Goal: Task Accomplishment & Management: Use online tool/utility

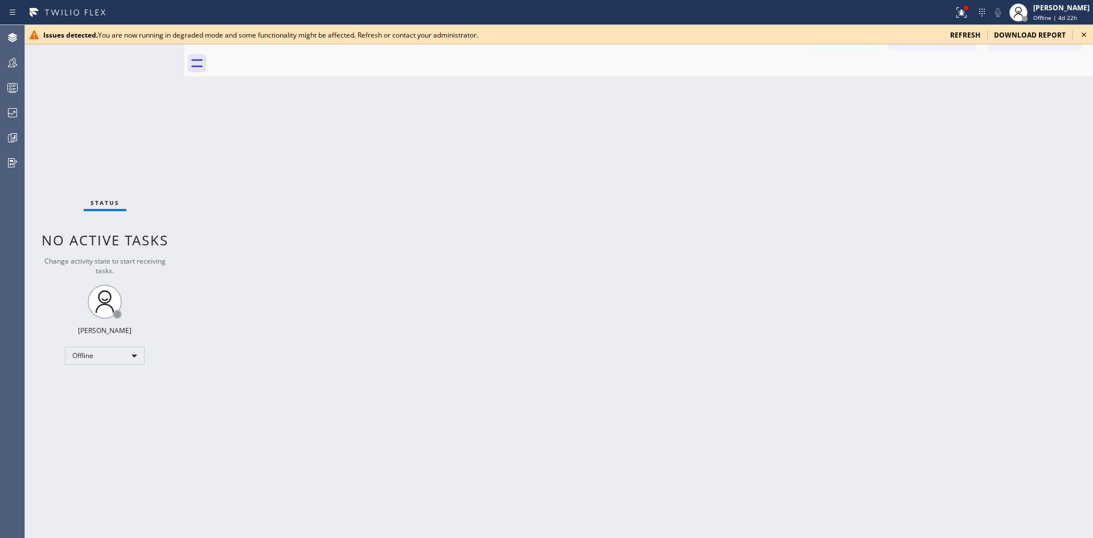
click at [1084, 33] on icon at bounding box center [1084, 35] width 14 height 14
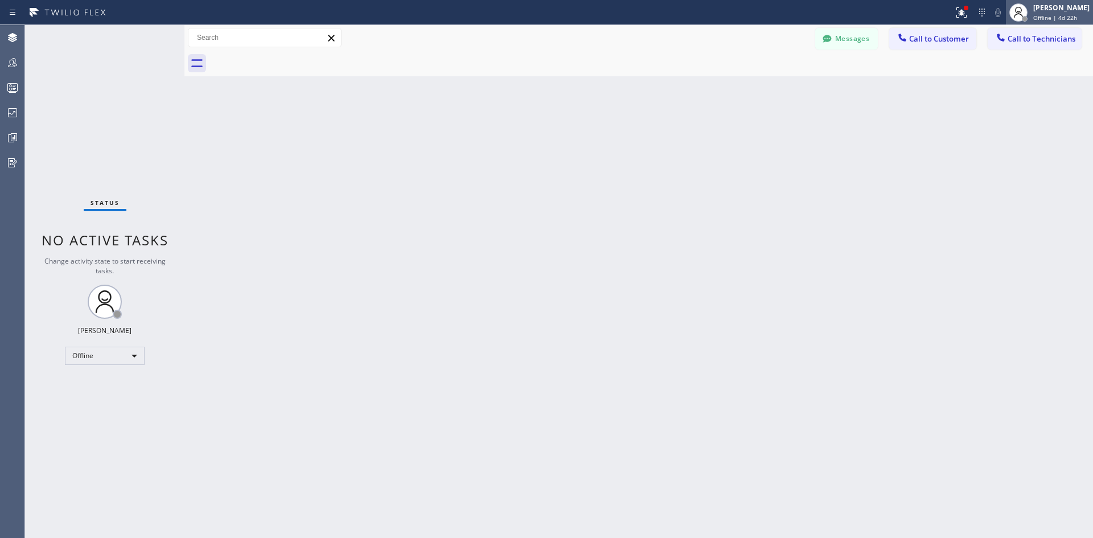
click at [1035, 14] on span "Offline | 4d 22h" at bounding box center [1055, 18] width 44 height 8
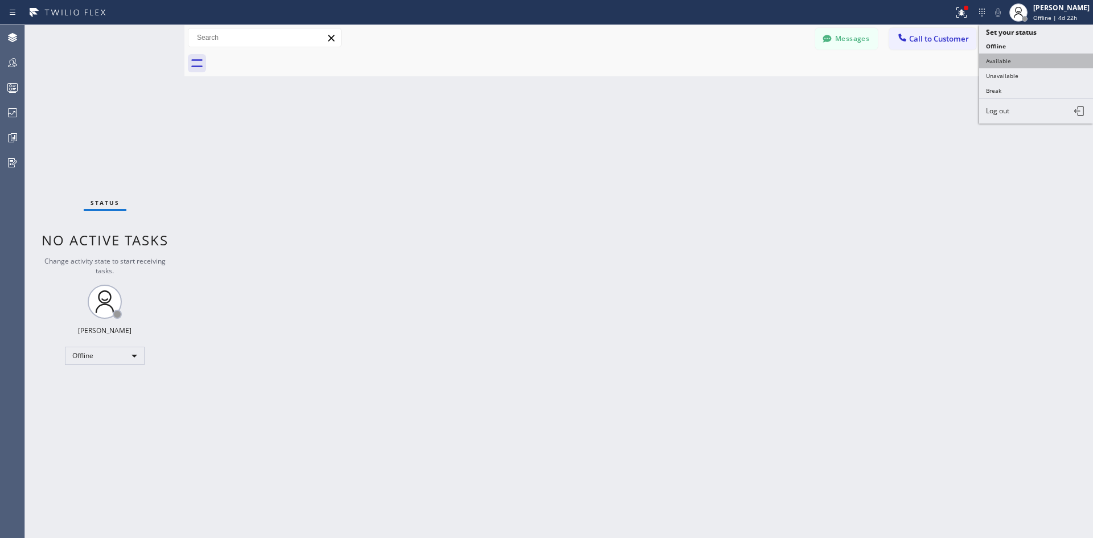
click at [1025, 65] on button "Available" at bounding box center [1036, 61] width 114 height 15
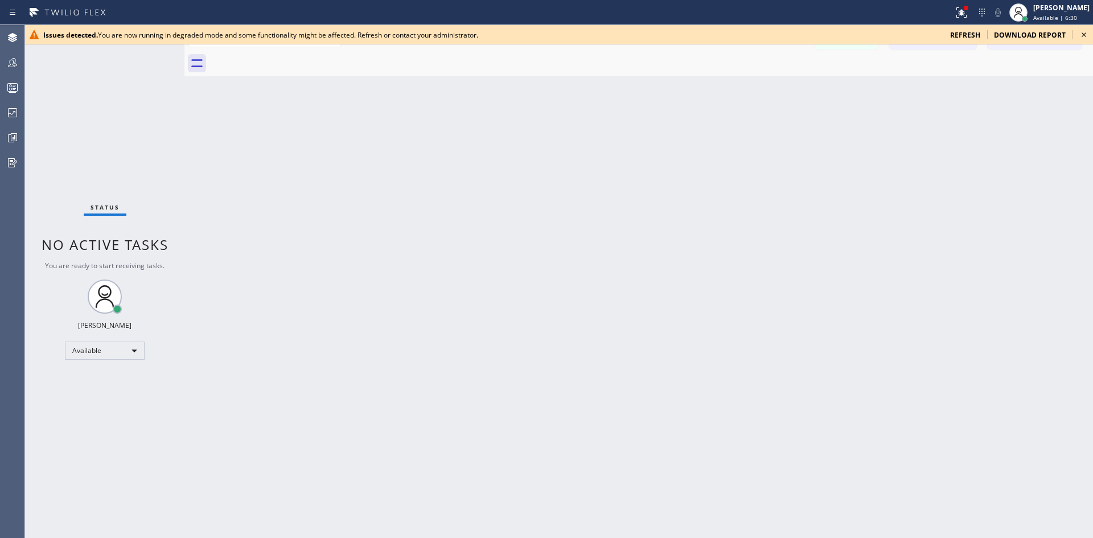
click at [965, 30] on span "refresh" at bounding box center [965, 35] width 30 height 10
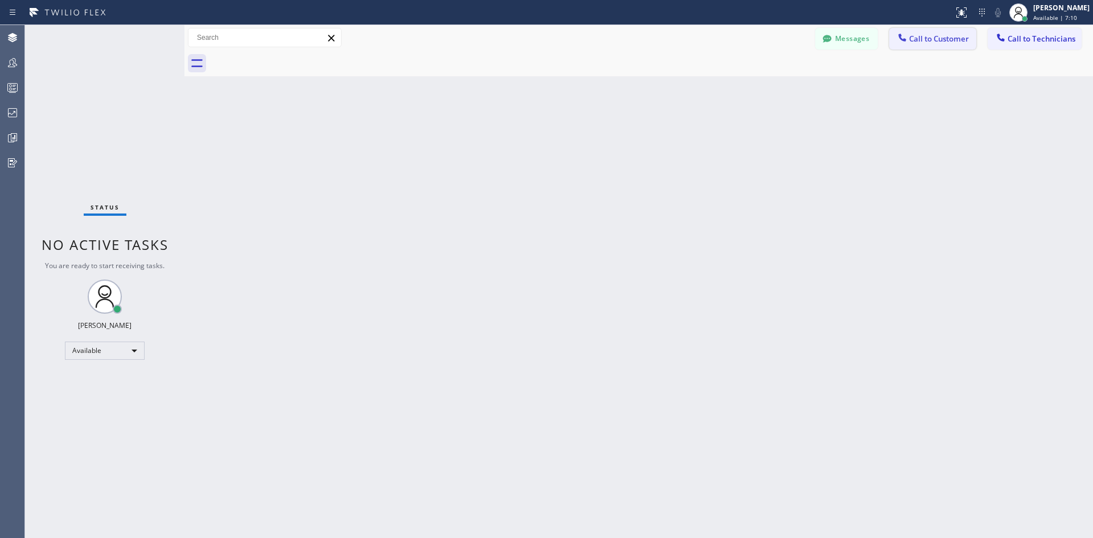
click at [943, 48] on button "Call to Customer" at bounding box center [932, 39] width 87 height 22
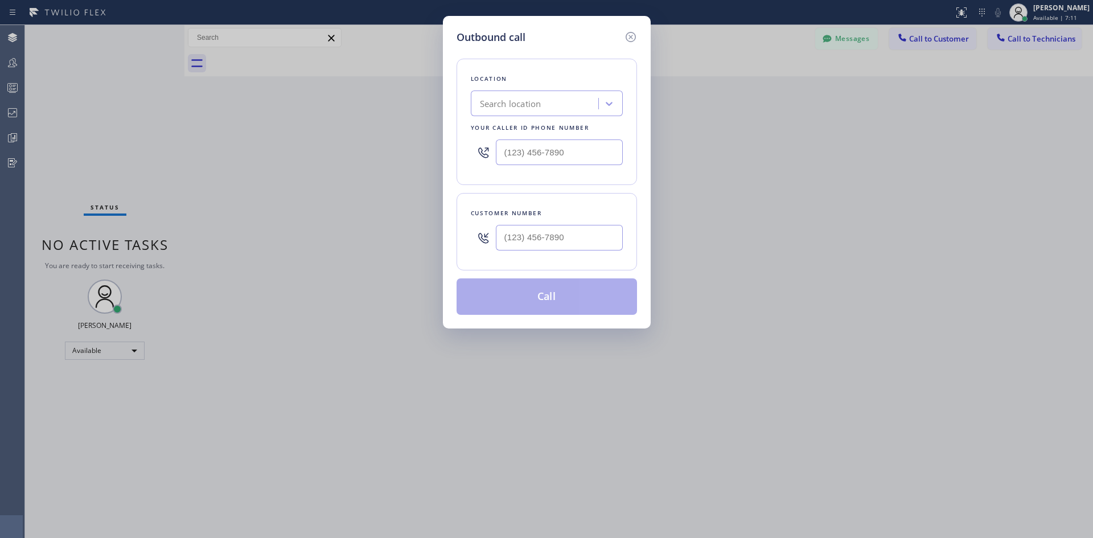
click at [554, 106] on div "Search location" at bounding box center [536, 104] width 124 height 20
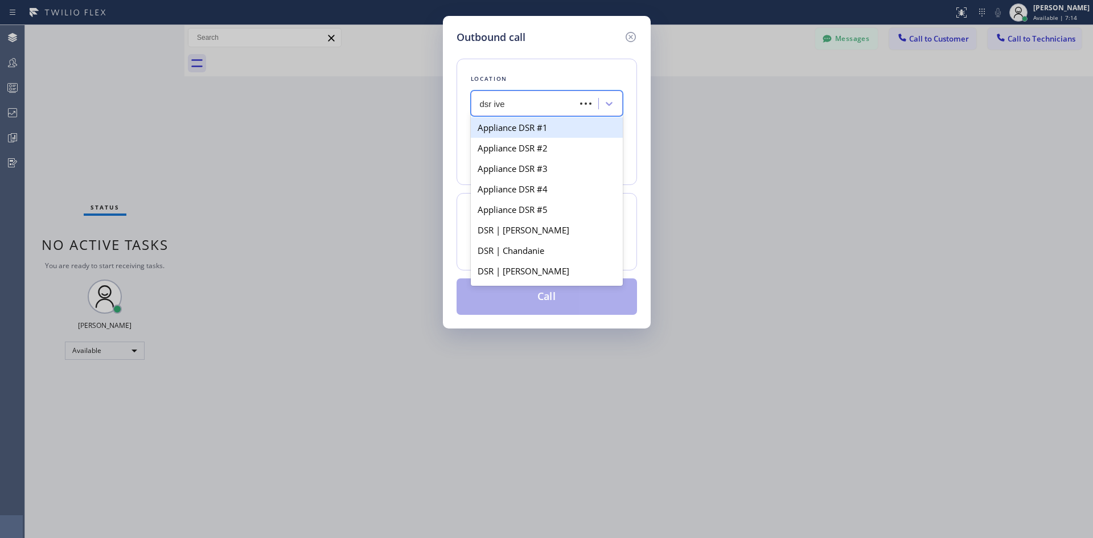
type input "dsr iver"
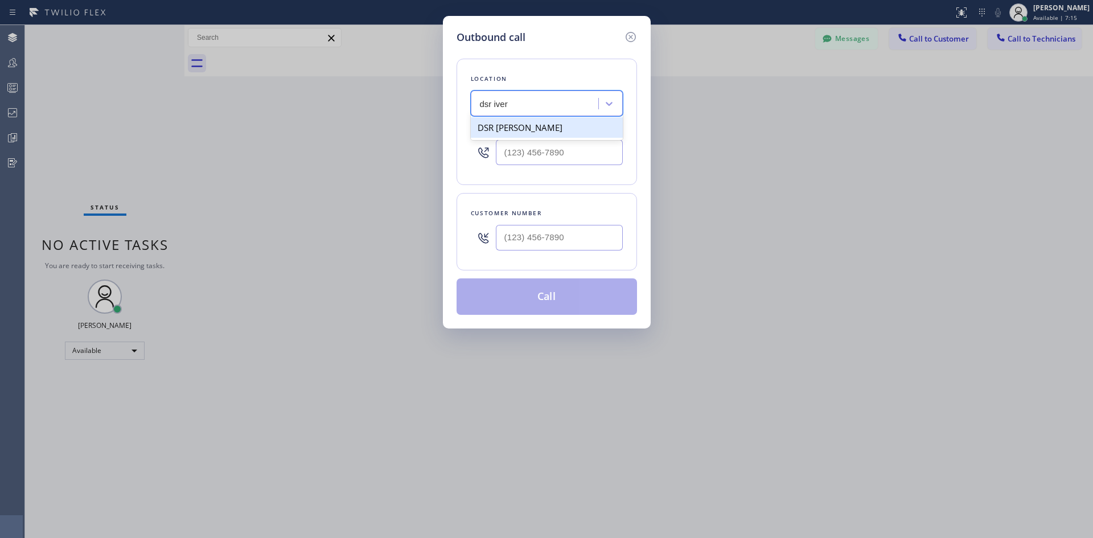
click at [552, 128] on div "DSR [PERSON_NAME]" at bounding box center [547, 127] width 152 height 20
type input "[PHONE_NUMBER]"
click at [569, 240] on input "(___) ___-____" at bounding box center [559, 238] width 127 height 26
paste input "773) 494-2885"
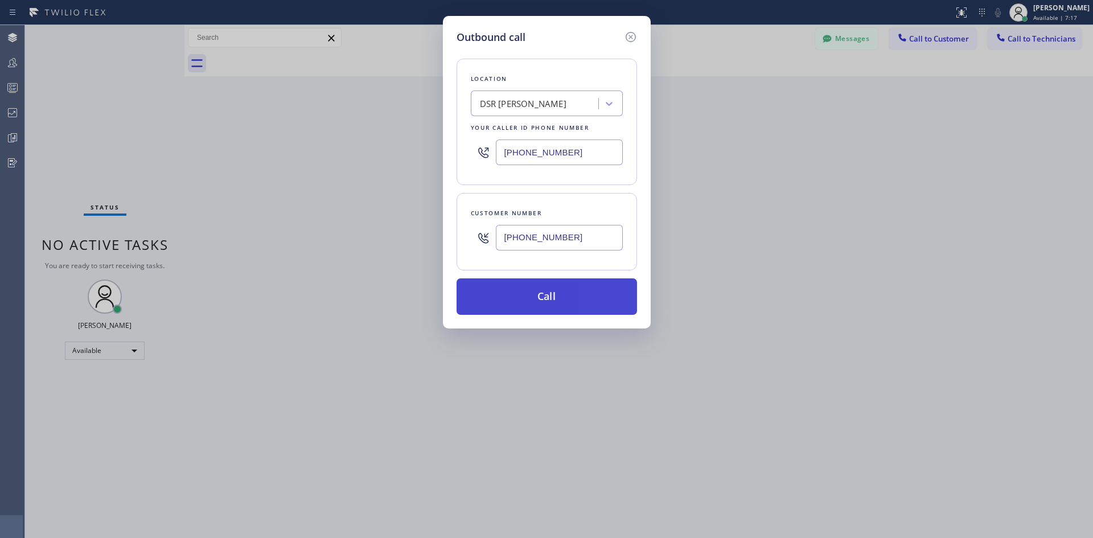
type input "[PHONE_NUMBER]"
click at [577, 305] on button "Call" at bounding box center [546, 296] width 180 height 36
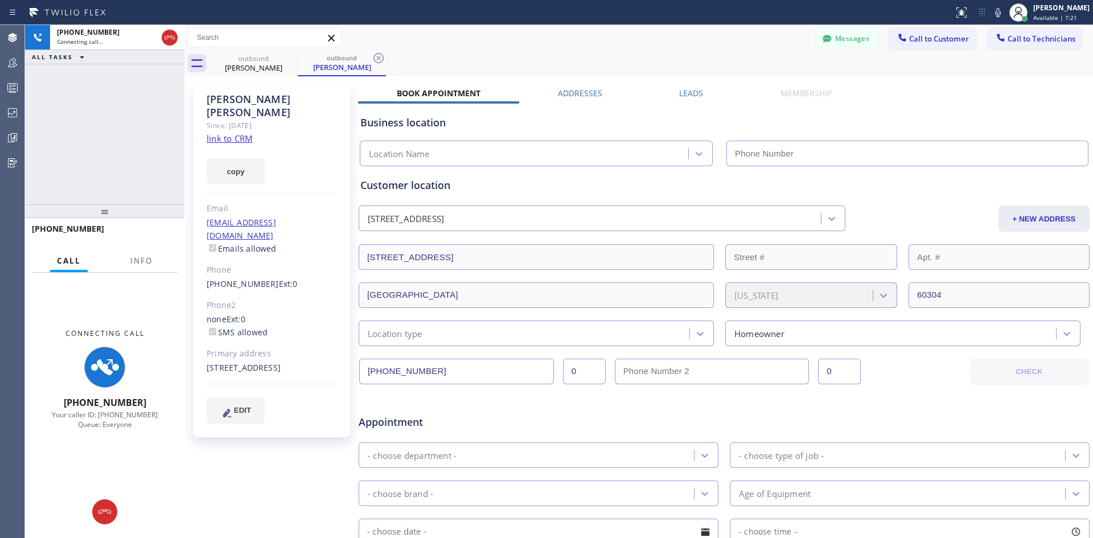
type input "[PHONE_NUMBER]"
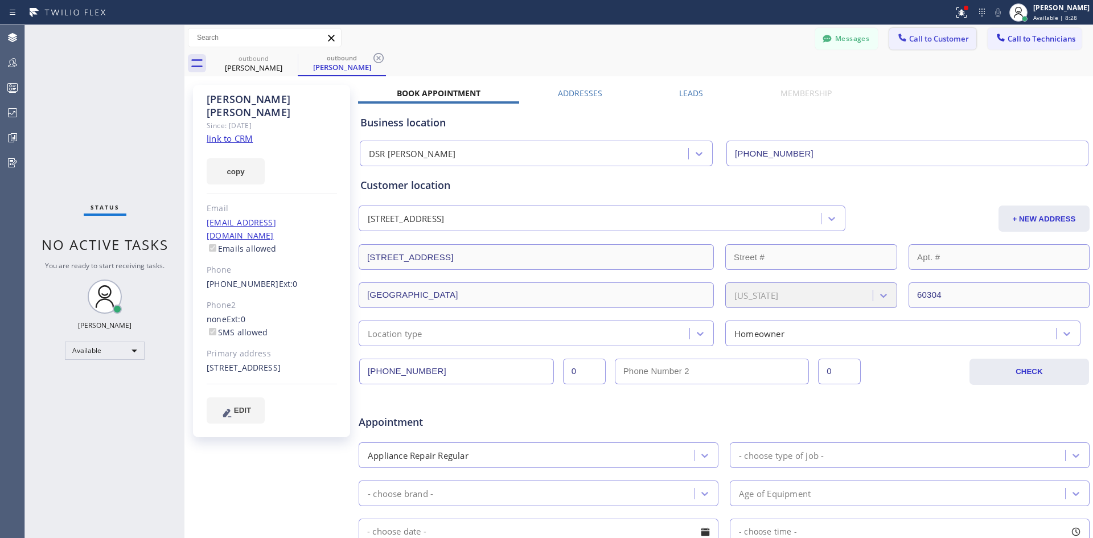
click at [917, 28] on button "Call to Customer" at bounding box center [932, 39] width 87 height 22
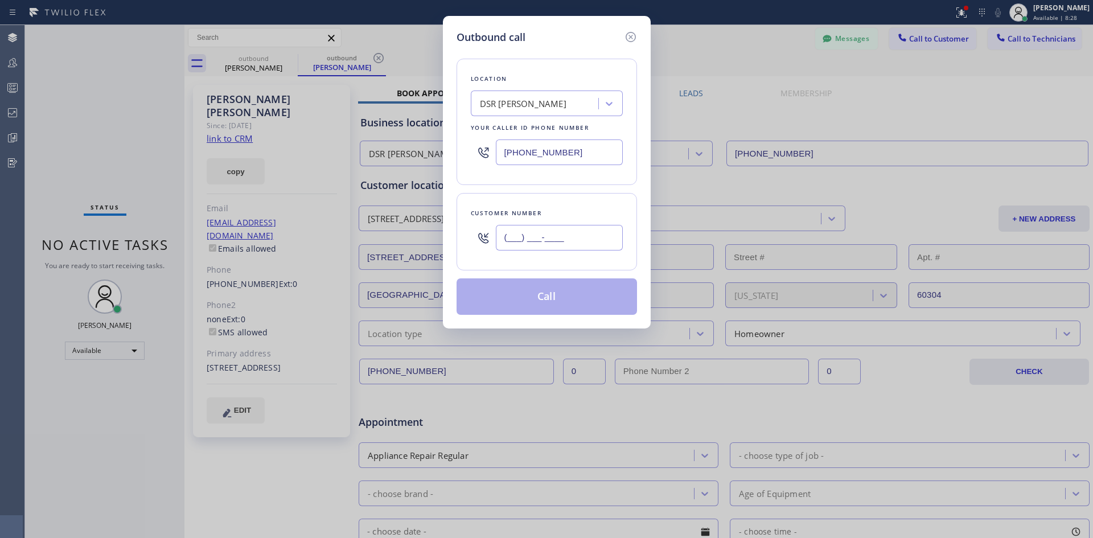
drag, startPoint x: 546, startPoint y: 226, endPoint x: 556, endPoint y: 232, distance: 10.7
click at [548, 227] on input "(___) ___-____" at bounding box center [559, 238] width 127 height 26
paste input "704) 408-9728"
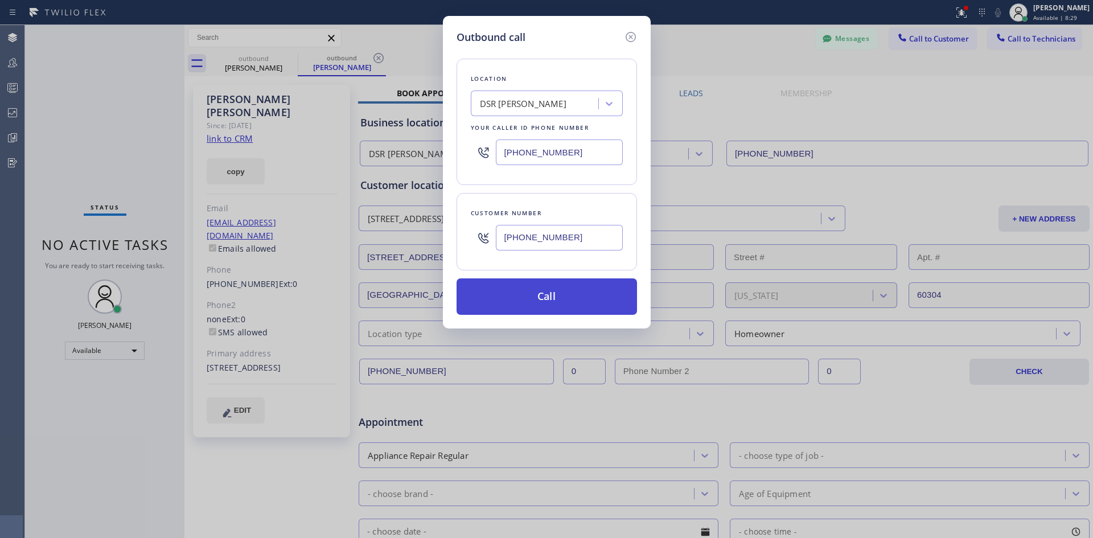
type input "[PHONE_NUMBER]"
click at [558, 290] on button "Call" at bounding box center [546, 296] width 180 height 36
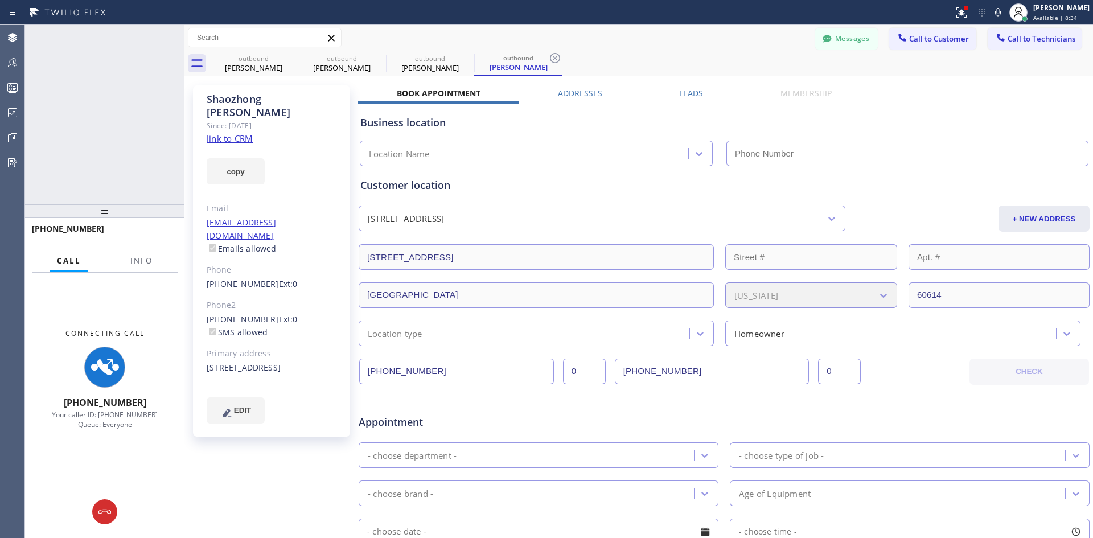
type input "[PHONE_NUMBER]"
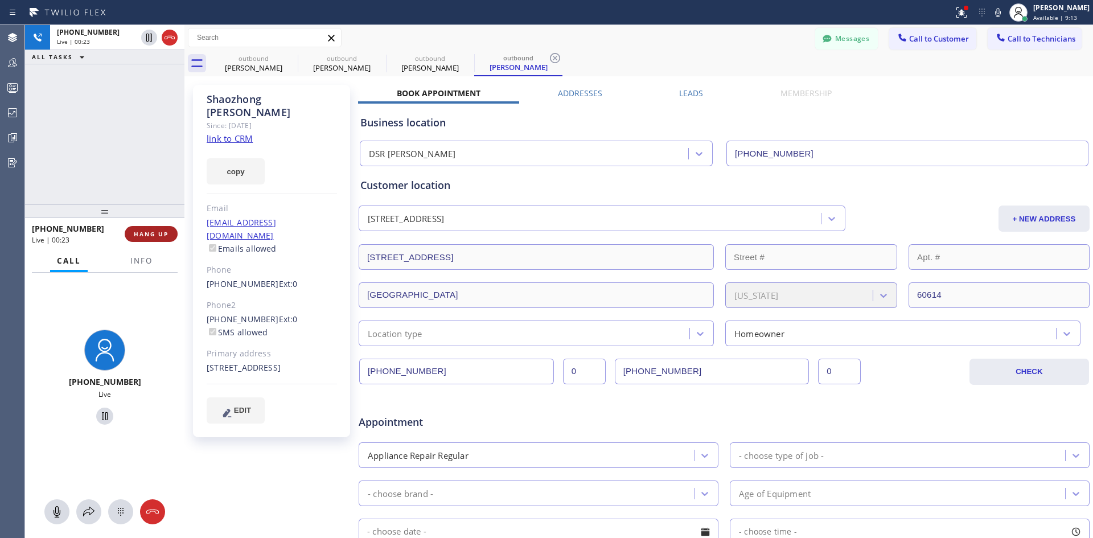
click at [149, 240] on button "HANG UP" at bounding box center [151, 234] width 53 height 16
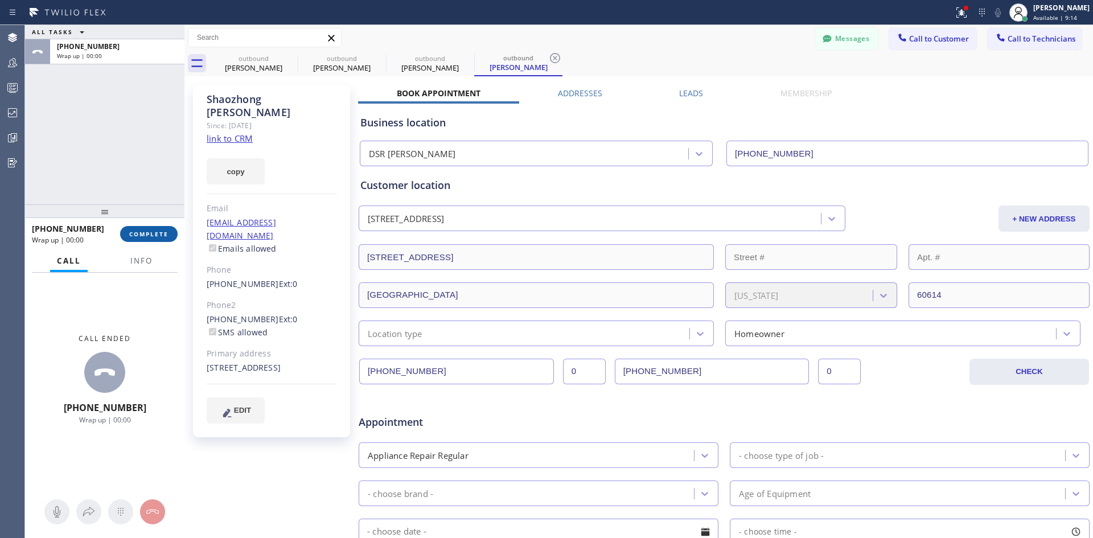
click at [163, 240] on button "COMPLETE" at bounding box center [148, 234] width 57 height 16
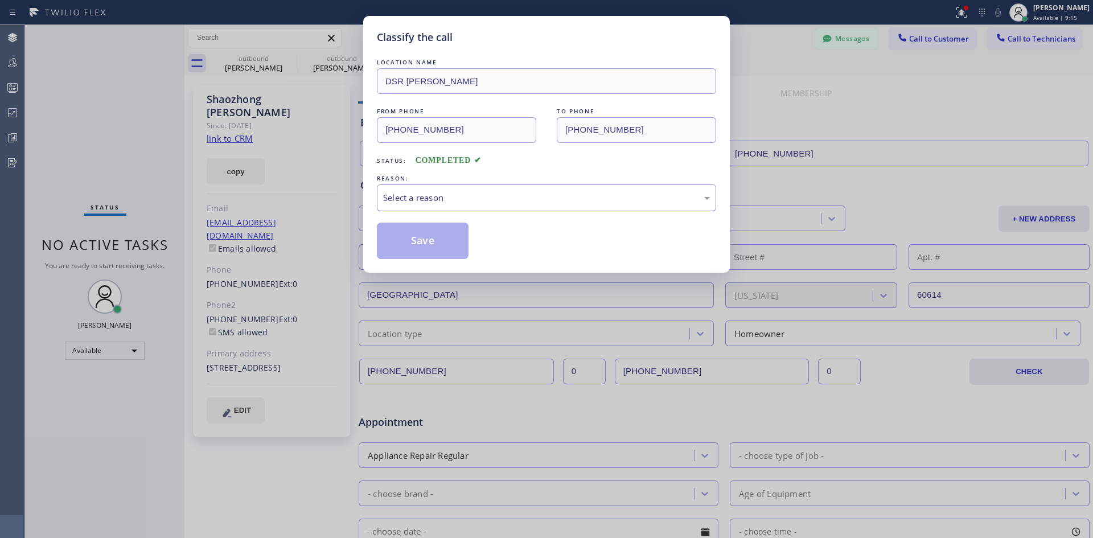
click at [541, 201] on div "Select a reason" at bounding box center [546, 197] width 327 height 13
click at [449, 237] on button "Save" at bounding box center [423, 241] width 92 height 36
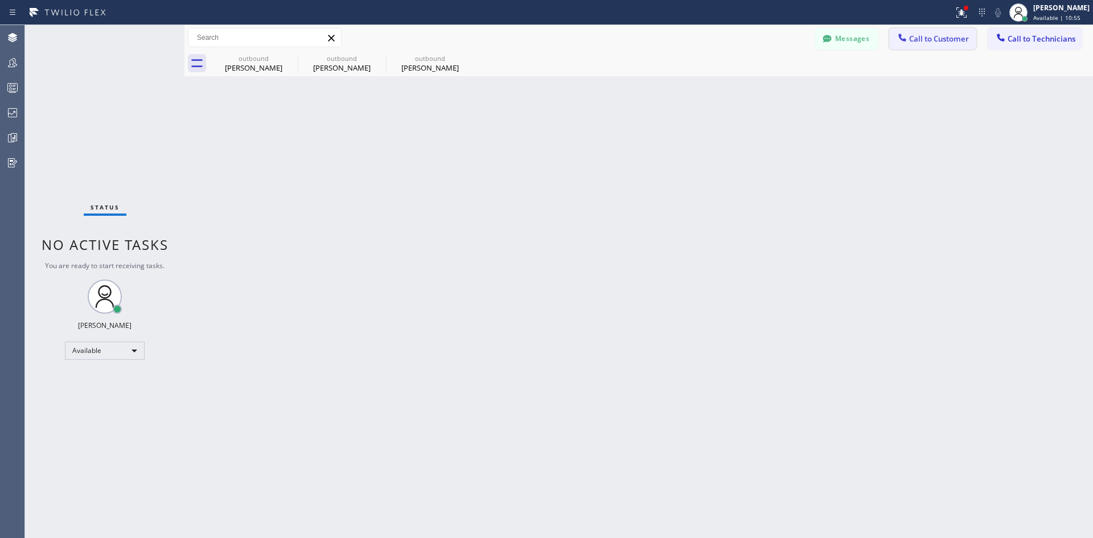
click at [932, 38] on span "Call to Customer" at bounding box center [939, 39] width 60 height 10
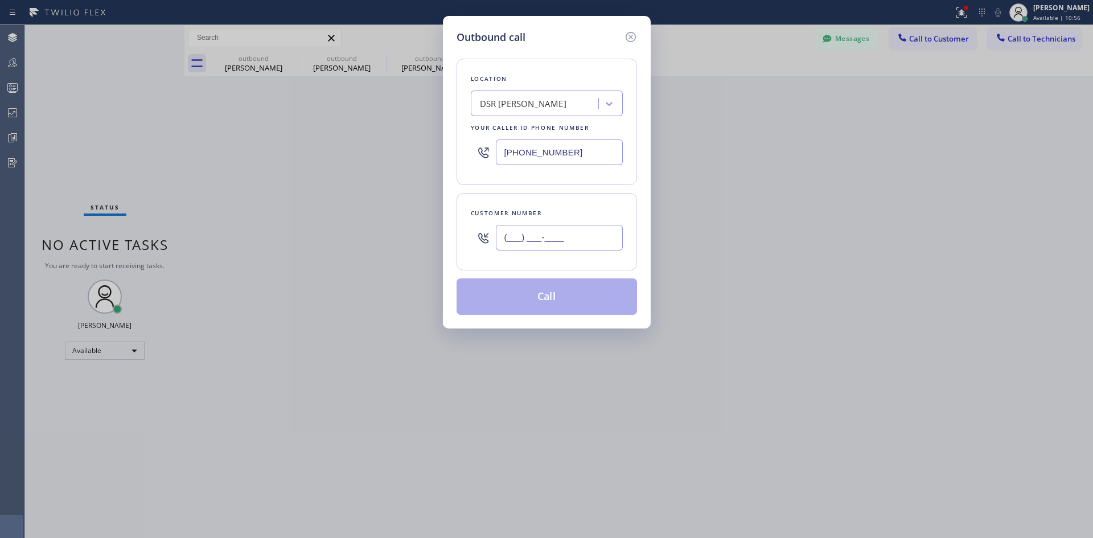
click at [553, 241] on input "(___) ___-____" at bounding box center [559, 238] width 127 height 26
paste input "310) 403-1557"
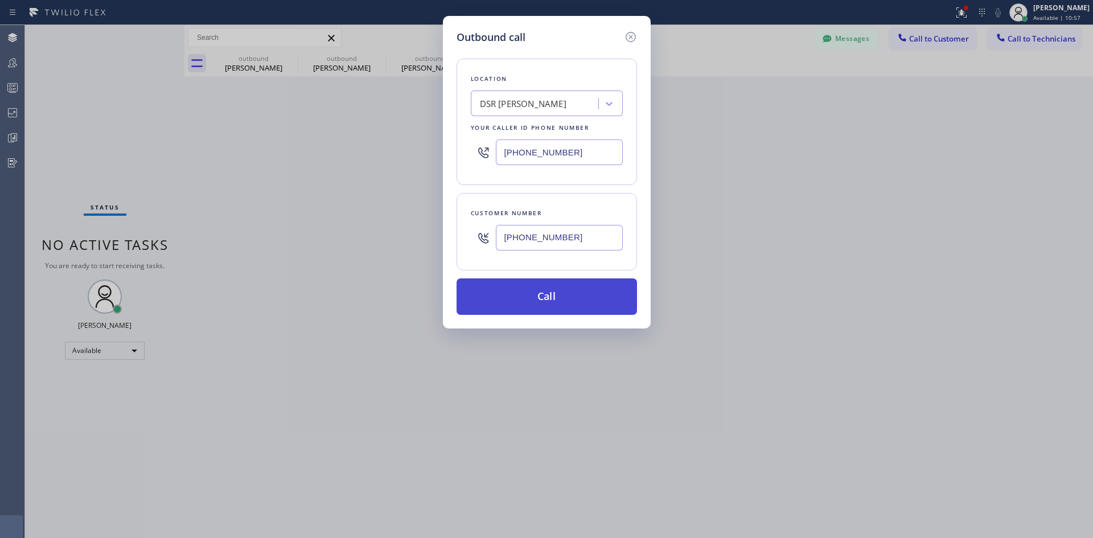
type input "[PHONE_NUMBER]"
click at [564, 299] on button "Call" at bounding box center [546, 296] width 180 height 36
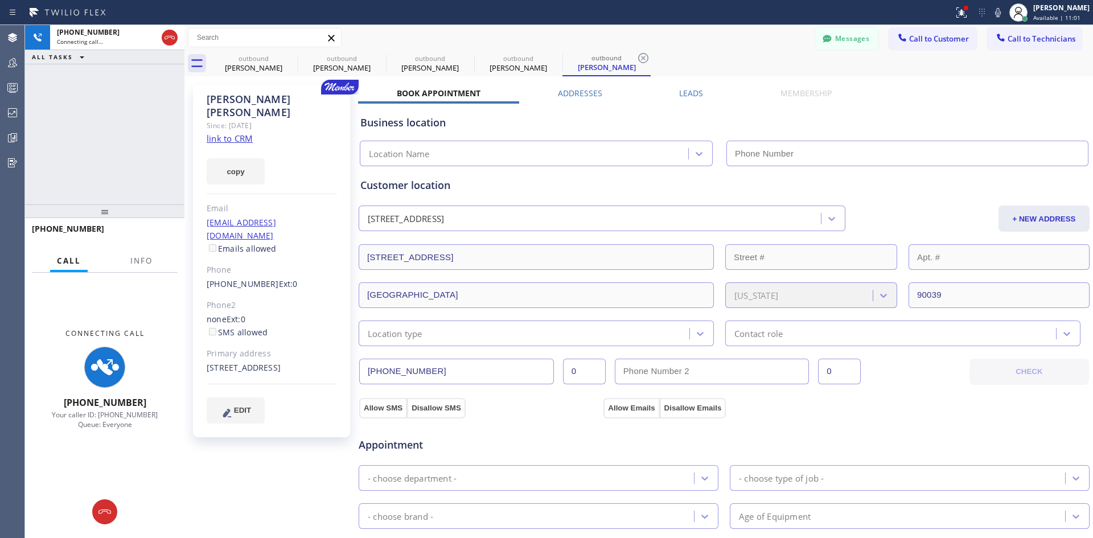
drag, startPoint x: 728, startPoint y: 240, endPoint x: 678, endPoint y: 190, distance: 70.4
click at [678, 190] on div "Customer location" at bounding box center [723, 185] width 727 height 15
type input "[PHONE_NUMBER]"
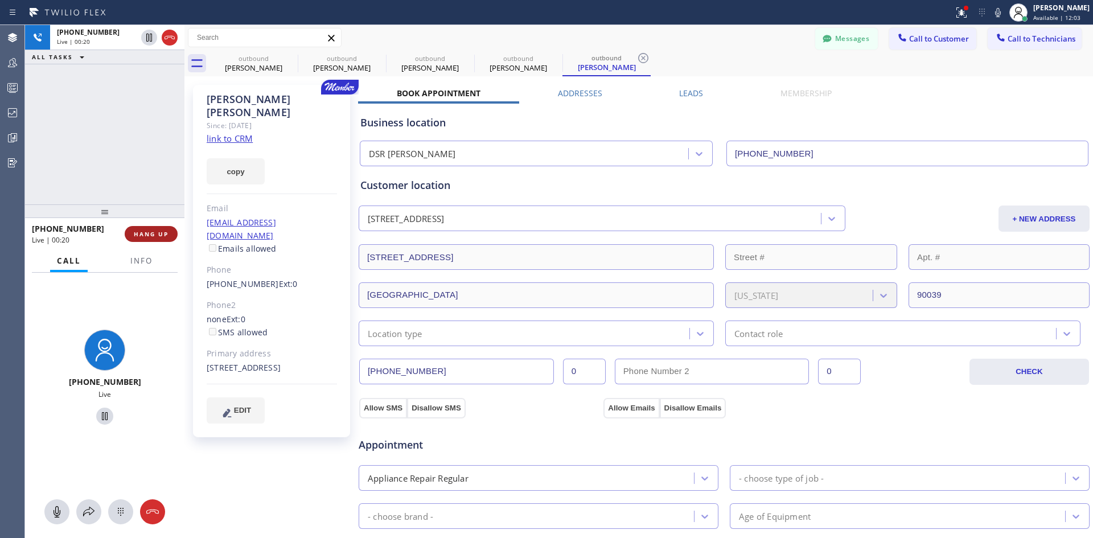
click at [157, 229] on button "HANG UP" at bounding box center [151, 234] width 53 height 16
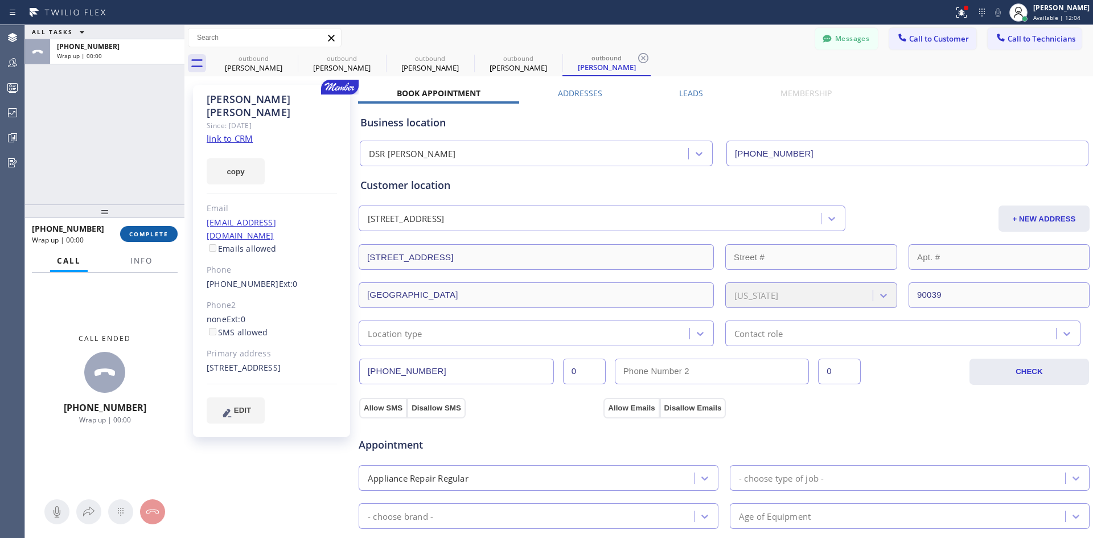
click at [154, 237] on span "COMPLETE" at bounding box center [148, 234] width 39 height 8
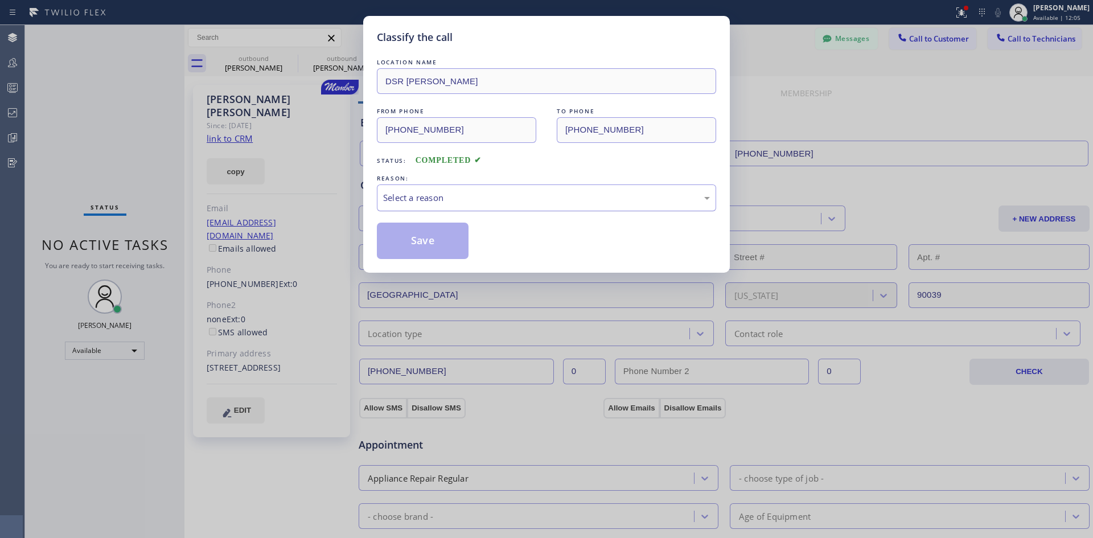
click at [571, 192] on div "Select a reason" at bounding box center [546, 197] width 327 height 13
click at [447, 233] on button "Save" at bounding box center [423, 241] width 92 height 36
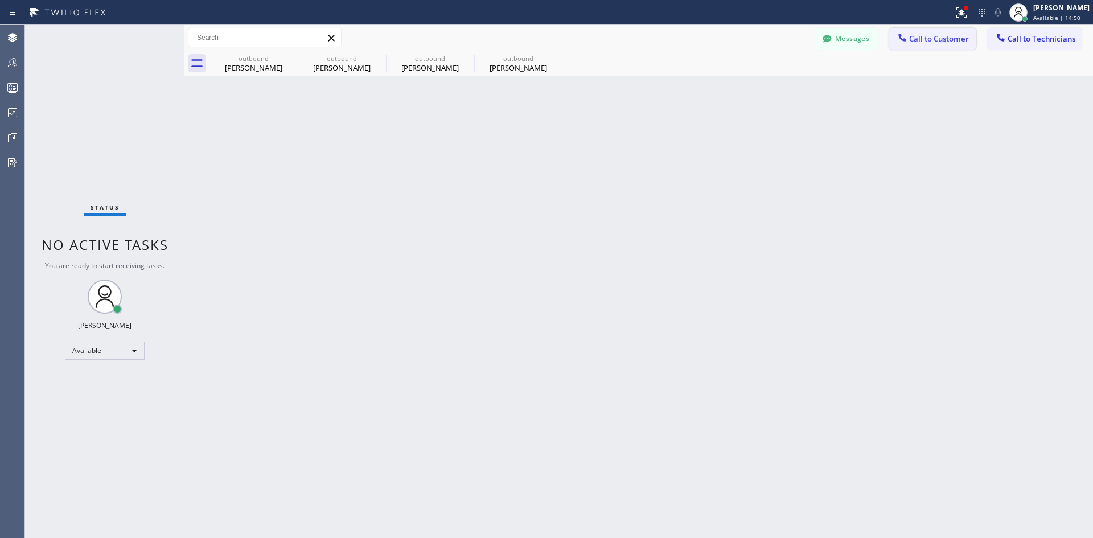
click at [924, 34] on span "Call to Customer" at bounding box center [939, 39] width 60 height 10
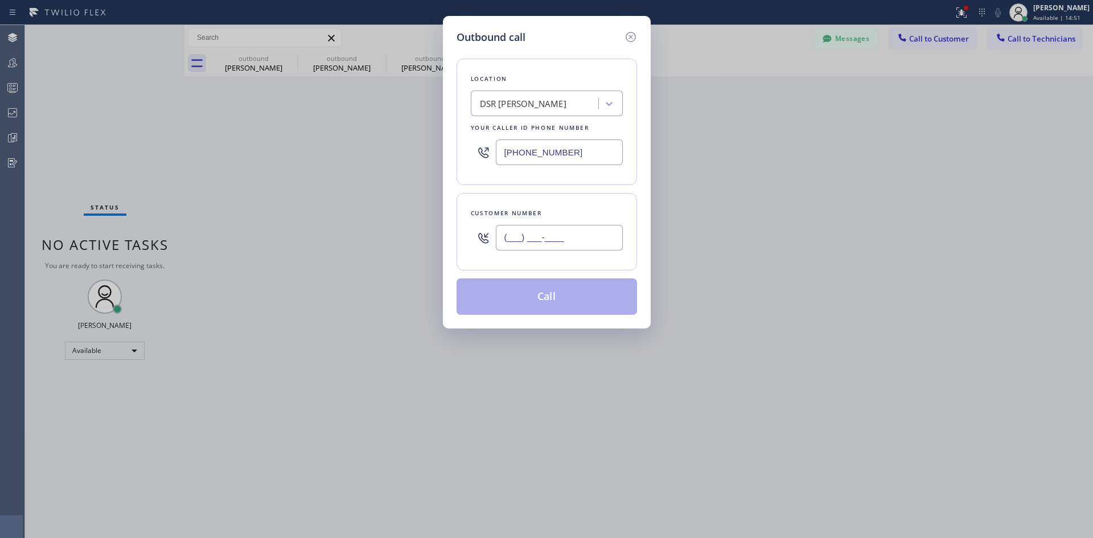
click at [573, 236] on input "(___) ___-____" at bounding box center [559, 238] width 127 height 26
paste input "805) 298-6224"
type input "[PHONE_NUMBER]"
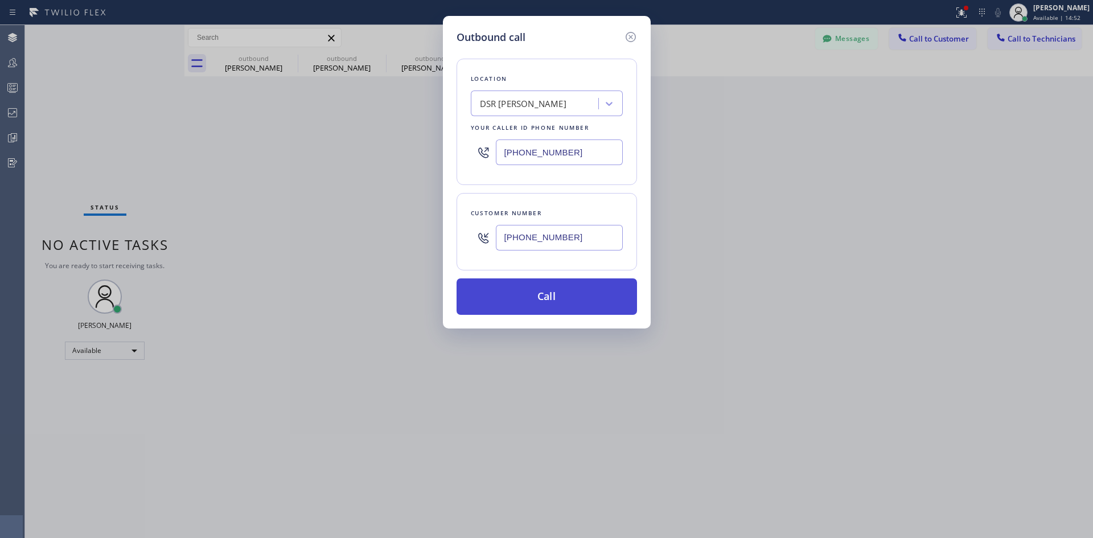
click at [575, 289] on button "Call" at bounding box center [546, 296] width 180 height 36
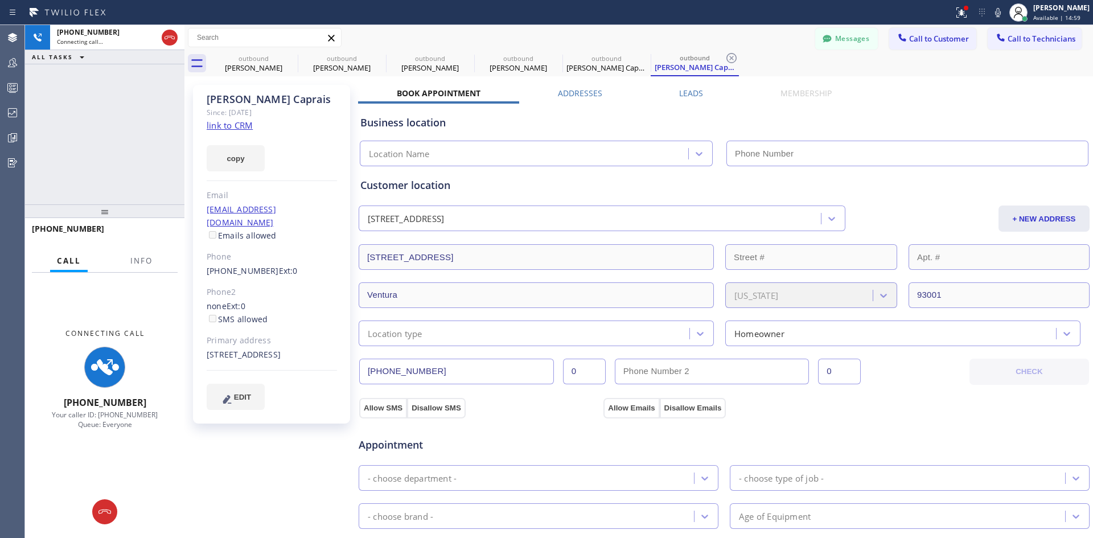
type input "[PHONE_NUMBER]"
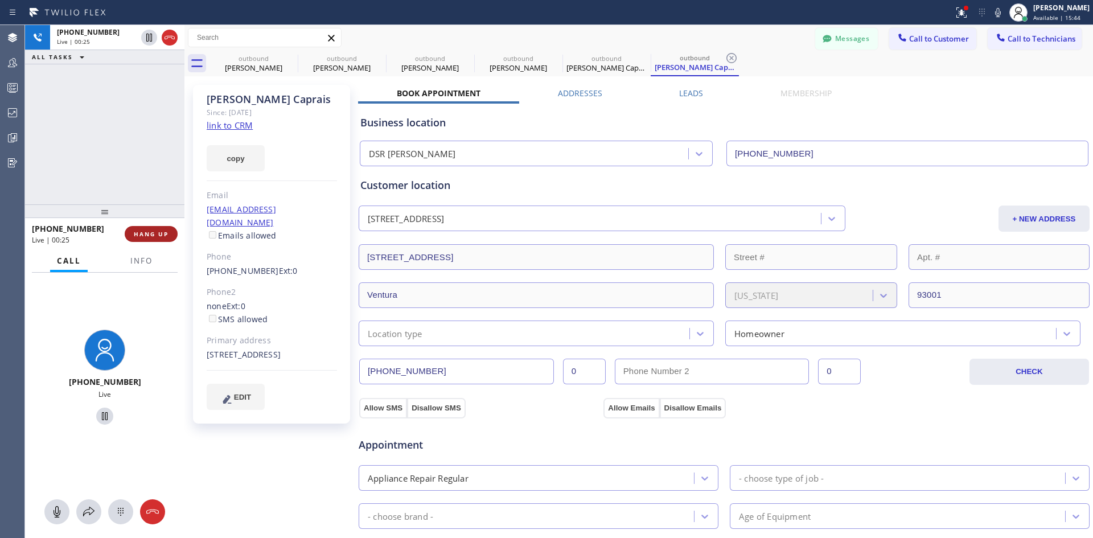
click at [160, 233] on span "HANG UP" at bounding box center [151, 234] width 35 height 8
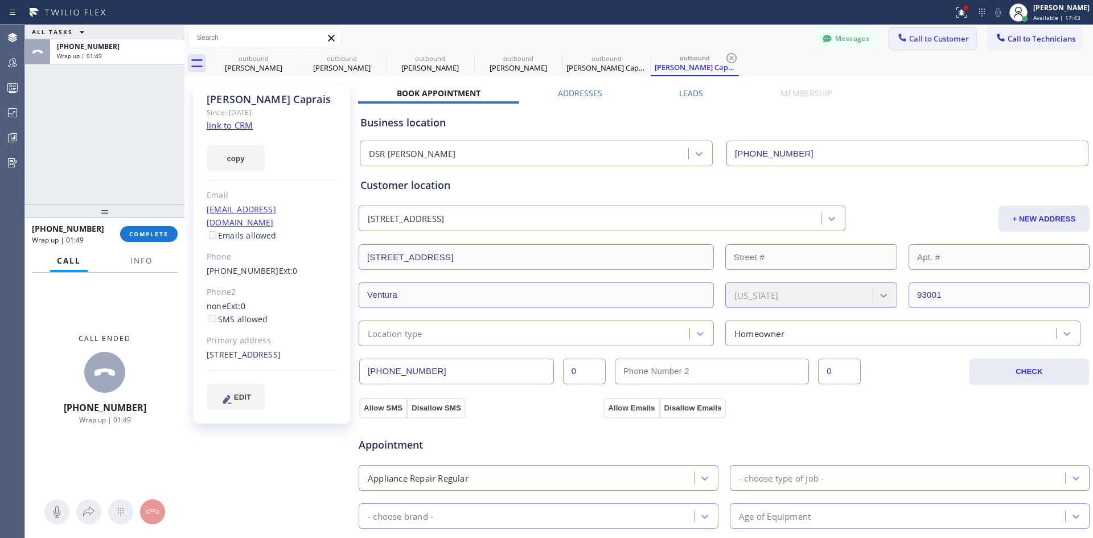
click at [919, 36] on span "Call to Customer" at bounding box center [939, 39] width 60 height 10
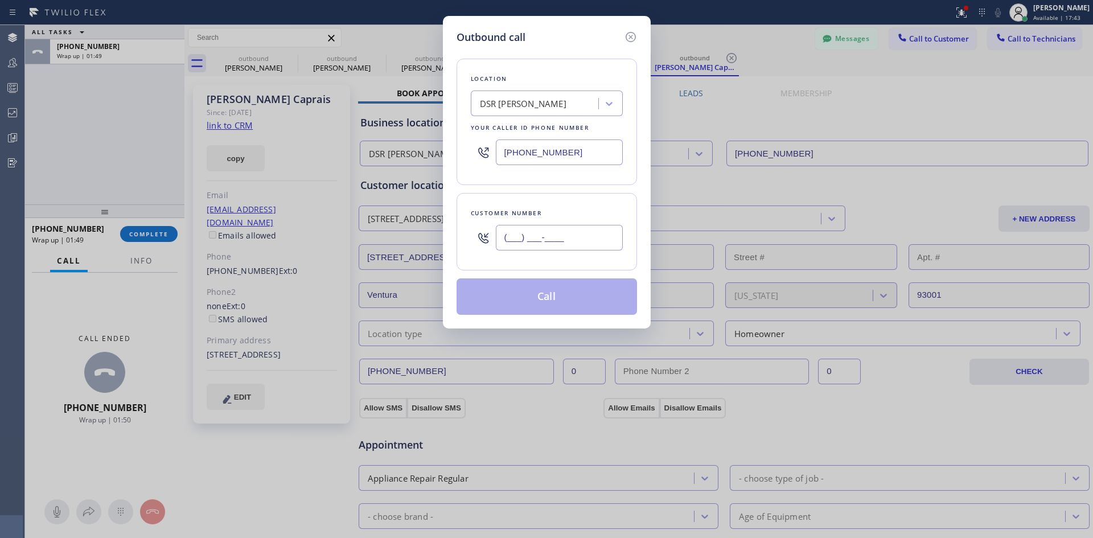
click at [561, 238] on input "(___) ___-____" at bounding box center [559, 238] width 127 height 26
paste input "480) 321-5542"
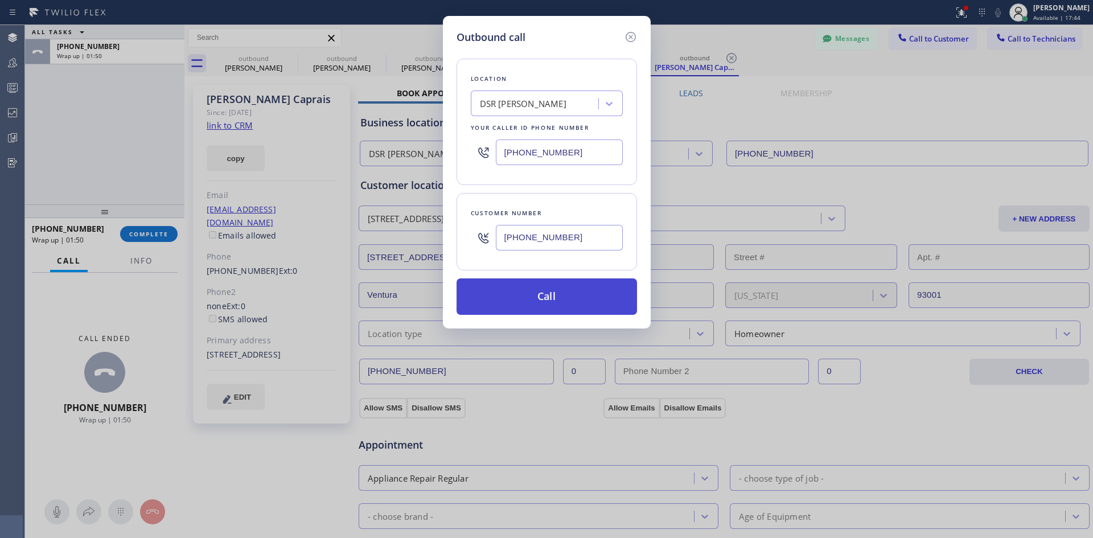
type input "[PHONE_NUMBER]"
click at [583, 303] on button "Call" at bounding box center [546, 296] width 180 height 36
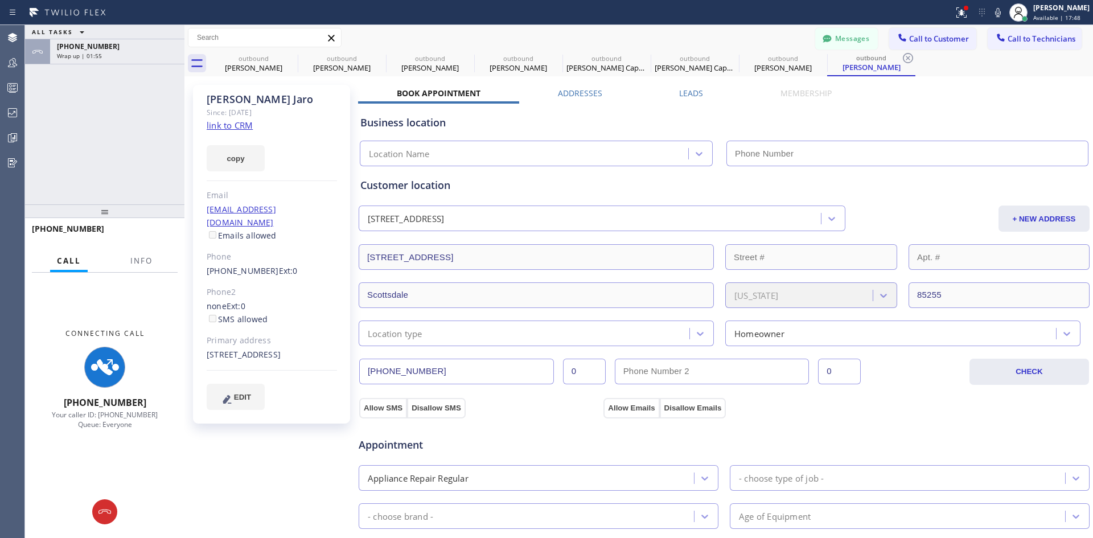
type input "[PHONE_NUMBER]"
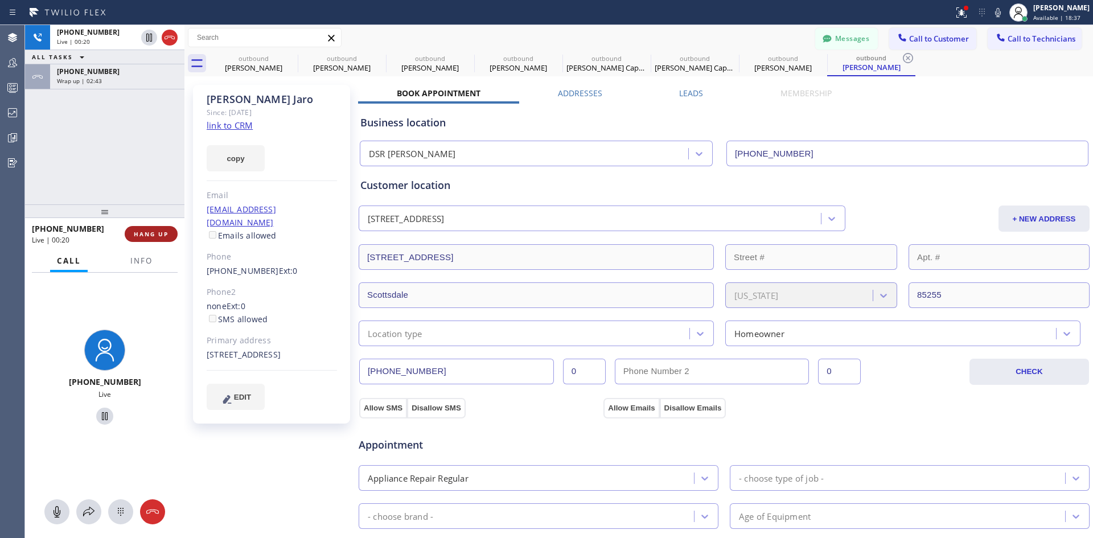
drag, startPoint x: 151, startPoint y: 235, endPoint x: 157, endPoint y: 231, distance: 7.4
click at [151, 235] on span "HANG UP" at bounding box center [151, 234] width 35 height 8
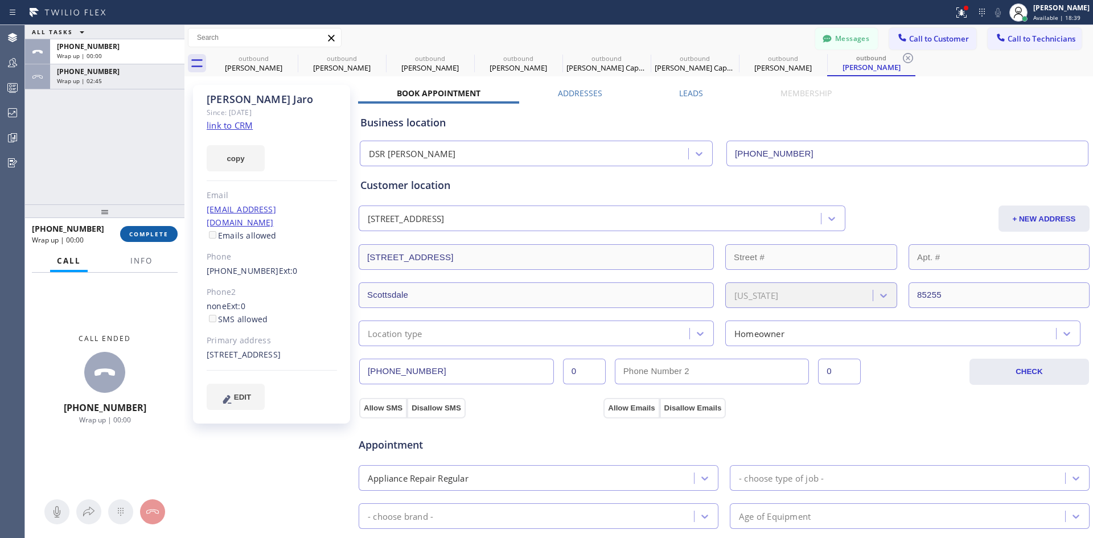
click at [167, 229] on button "COMPLETE" at bounding box center [148, 234] width 57 height 16
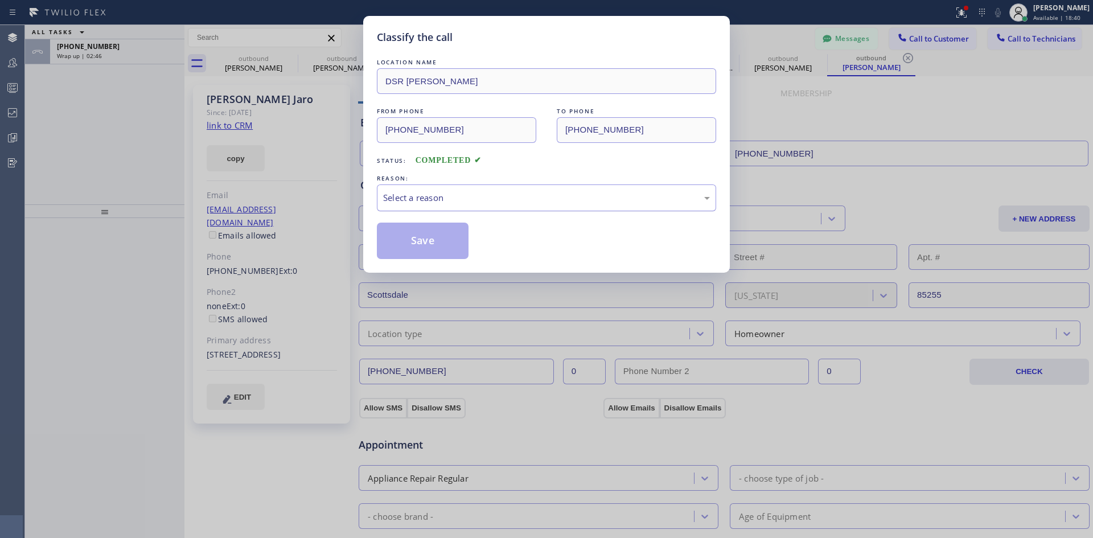
click at [503, 196] on div "Select a reason" at bounding box center [546, 197] width 327 height 13
drag, startPoint x: 441, startPoint y: 241, endPoint x: 435, endPoint y: 238, distance: 6.2
click at [440, 240] on button "Save" at bounding box center [423, 241] width 92 height 36
click at [125, 60] on div "Classify the call LOCATION NAME DSR [PERSON_NAME] FROM PHONE [PHONE_NUMBER] TO …" at bounding box center [546, 269] width 1093 height 538
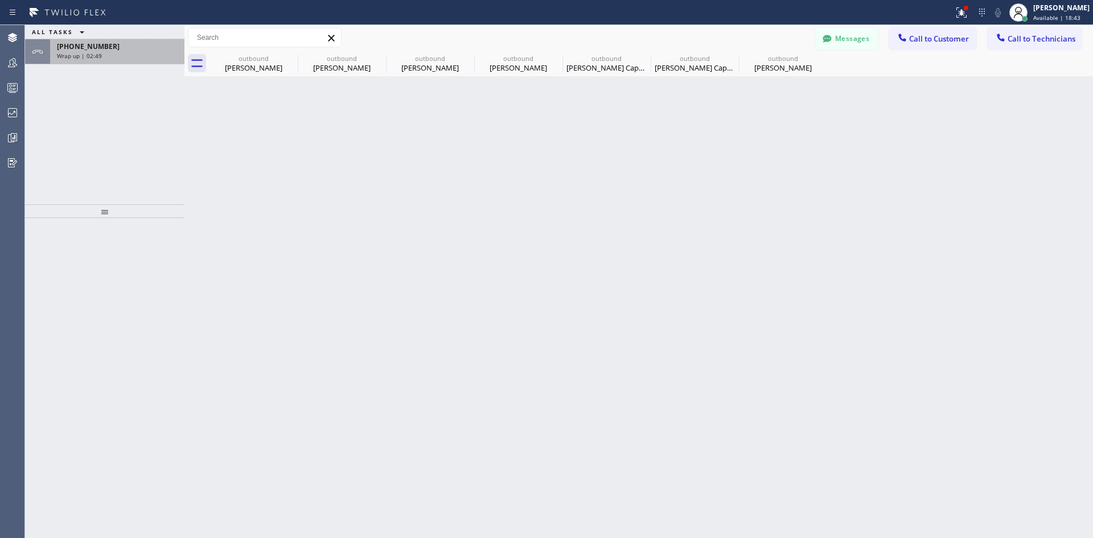
click at [108, 54] on div "Wrap up | 02:49" at bounding box center [117, 56] width 121 height 8
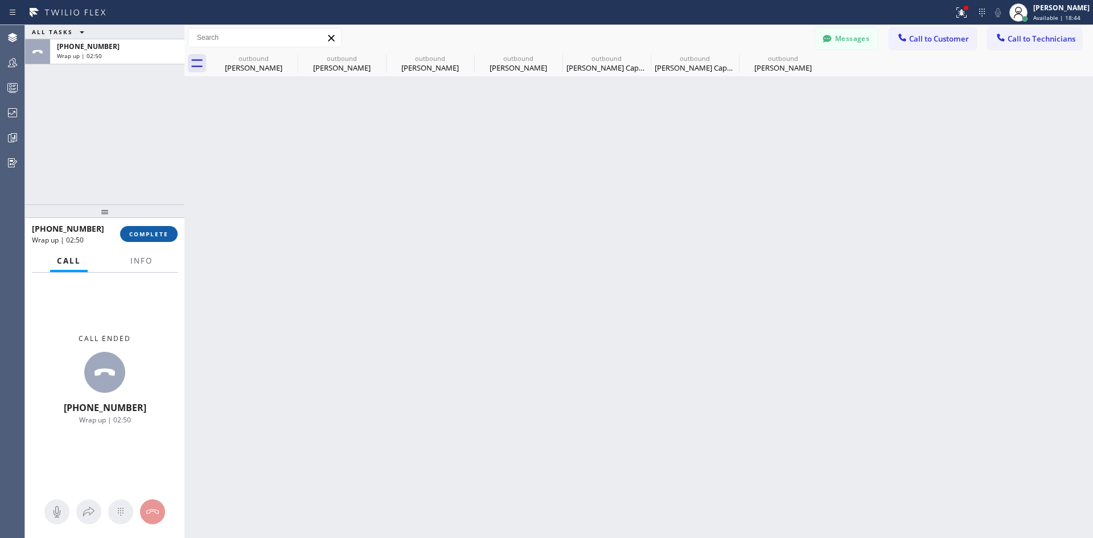
click at [162, 240] on button "COMPLETE" at bounding box center [148, 234] width 57 height 16
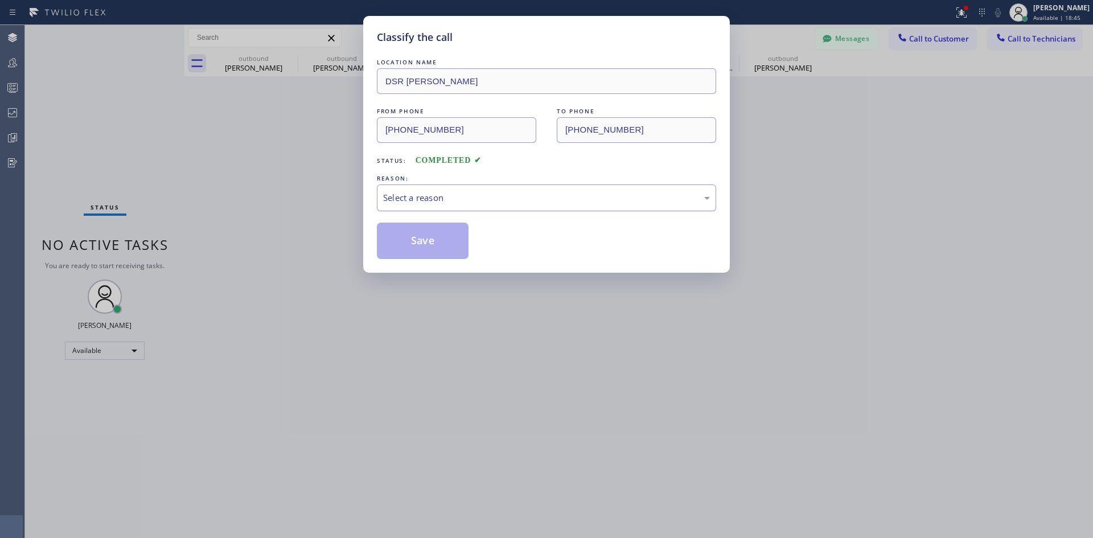
click at [525, 195] on div "Select a reason" at bounding box center [546, 197] width 327 height 13
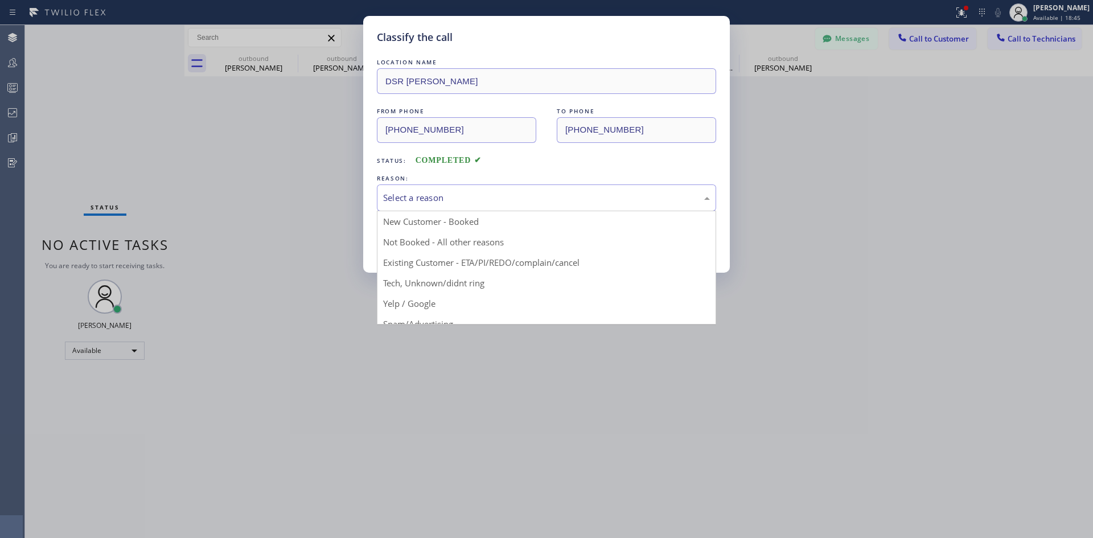
drag, startPoint x: 538, startPoint y: 261, endPoint x: 426, endPoint y: 257, distance: 112.2
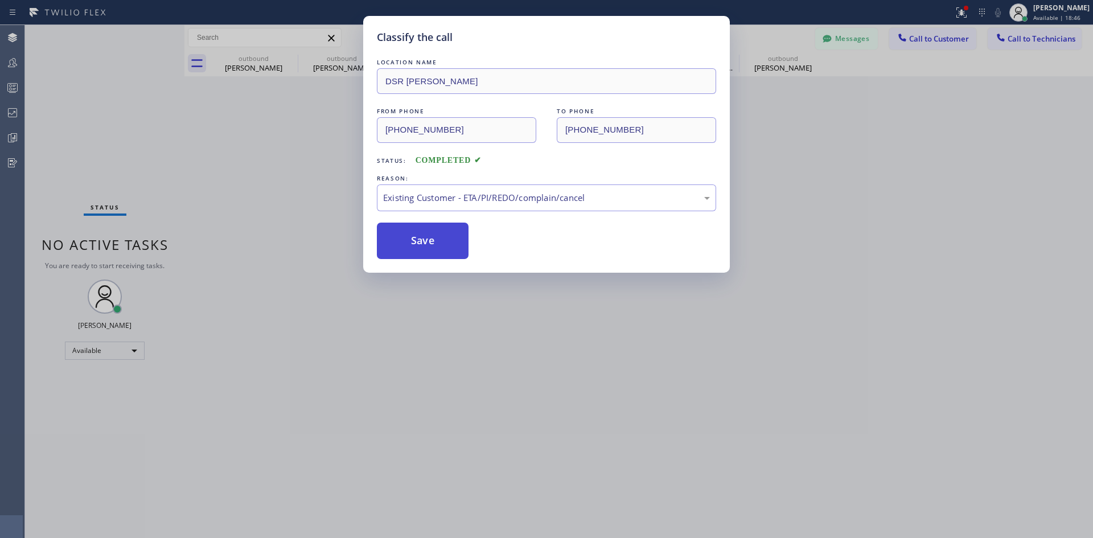
click at [421, 249] on button "Save" at bounding box center [423, 241] width 92 height 36
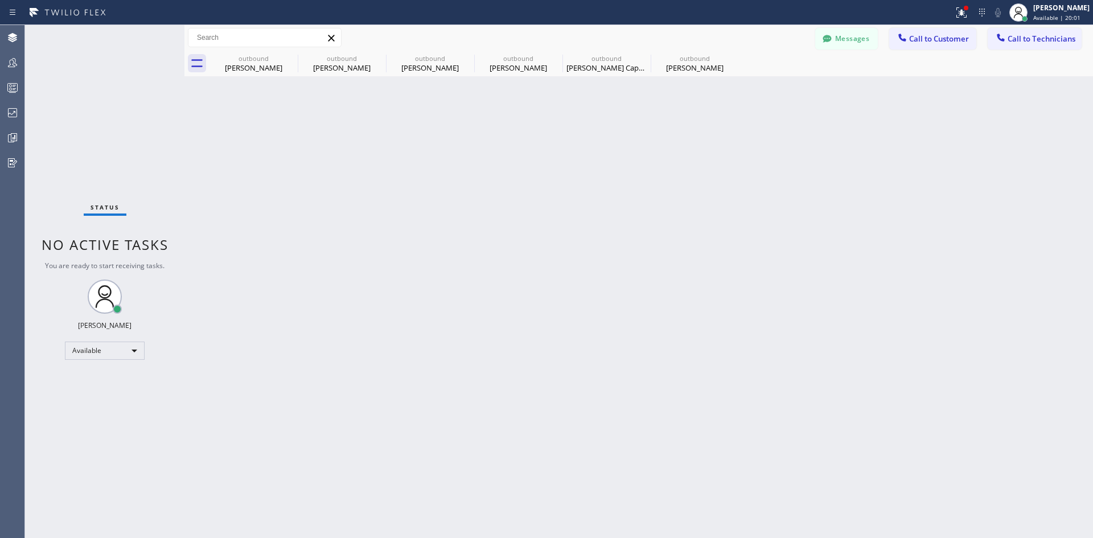
click at [955, 26] on div "Messages Call to Customer Call to Technicians Outbound call Location DSR [PERSO…" at bounding box center [638, 38] width 908 height 26
click at [953, 36] on span "Call to Customer" at bounding box center [939, 39] width 60 height 10
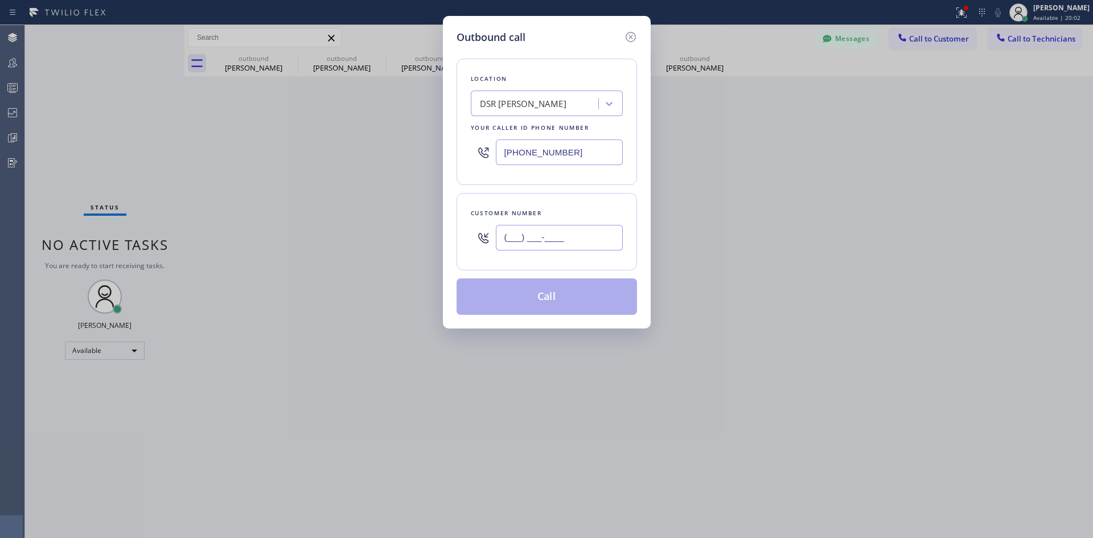
click at [589, 231] on input "(___) ___-____" at bounding box center [559, 238] width 127 height 26
paste input "516) 304-0308"
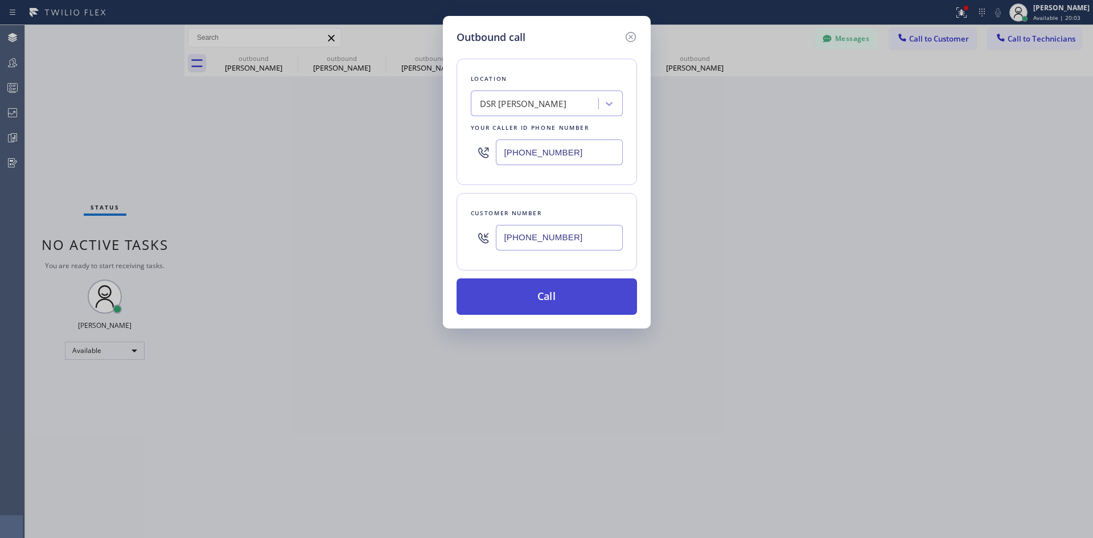
type input "[PHONE_NUMBER]"
click at [563, 291] on button "Call" at bounding box center [546, 296] width 180 height 36
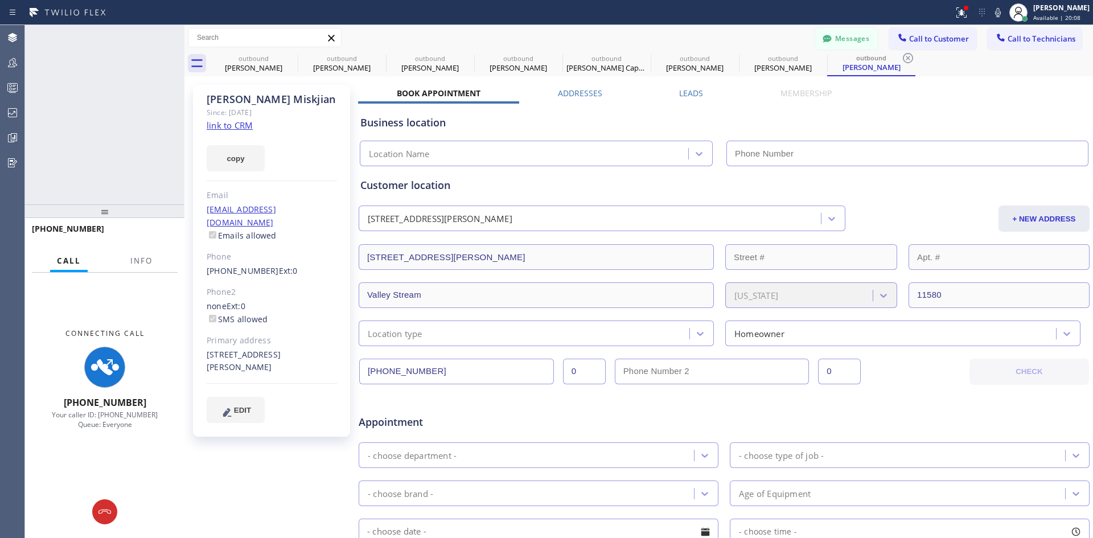
type input "[PHONE_NUMBER]"
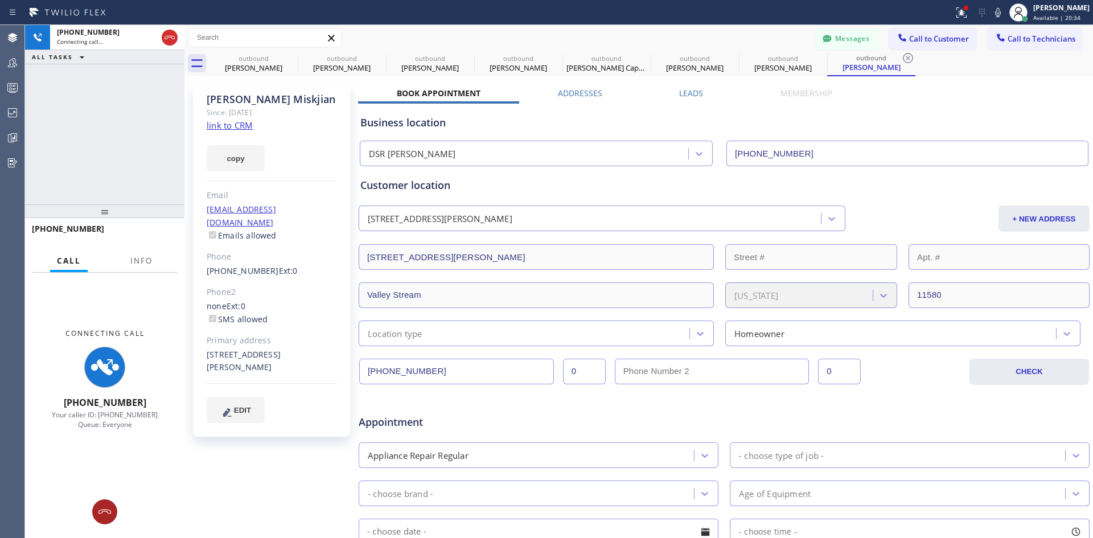
click at [110, 500] on button at bounding box center [104, 511] width 25 height 25
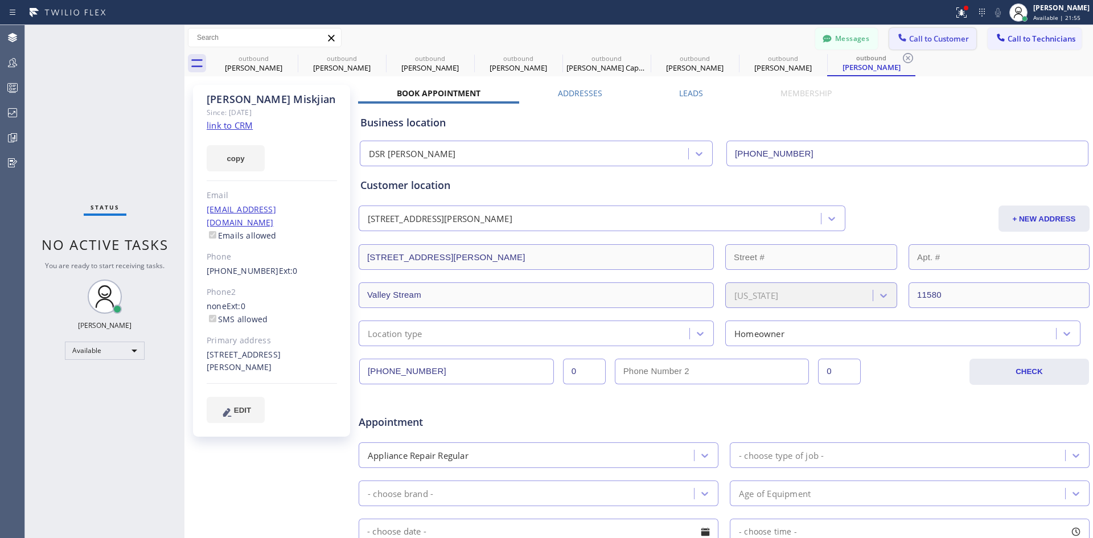
click at [932, 39] on span "Call to Customer" at bounding box center [939, 39] width 60 height 10
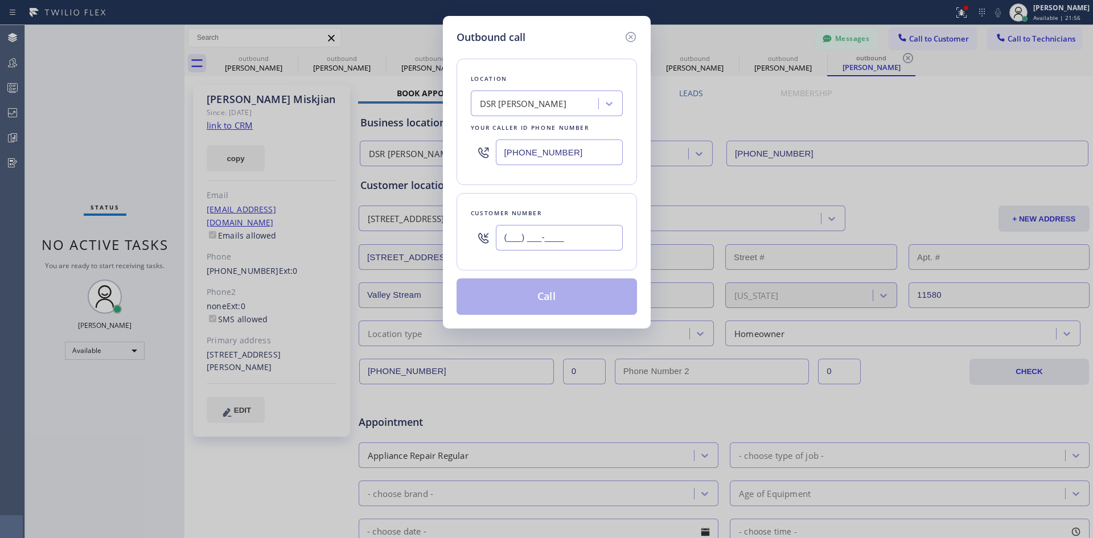
click at [541, 231] on input "(___) ___-____" at bounding box center [559, 238] width 127 height 26
paste input "310) 490-5813"
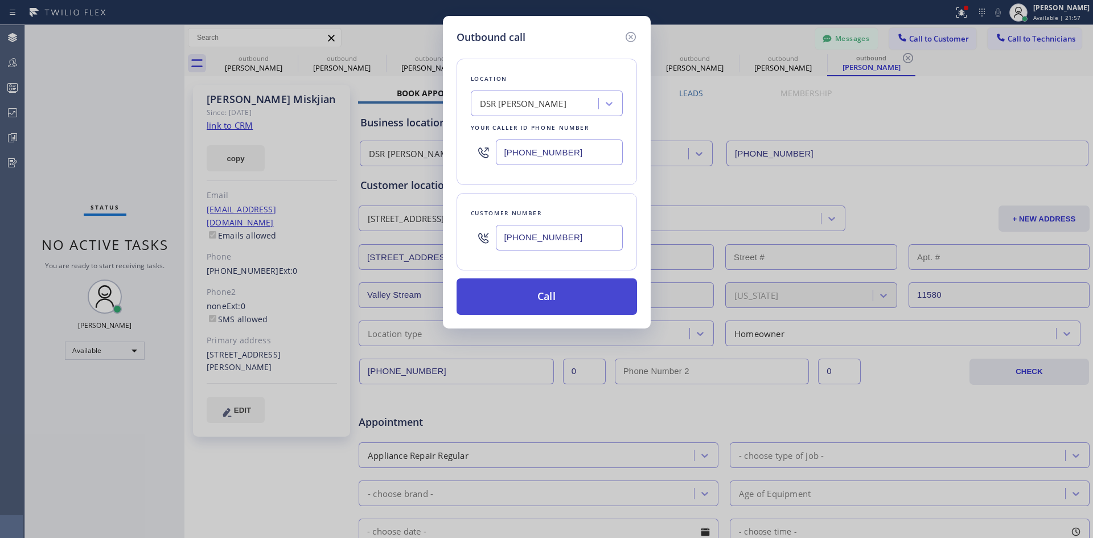
type input "[PHONE_NUMBER]"
click at [598, 299] on button "Call" at bounding box center [546, 296] width 180 height 36
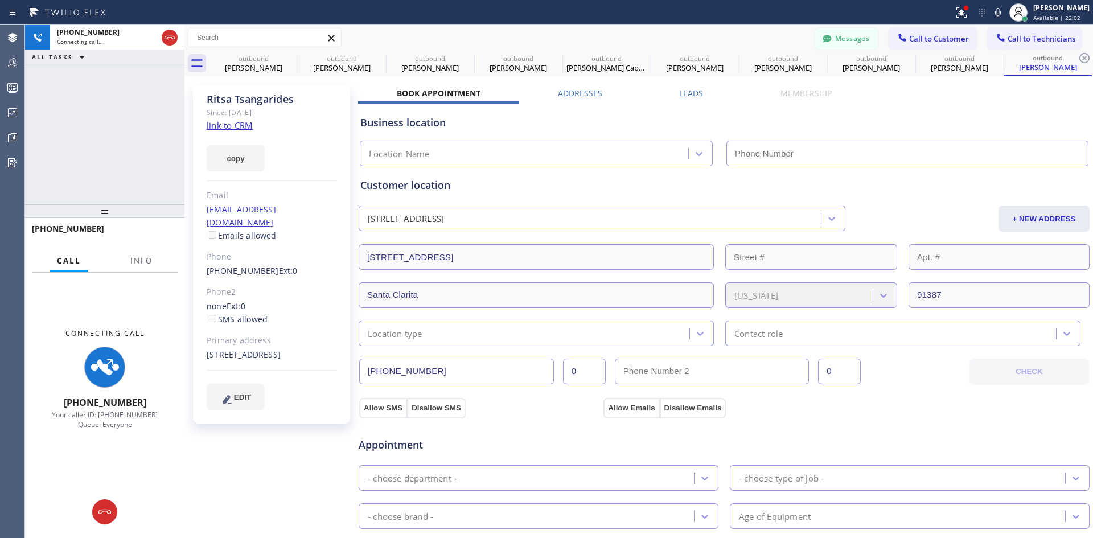
type input "[PHONE_NUMBER]"
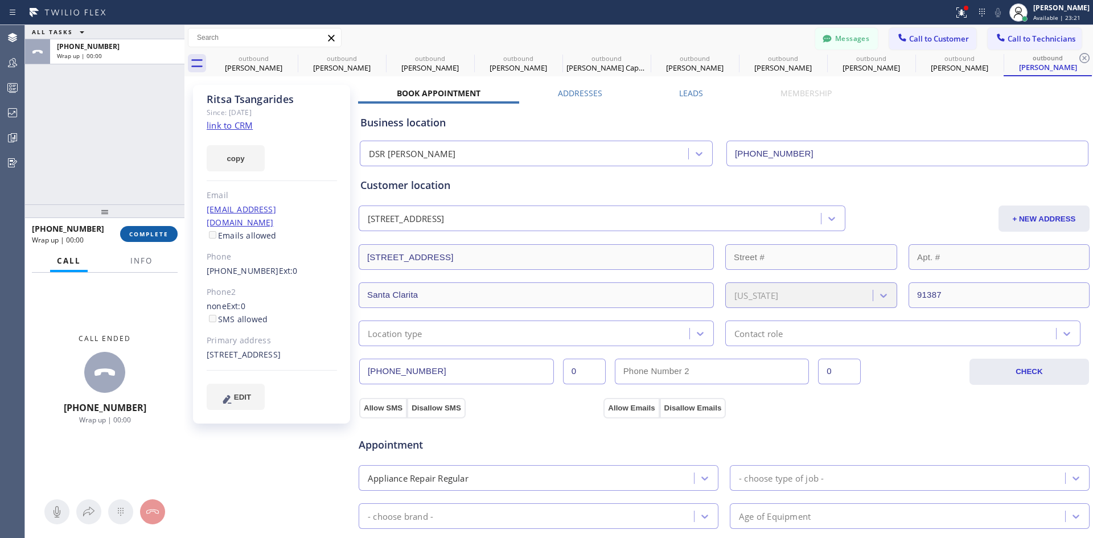
click at [144, 237] on span "COMPLETE" at bounding box center [148, 234] width 39 height 8
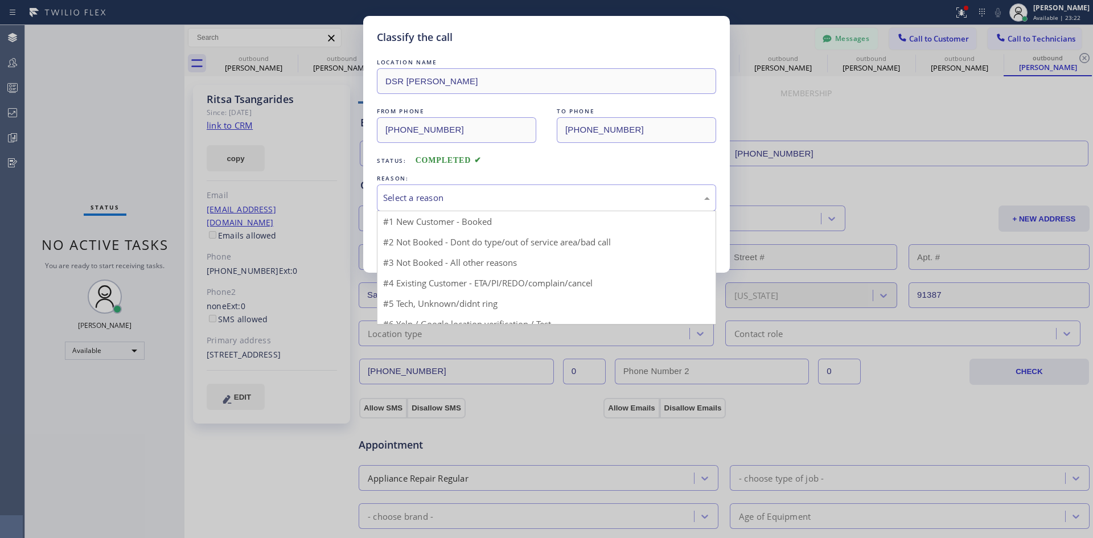
click at [566, 191] on div "Select a reason" at bounding box center [546, 197] width 327 height 13
drag, startPoint x: 565, startPoint y: 268, endPoint x: 450, endPoint y: 241, distance: 117.5
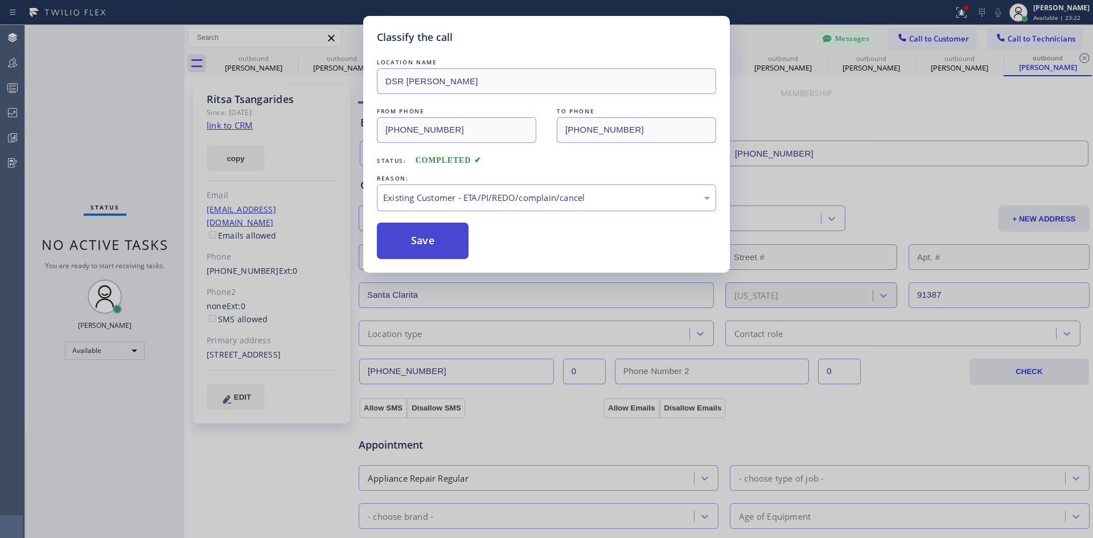
click at [438, 231] on button "Save" at bounding box center [423, 241] width 92 height 36
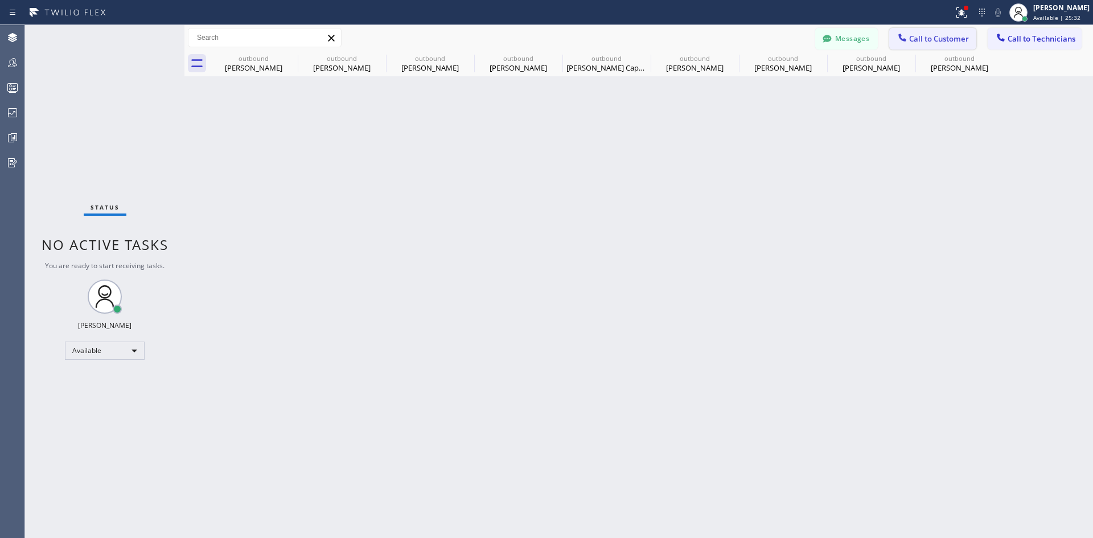
click at [923, 40] on span "Call to Customer" at bounding box center [939, 39] width 60 height 10
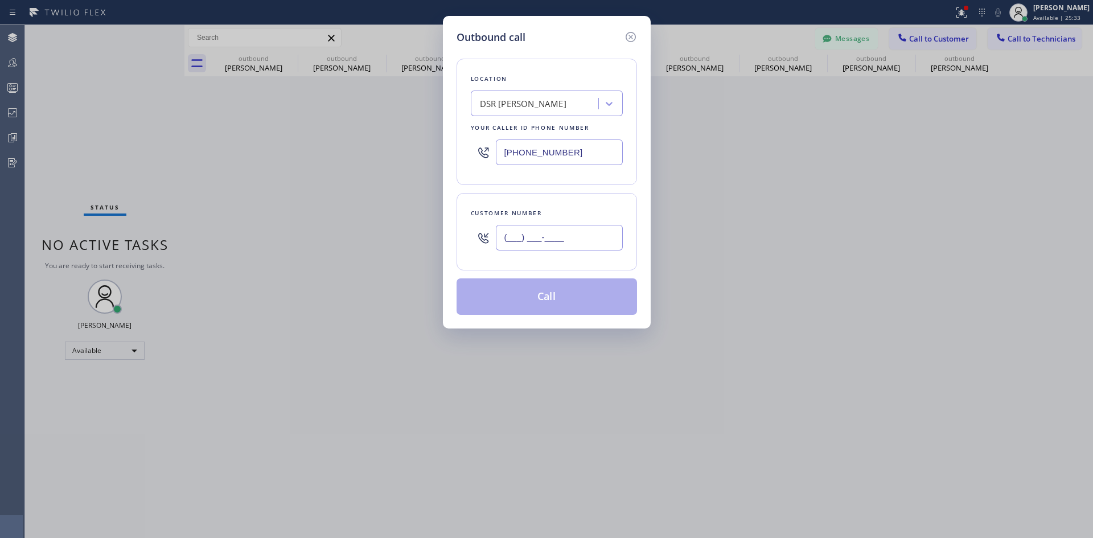
click at [549, 235] on input "(___) ___-____" at bounding box center [559, 238] width 127 height 26
paste input "415) 634-8094"
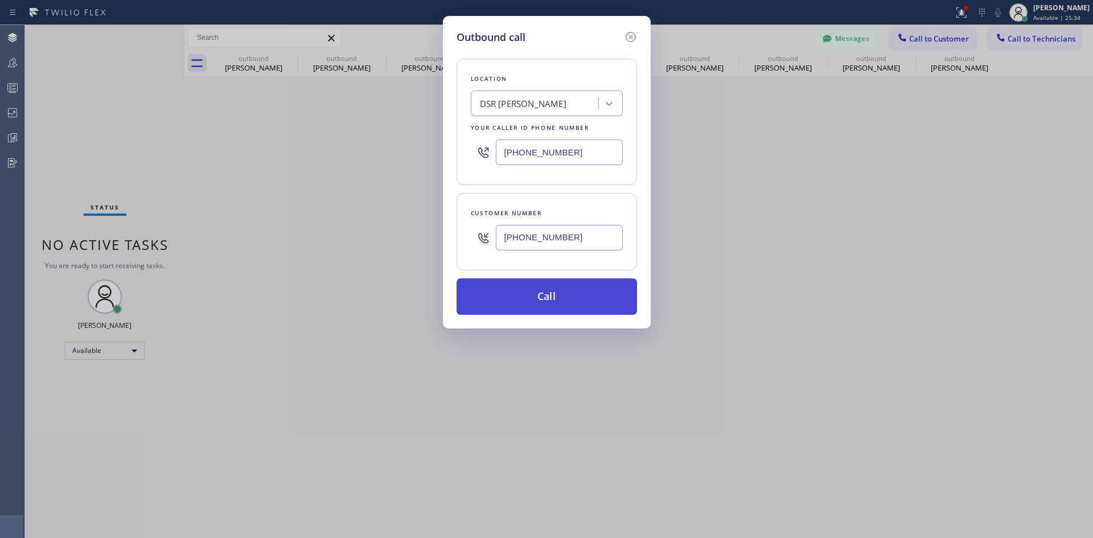
type input "[PHONE_NUMBER]"
click at [563, 299] on button "Call" at bounding box center [546, 296] width 180 height 36
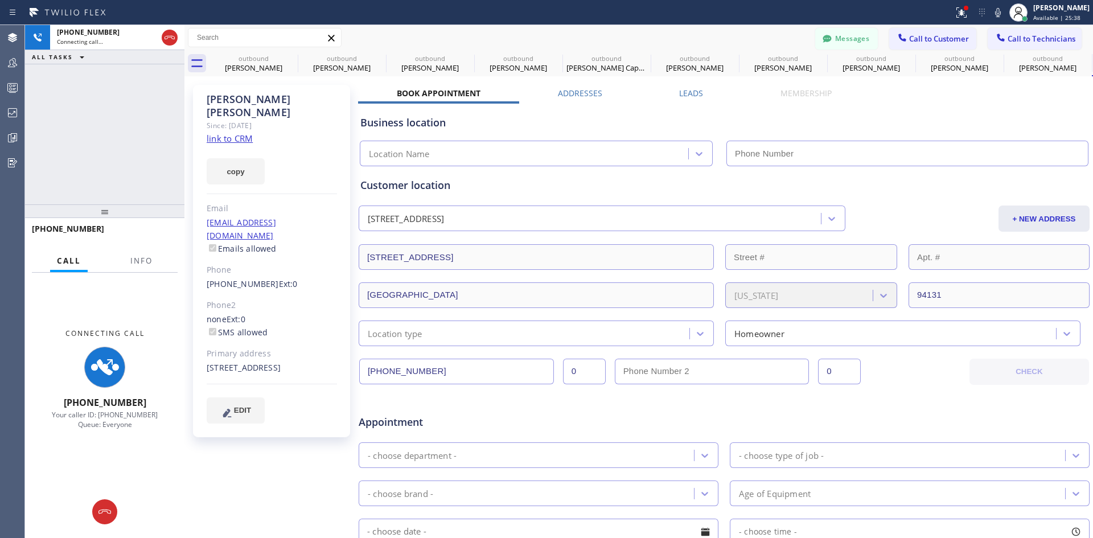
type input "[PHONE_NUMBER]"
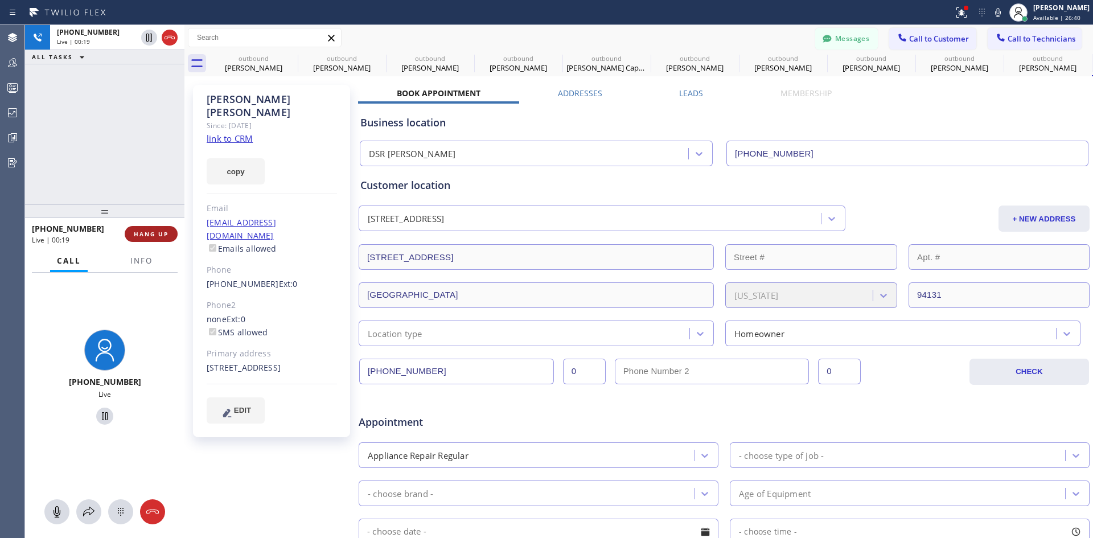
click at [145, 238] on span "HANG UP" at bounding box center [151, 234] width 35 height 8
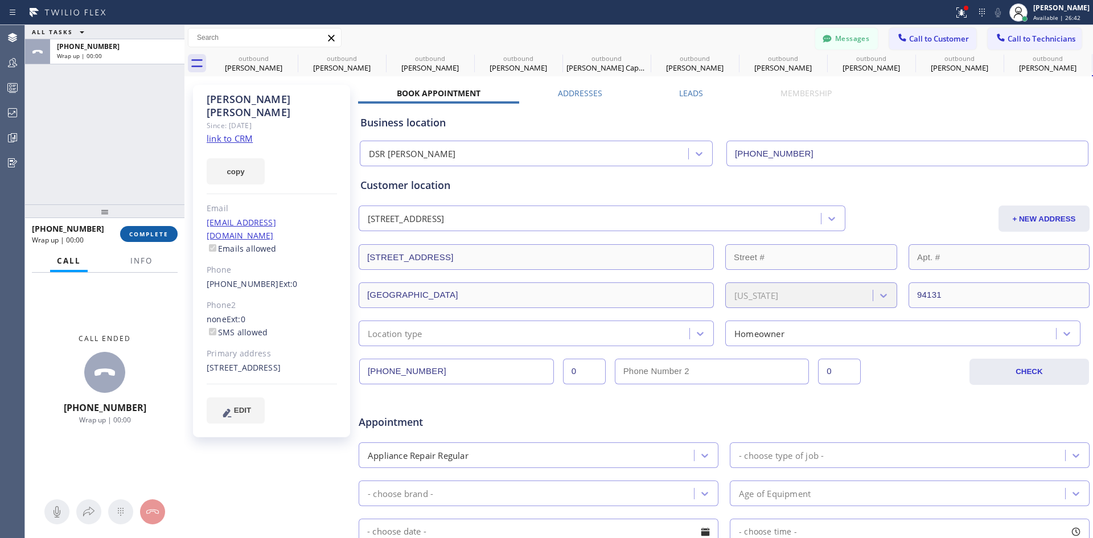
click at [158, 239] on button "COMPLETE" at bounding box center [148, 234] width 57 height 16
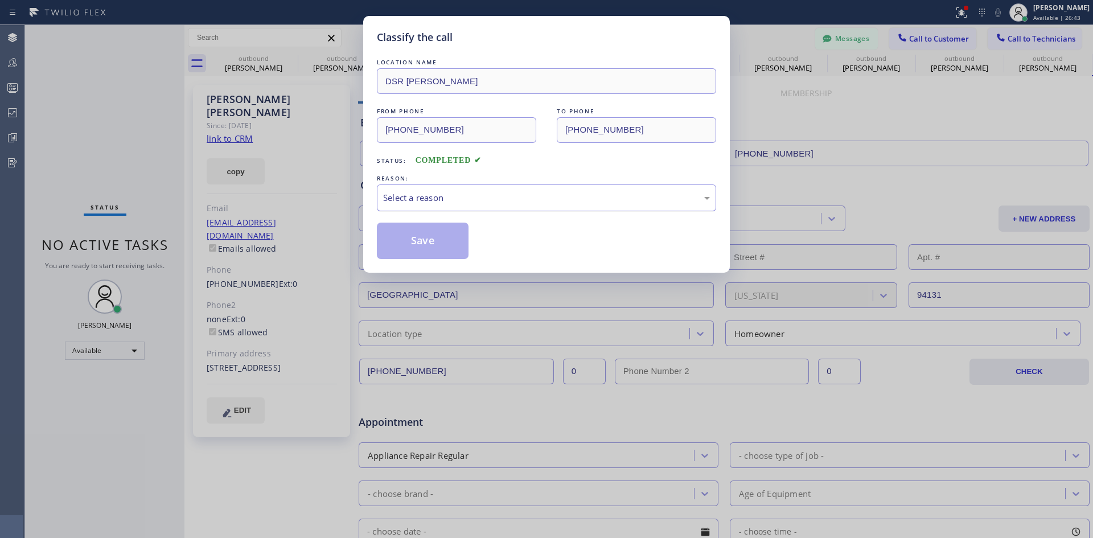
click at [549, 197] on div "Select a reason" at bounding box center [546, 197] width 327 height 13
click at [437, 223] on button "Save" at bounding box center [423, 241] width 92 height 36
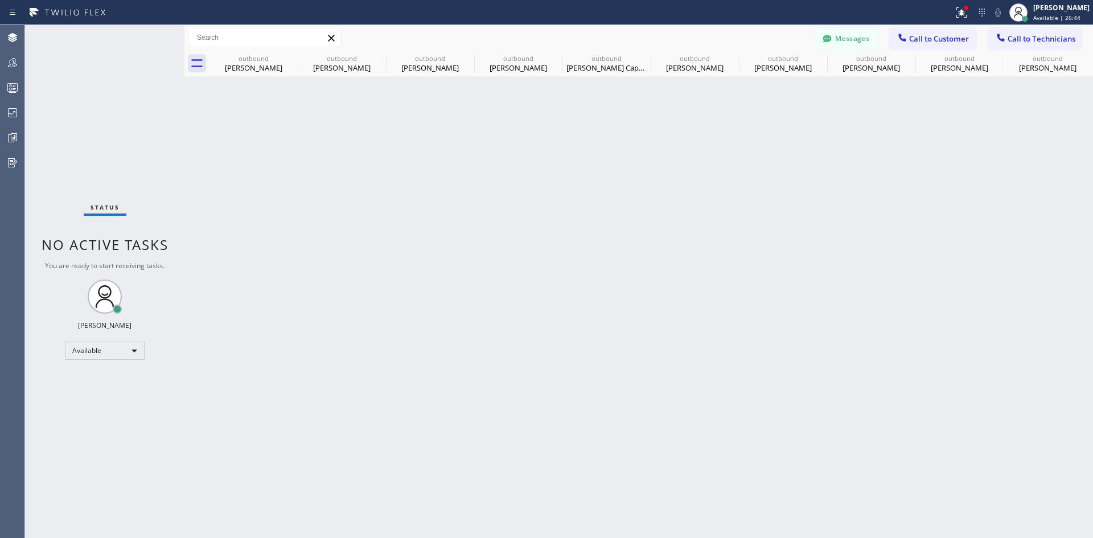
click at [461, 240] on div "Back to Dashboard Change Sender ID Customers Technicians Select a contact Outbo…" at bounding box center [638, 281] width 908 height 513
click at [288, 57] on icon at bounding box center [290, 58] width 14 height 14
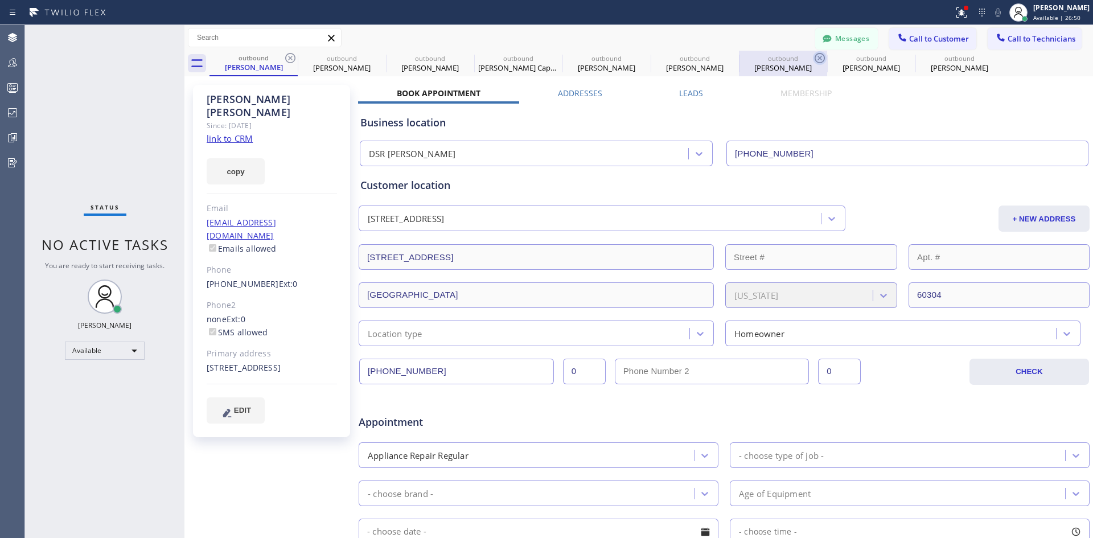
click at [822, 54] on icon at bounding box center [820, 58] width 14 height 14
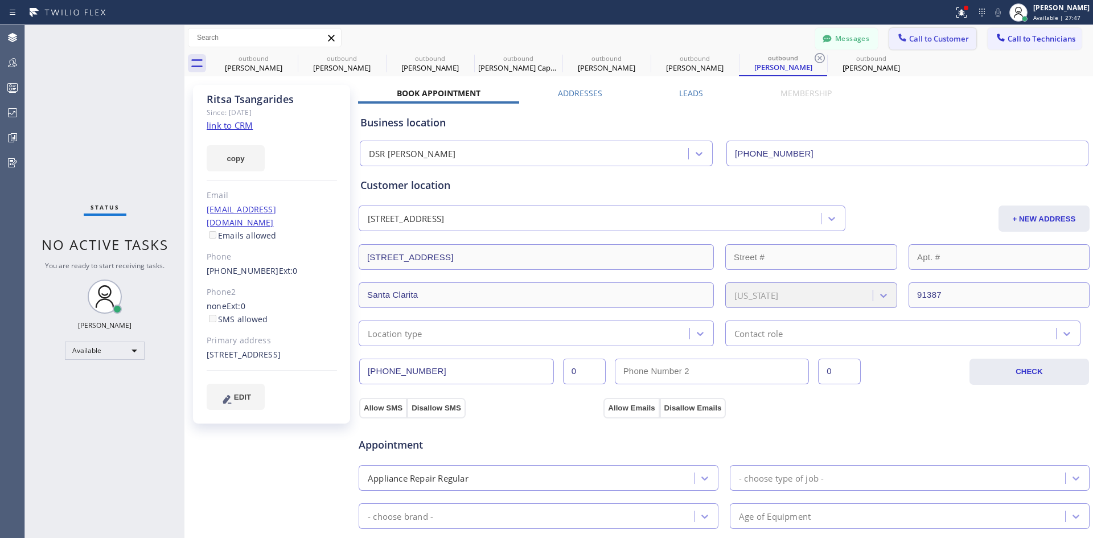
click at [932, 38] on span "Call to Customer" at bounding box center [939, 39] width 60 height 10
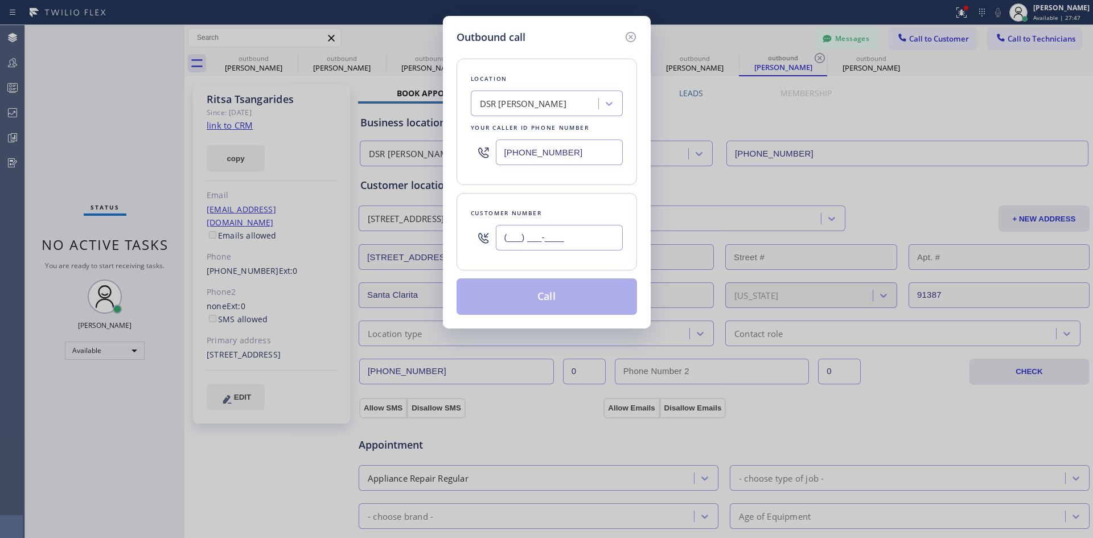
click at [576, 228] on input "(___) ___-____" at bounding box center [559, 238] width 127 height 26
paste input "626) 215-0598"
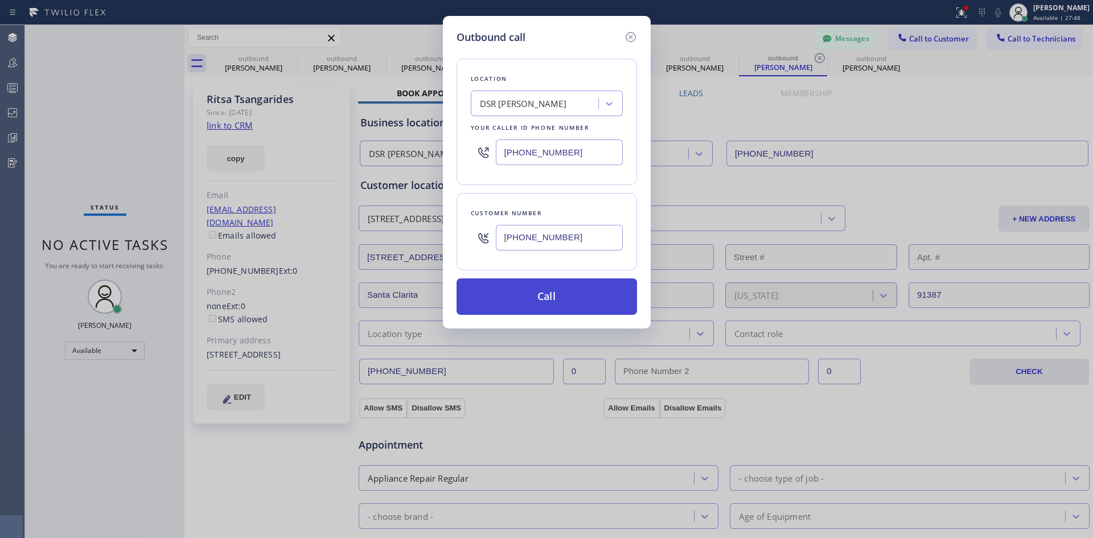
type input "[PHONE_NUMBER]"
click at [559, 292] on button "Call" at bounding box center [546, 296] width 180 height 36
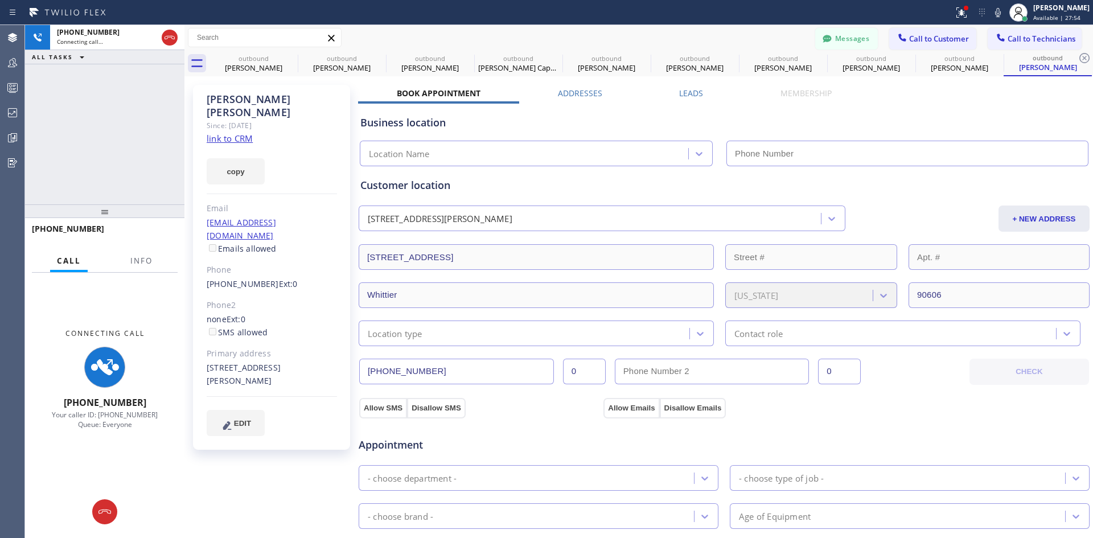
type input "[PHONE_NUMBER]"
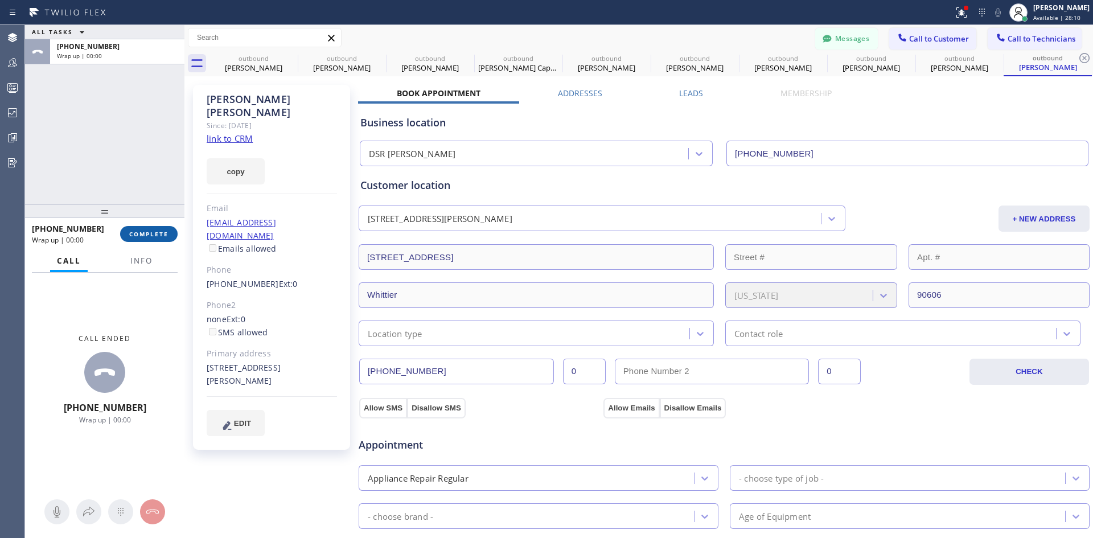
click at [155, 238] on span "COMPLETE" at bounding box center [148, 234] width 39 height 8
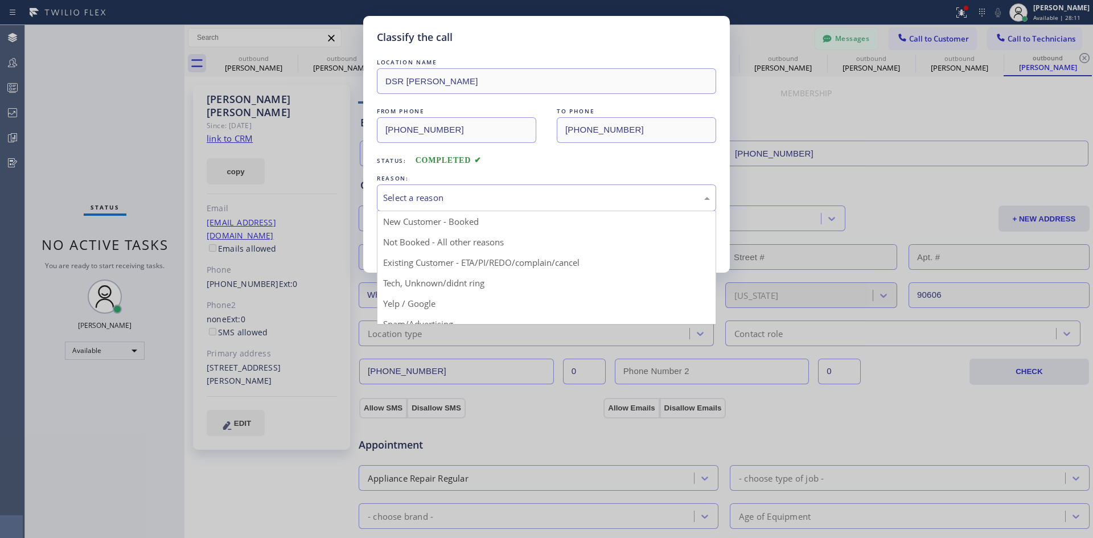
click at [593, 199] on div "Select a reason" at bounding box center [546, 197] width 327 height 13
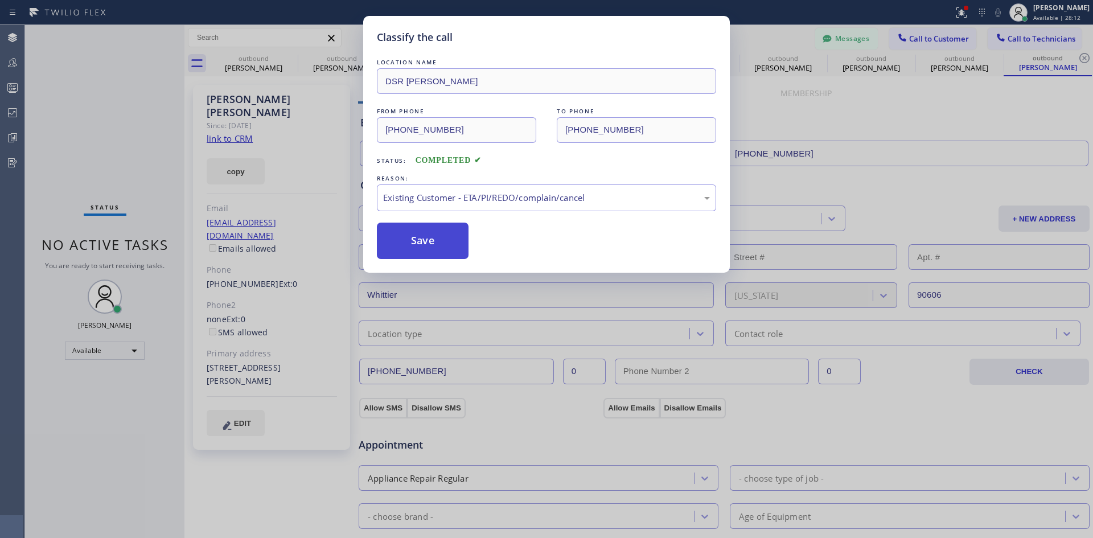
click at [448, 246] on button "Save" at bounding box center [423, 241] width 92 height 36
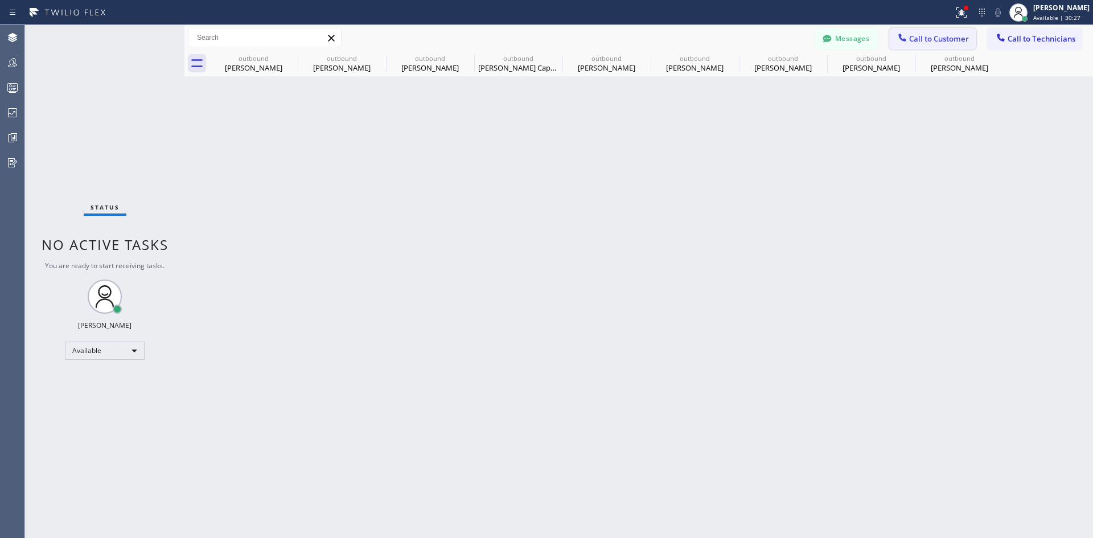
click at [937, 39] on span "Call to Customer" at bounding box center [939, 39] width 60 height 10
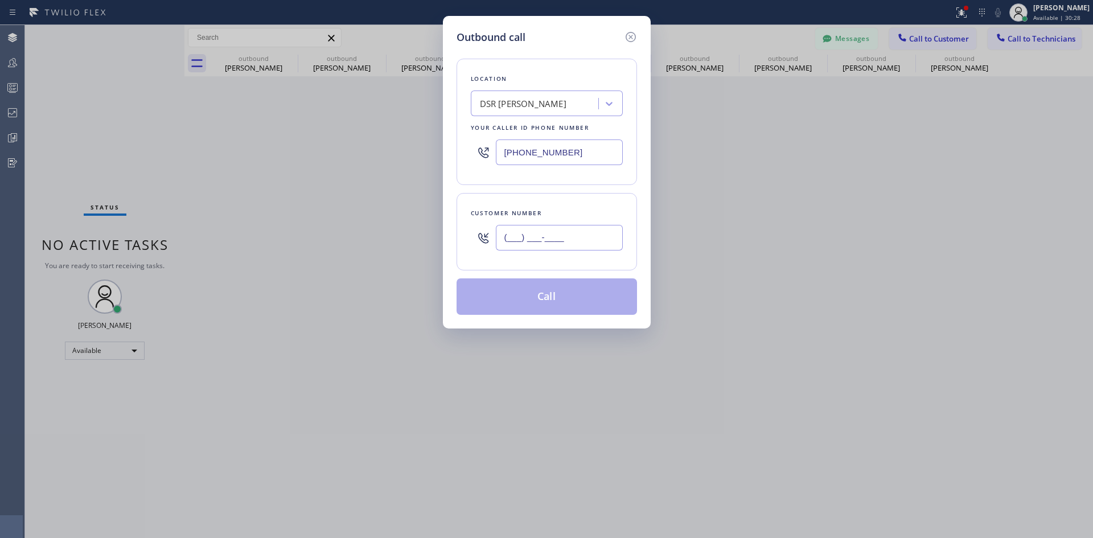
click at [558, 231] on input "(___) ___-____" at bounding box center [559, 238] width 127 height 26
paste input "973) 390-4130"
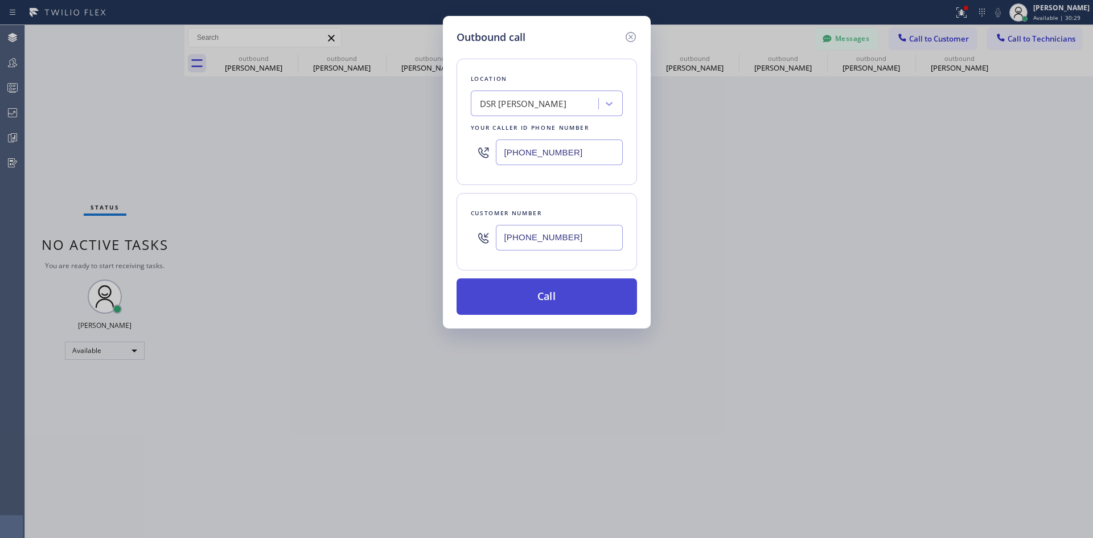
type input "[PHONE_NUMBER]"
click at [589, 295] on button "Call" at bounding box center [546, 296] width 180 height 36
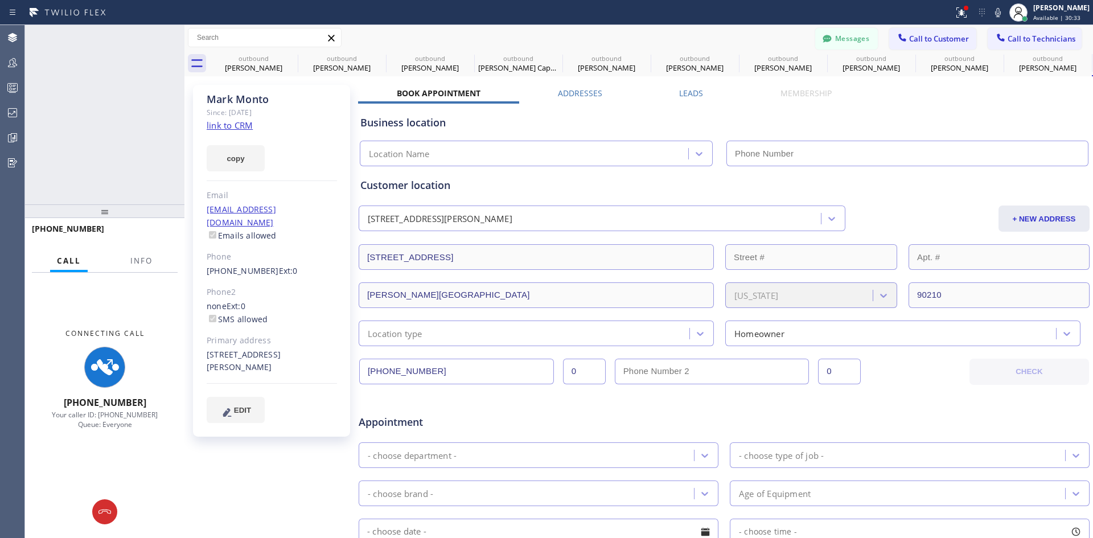
type input "[PHONE_NUMBER]"
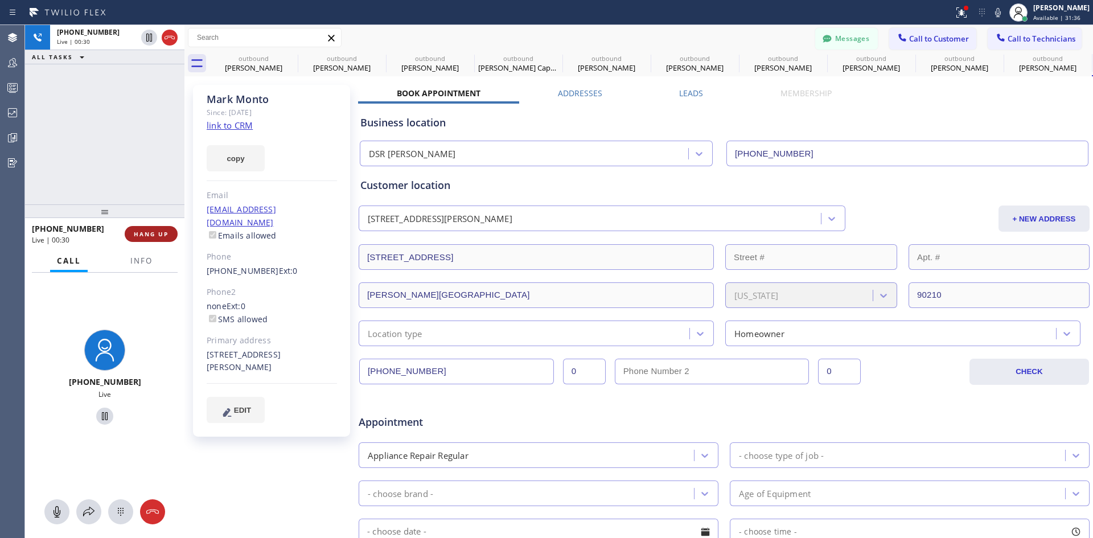
drag, startPoint x: 165, startPoint y: 236, endPoint x: 171, endPoint y: 238, distance: 6.4
click at [165, 236] on span "HANG UP" at bounding box center [151, 234] width 35 height 8
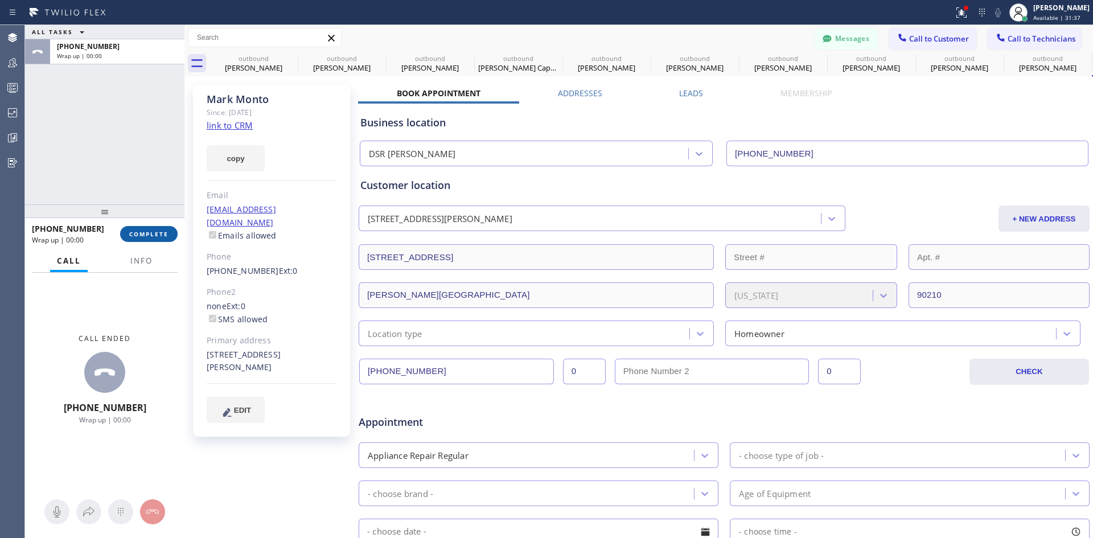
click at [162, 232] on span "COMPLETE" at bounding box center [148, 234] width 39 height 8
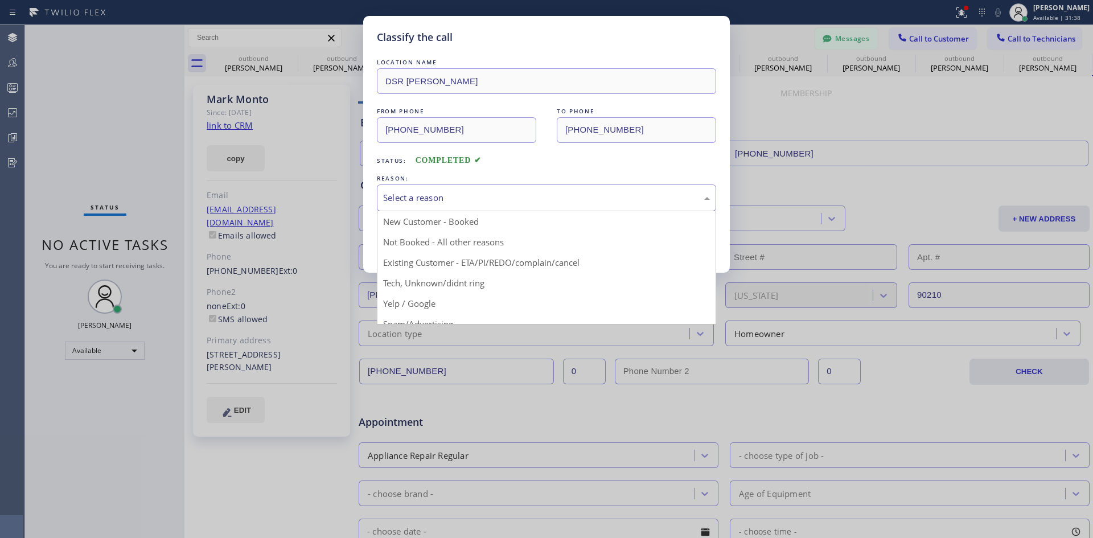
click at [584, 198] on div "Select a reason" at bounding box center [546, 197] width 327 height 13
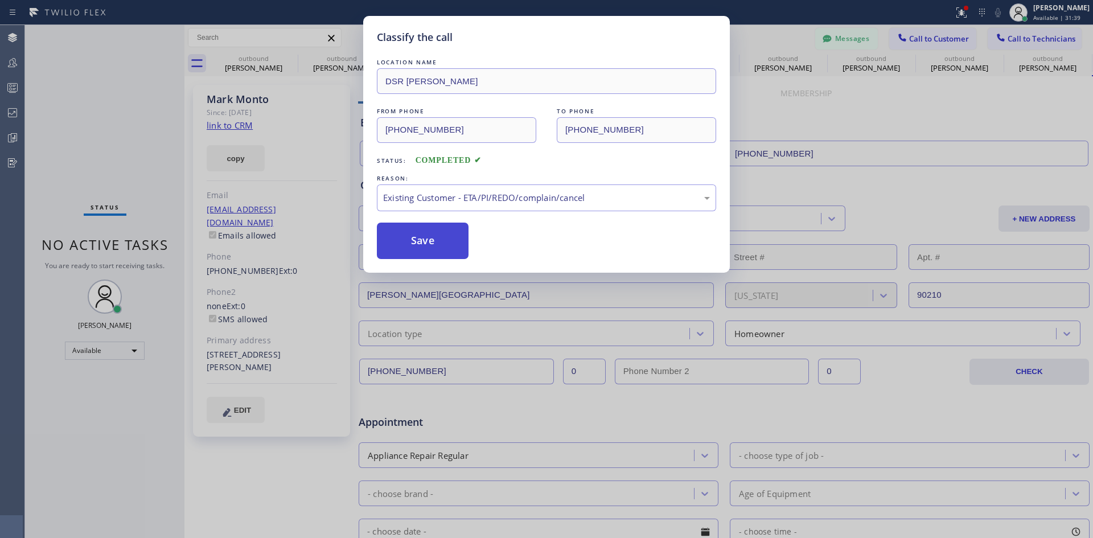
click at [452, 236] on button "Save" at bounding box center [423, 241] width 92 height 36
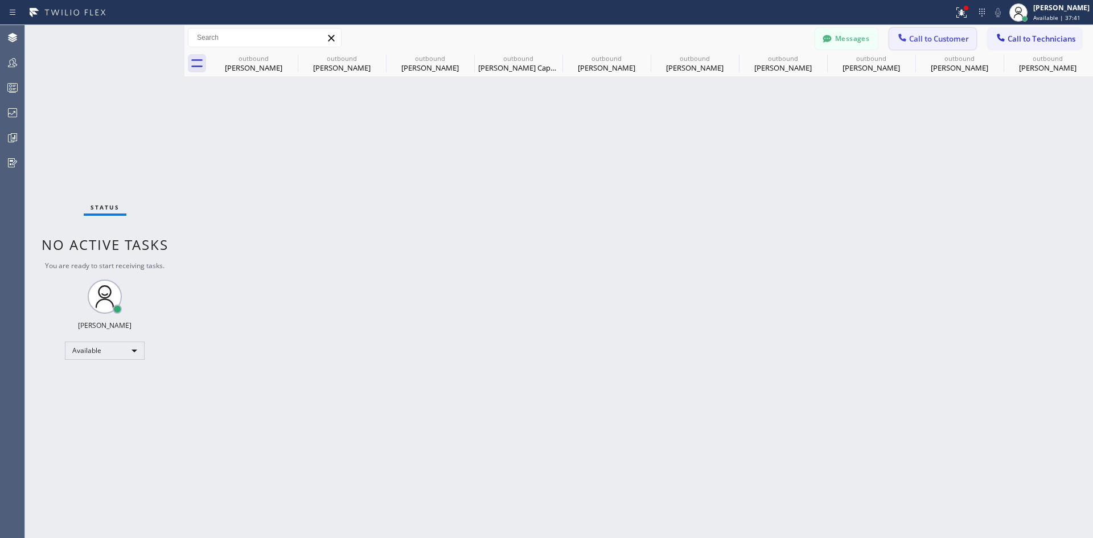
click at [939, 32] on button "Call to Customer" at bounding box center [932, 39] width 87 height 22
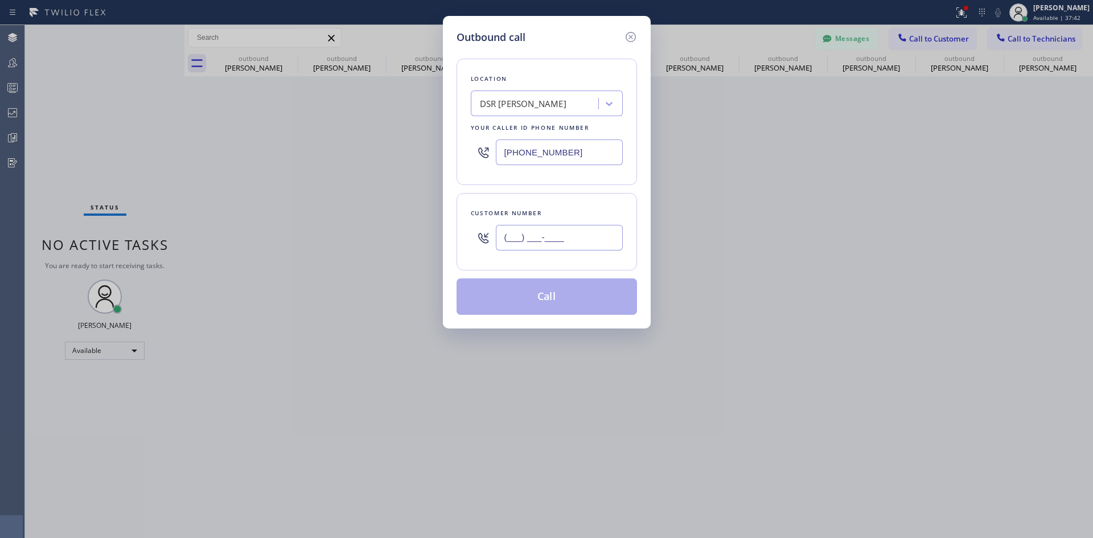
click at [573, 232] on input "(___) ___-____" at bounding box center [559, 238] width 127 height 26
paste input "206) 619-6288"
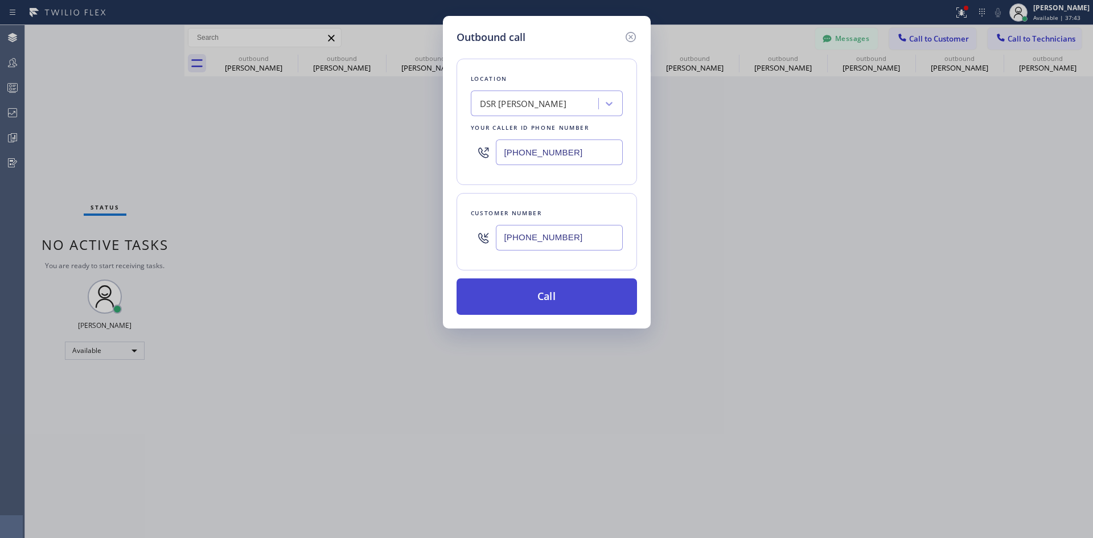
type input "[PHONE_NUMBER]"
click at [546, 296] on button "Call" at bounding box center [546, 296] width 180 height 36
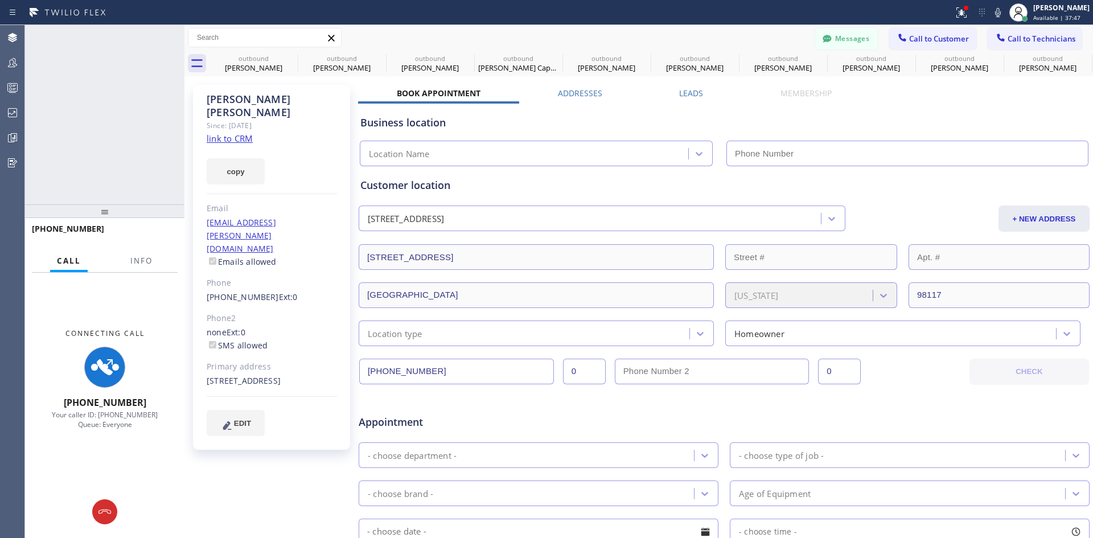
type input "[PHONE_NUMBER]"
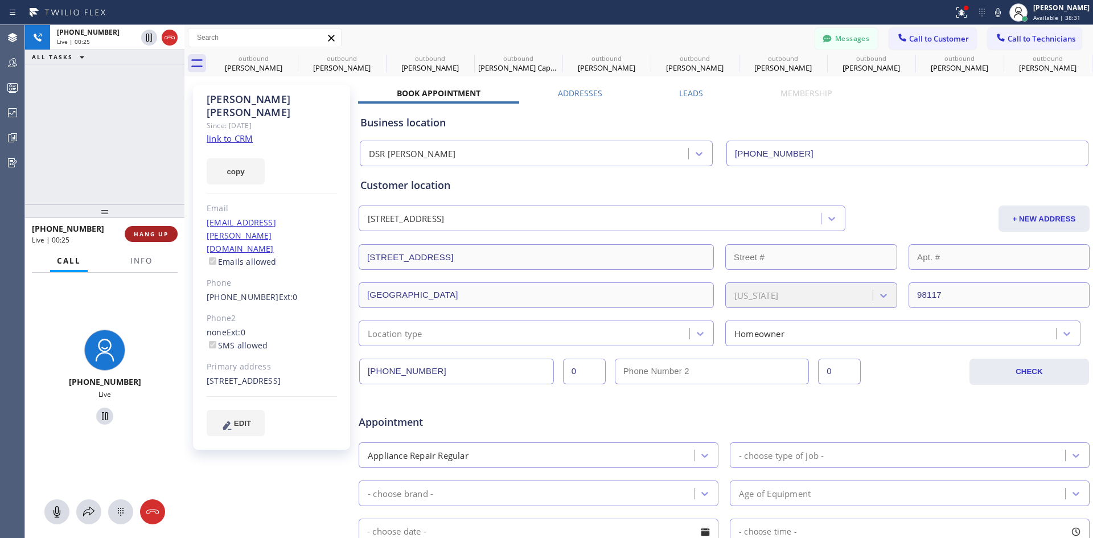
click at [141, 235] on span "HANG UP" at bounding box center [151, 234] width 35 height 8
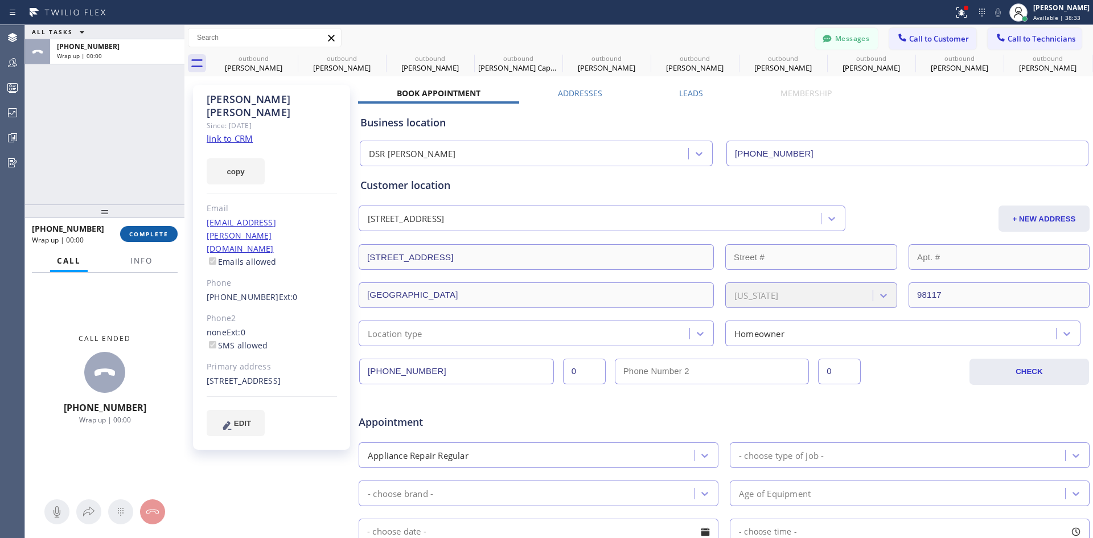
click at [139, 235] on span "COMPLETE" at bounding box center [148, 234] width 39 height 8
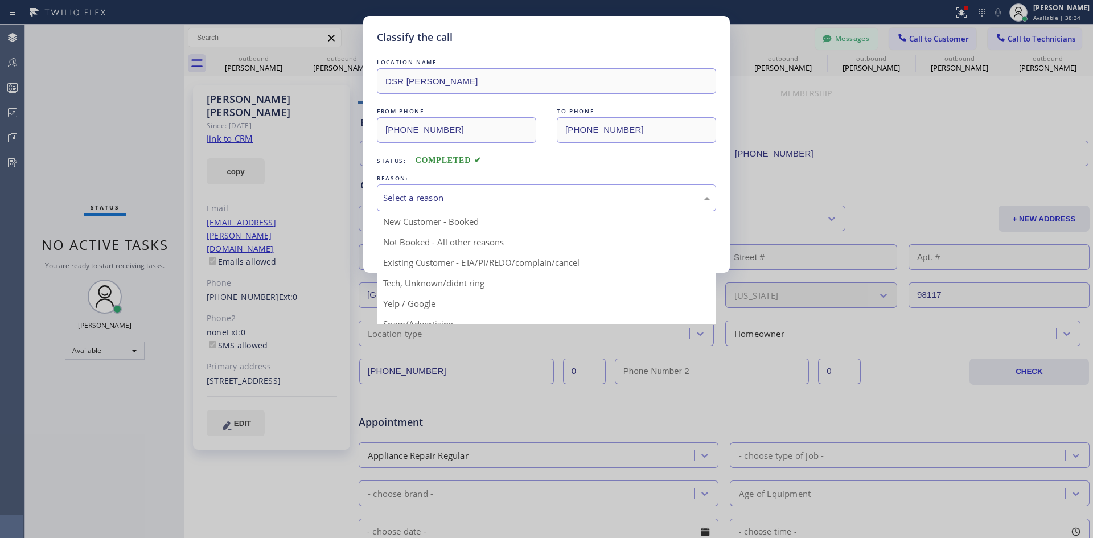
click at [524, 203] on div "Select a reason" at bounding box center [546, 197] width 327 height 13
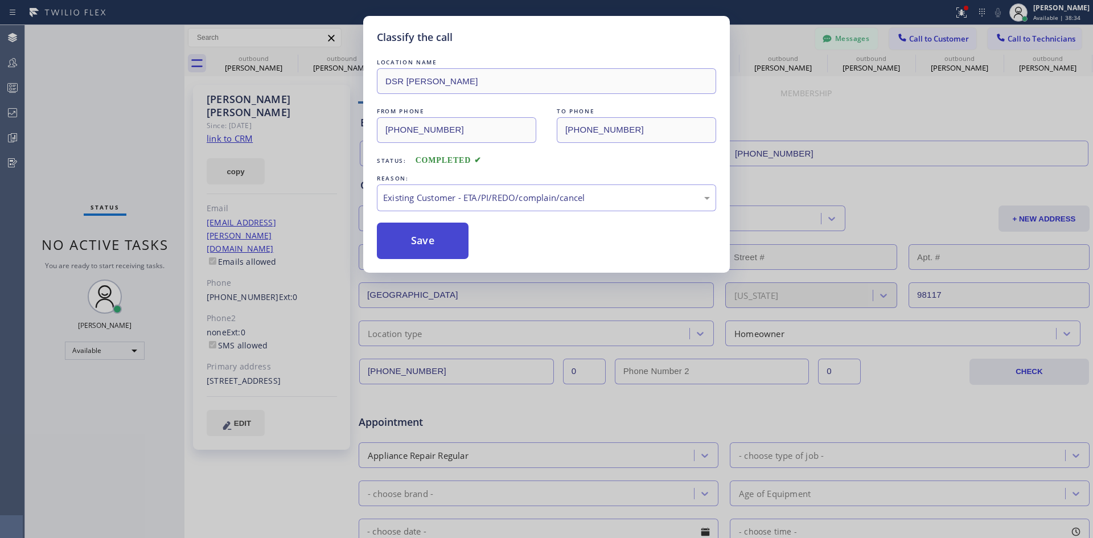
click at [418, 245] on button "Save" at bounding box center [423, 241] width 92 height 36
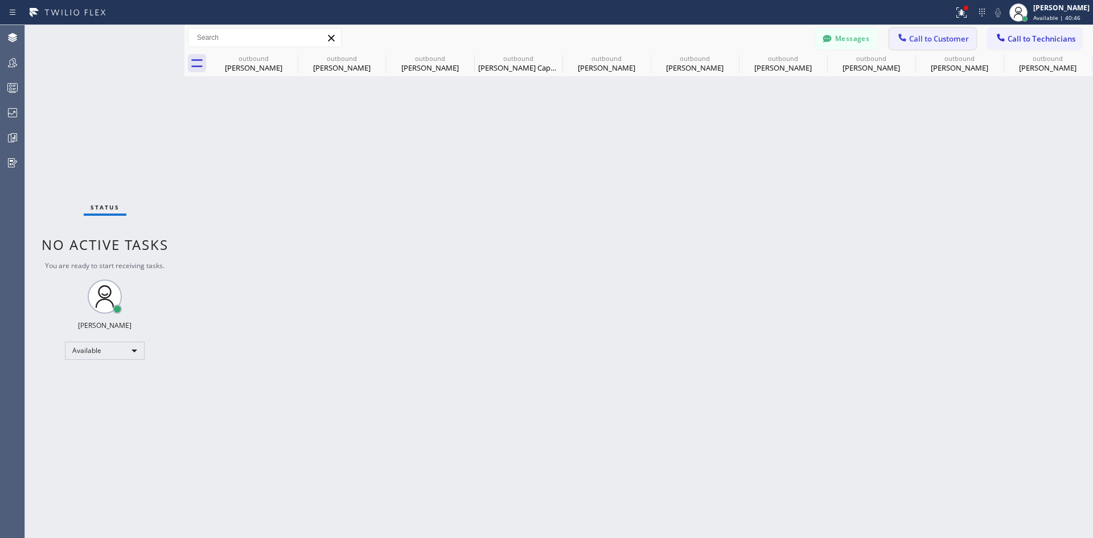
click at [932, 41] on span "Call to Customer" at bounding box center [939, 39] width 60 height 10
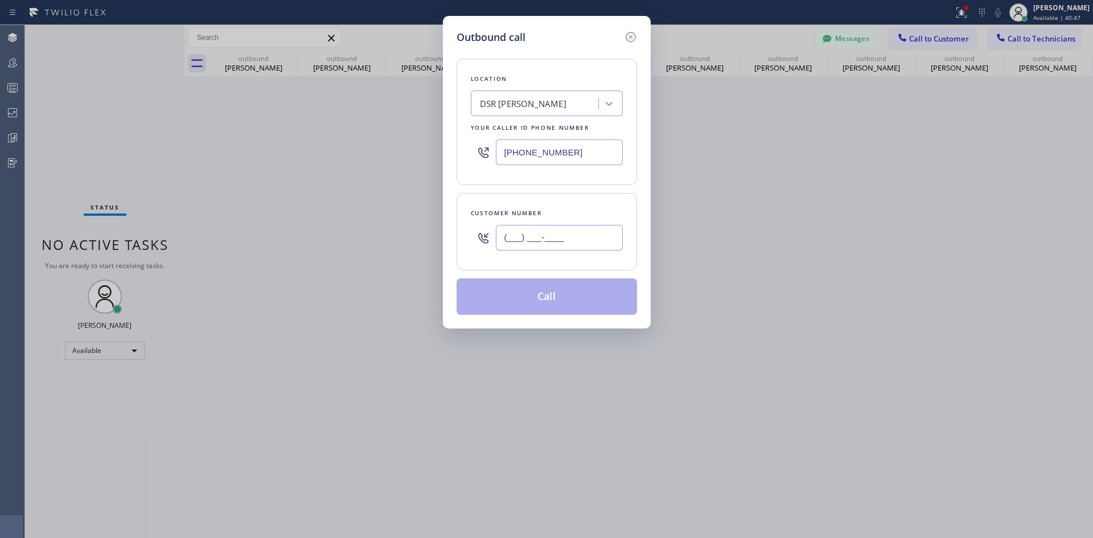
click at [571, 233] on input "(___) ___-____" at bounding box center [559, 238] width 127 height 26
paste input "310) 489-8607"
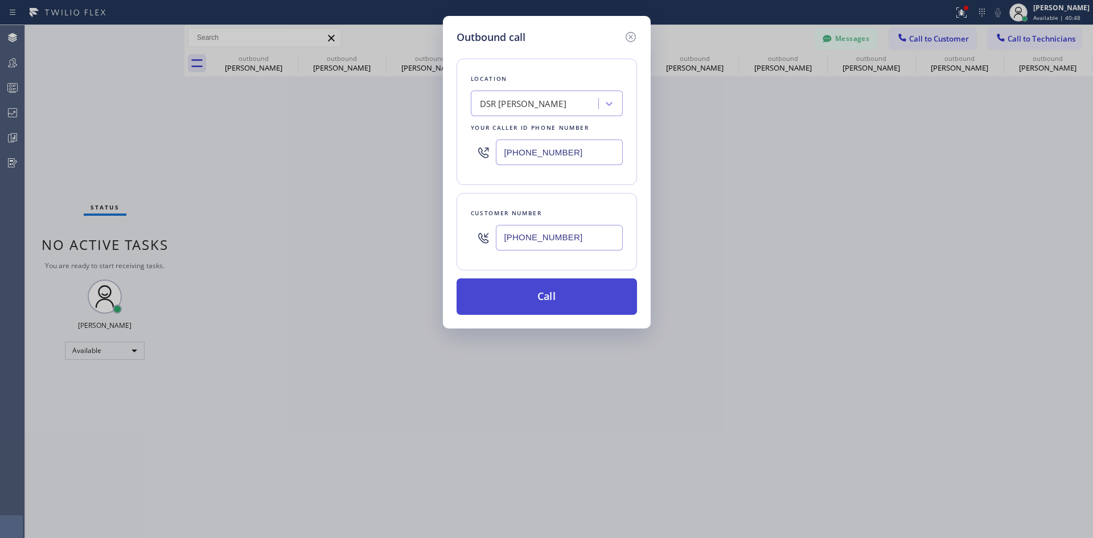
type input "[PHONE_NUMBER]"
click at [562, 285] on button "Call" at bounding box center [546, 296] width 180 height 36
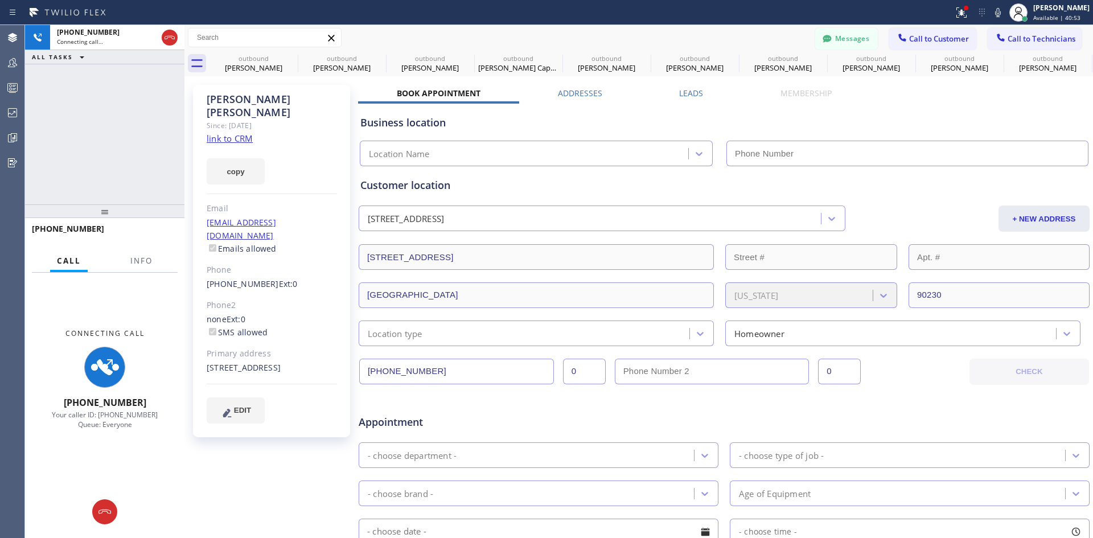
type input "[PHONE_NUMBER]"
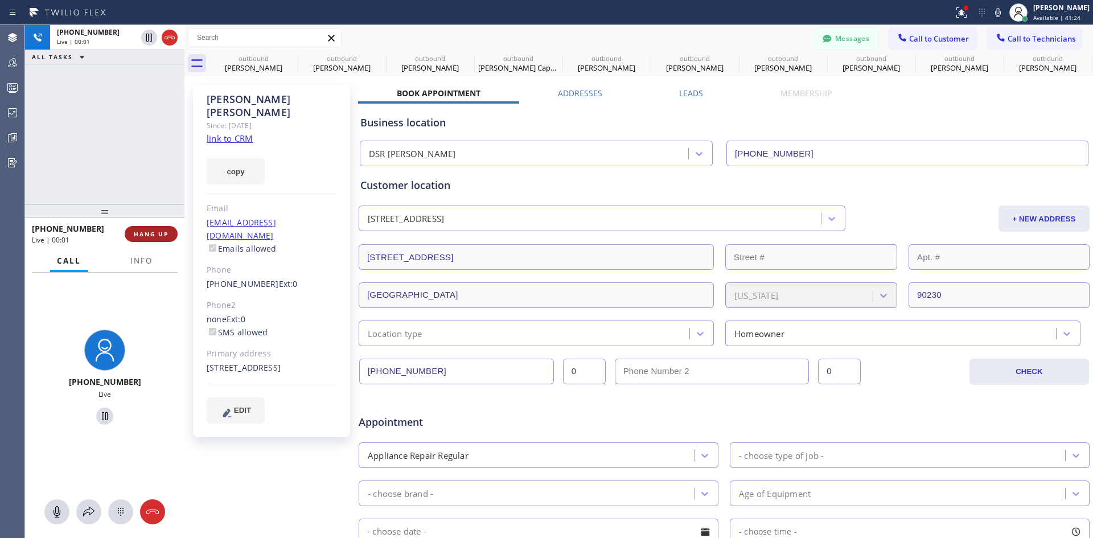
click at [165, 240] on button "HANG UP" at bounding box center [151, 234] width 53 height 16
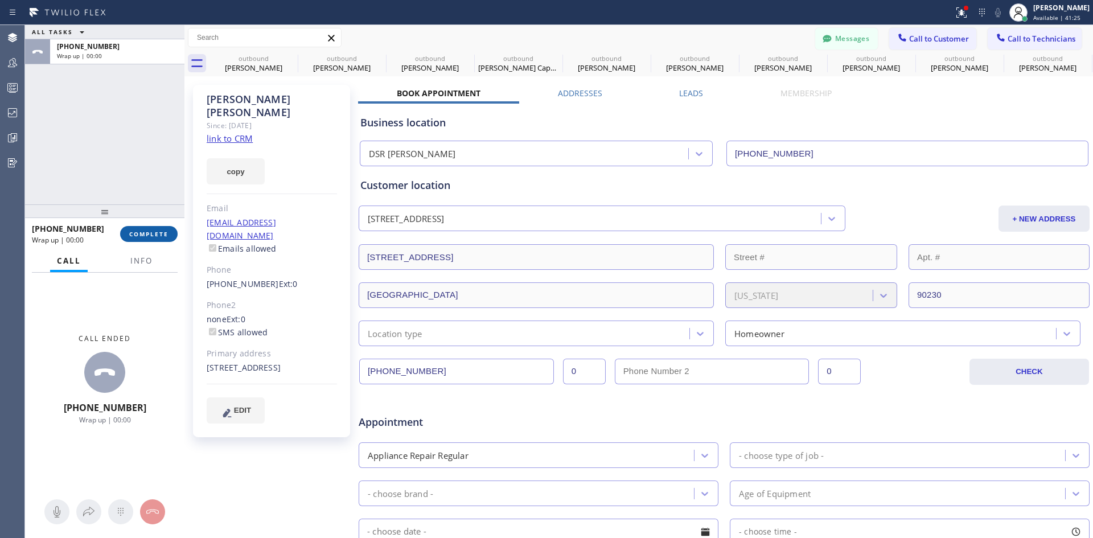
click at [161, 237] on span "COMPLETE" at bounding box center [148, 234] width 39 height 8
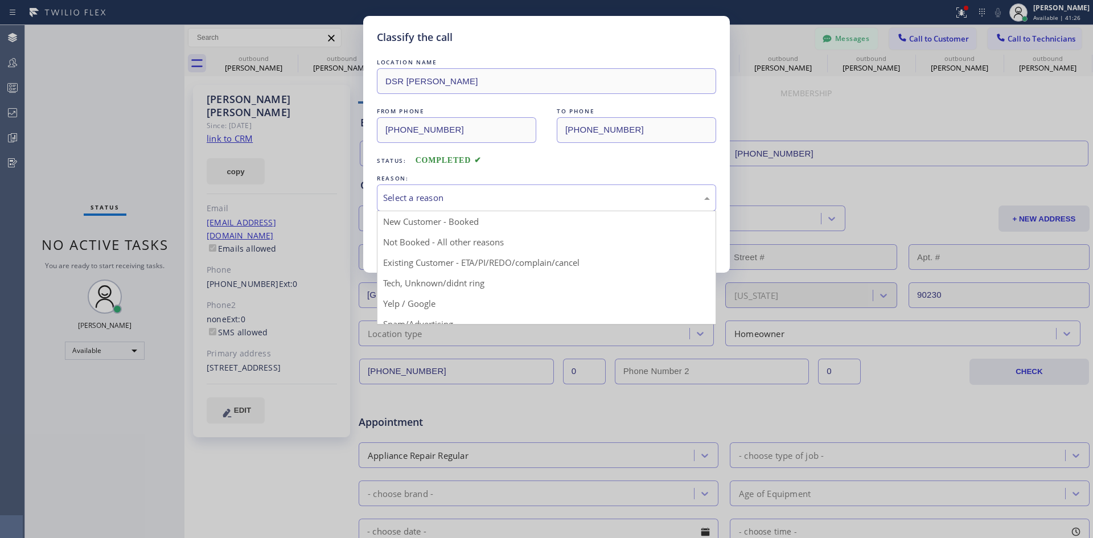
click at [618, 192] on div "Select a reason" at bounding box center [546, 197] width 327 height 13
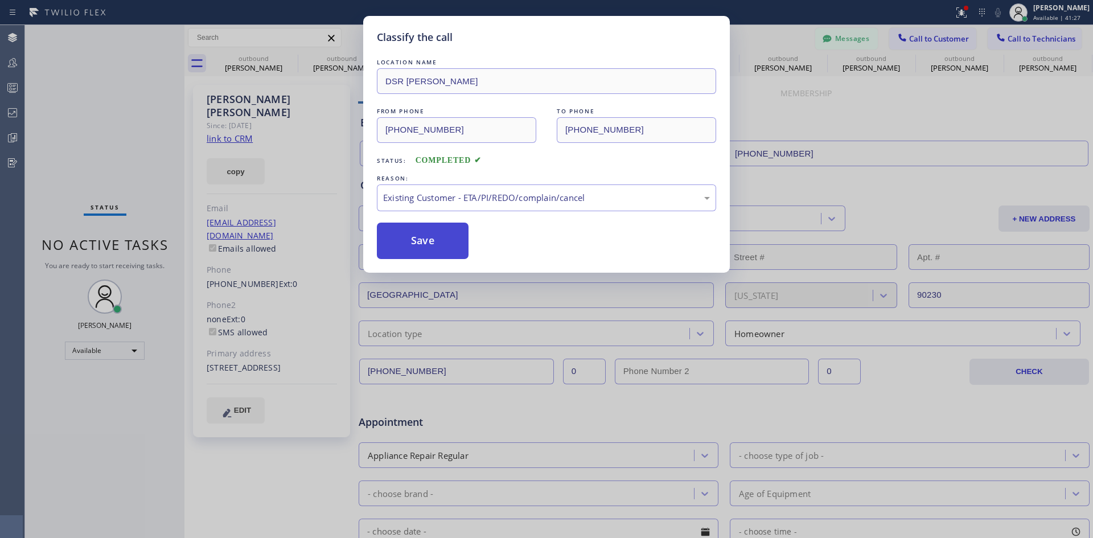
click at [452, 252] on button "Save" at bounding box center [423, 241] width 92 height 36
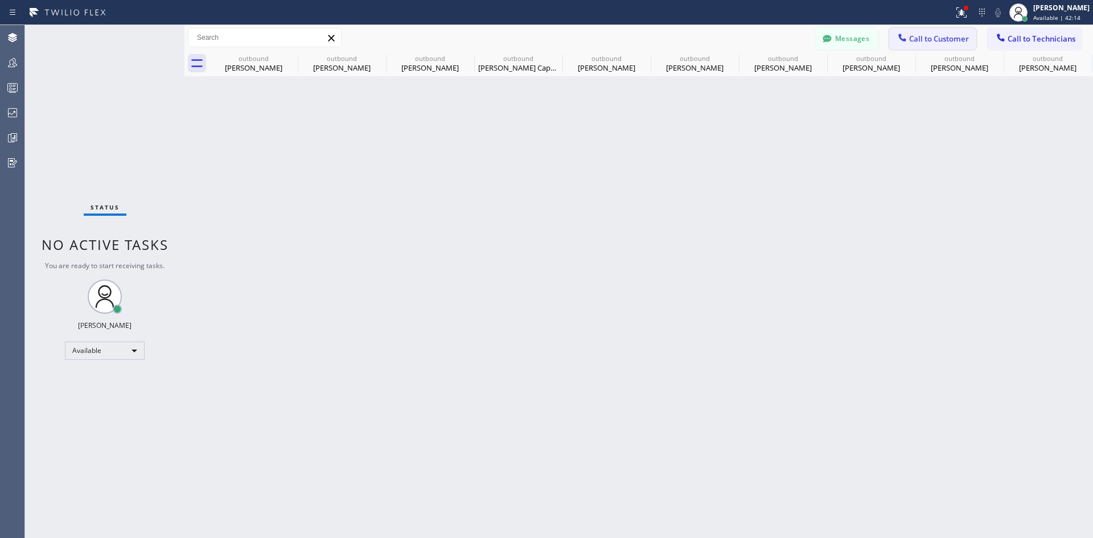
click at [916, 35] on span "Call to Customer" at bounding box center [939, 39] width 60 height 10
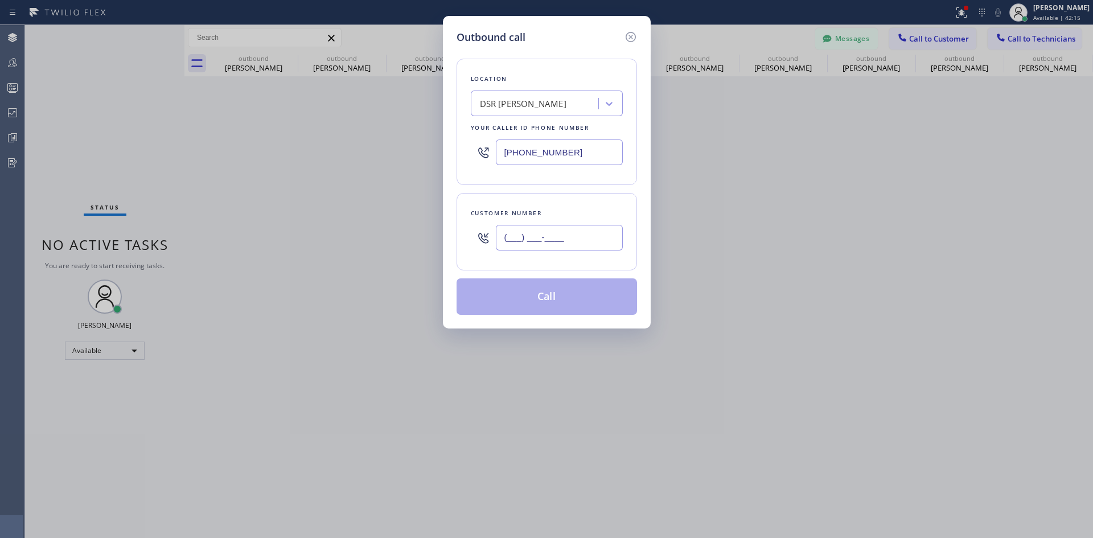
click at [559, 236] on input "(___) ___-____" at bounding box center [559, 238] width 127 height 26
paste input "972) 824-4780"
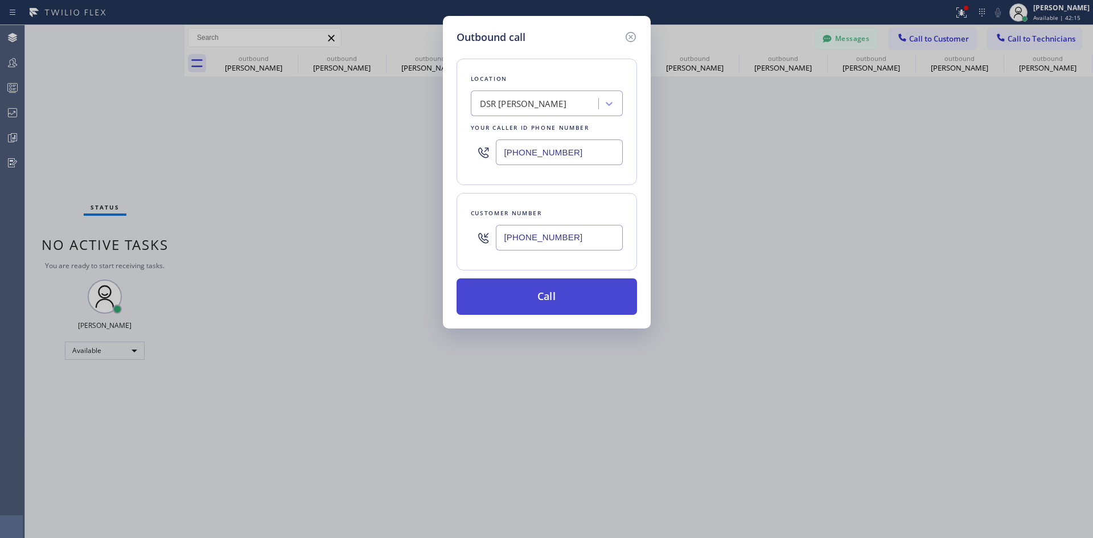
type input "[PHONE_NUMBER]"
click at [594, 294] on button "Call" at bounding box center [546, 296] width 180 height 36
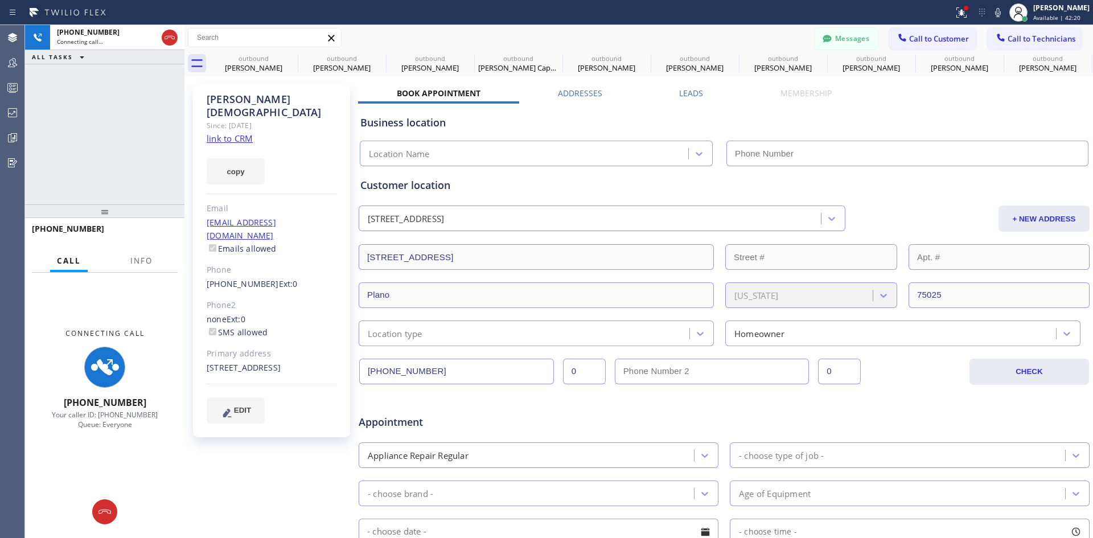
type input "[PHONE_NUMBER]"
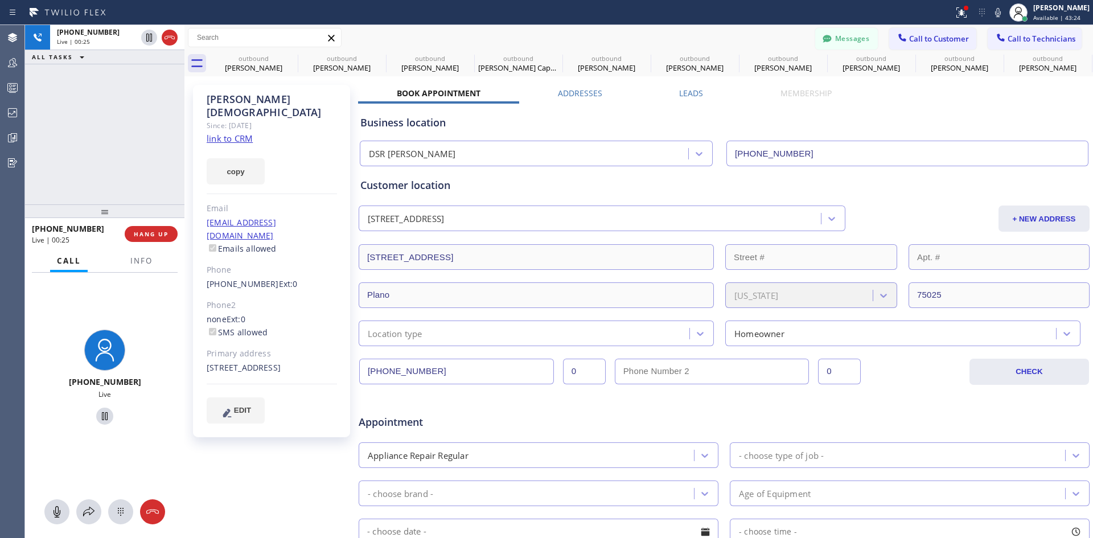
click at [140, 218] on div at bounding box center [104, 211] width 159 height 14
click at [153, 233] on span "HANG UP" at bounding box center [151, 234] width 35 height 8
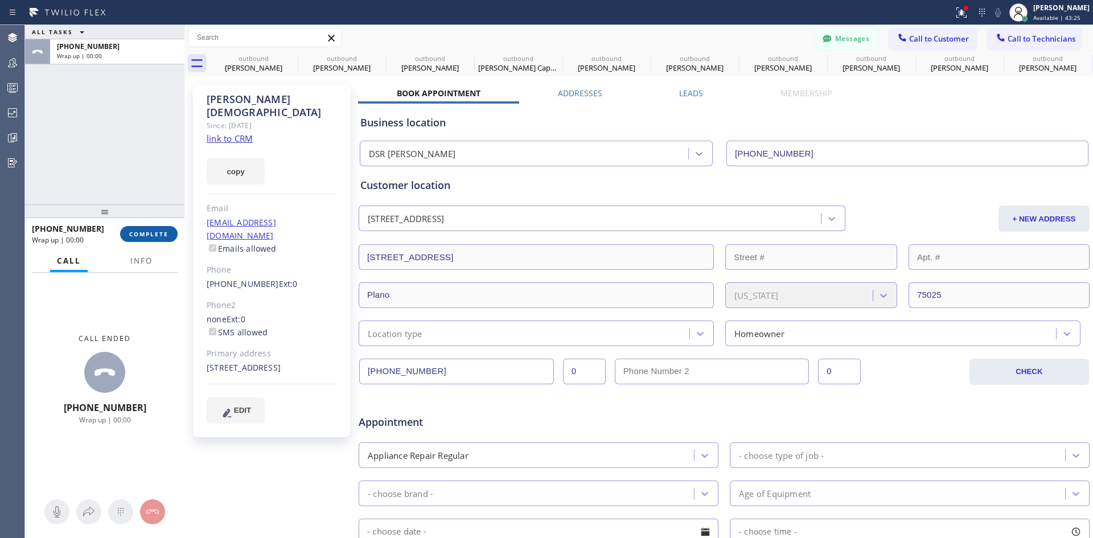
click at [157, 232] on span "COMPLETE" at bounding box center [148, 234] width 39 height 8
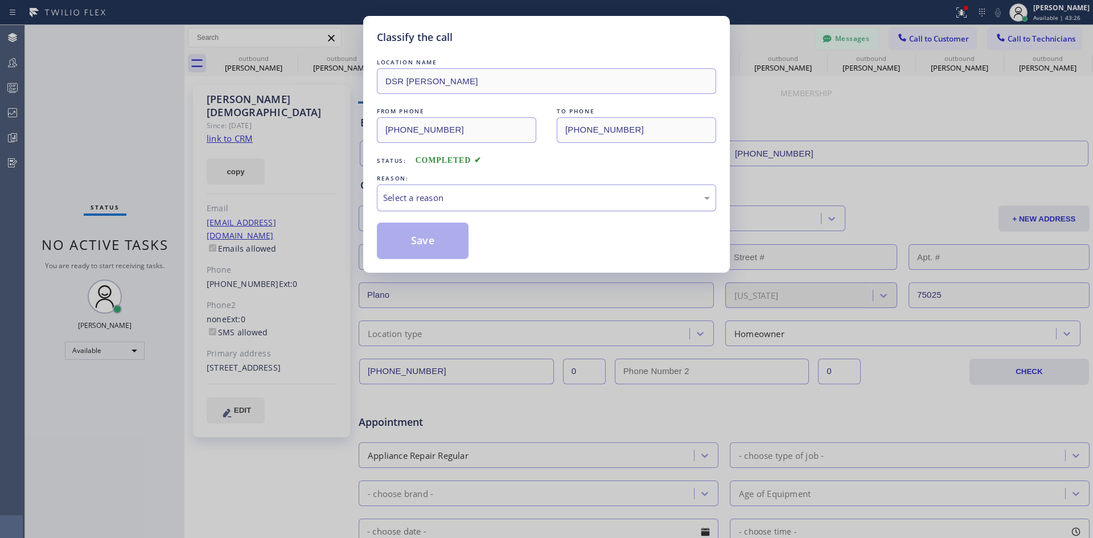
click at [550, 206] on div "Select a reason" at bounding box center [546, 197] width 339 height 27
click at [430, 244] on button "Save" at bounding box center [423, 241] width 92 height 36
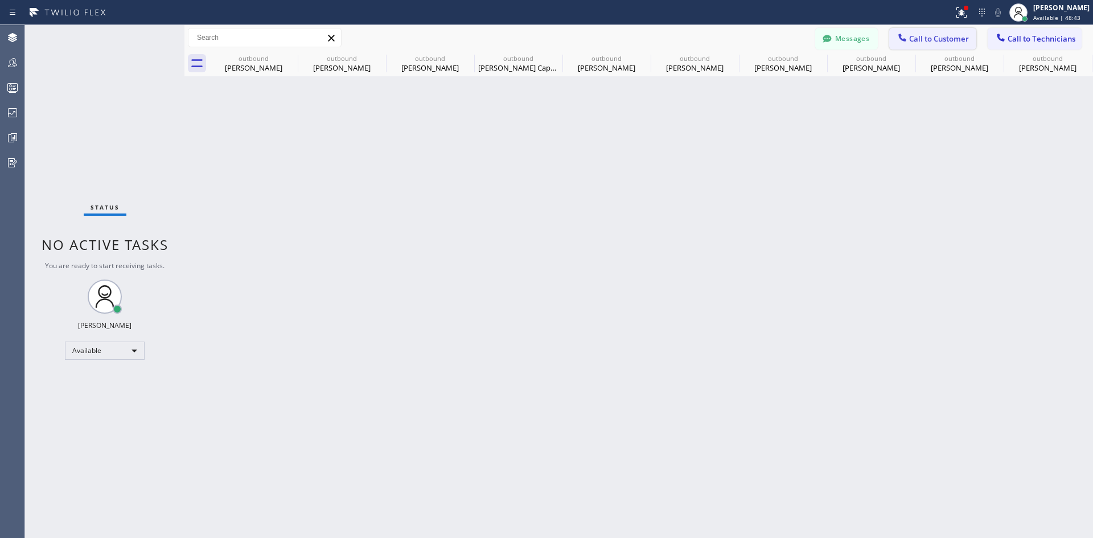
click at [939, 36] on span "Call to Customer" at bounding box center [939, 39] width 60 height 10
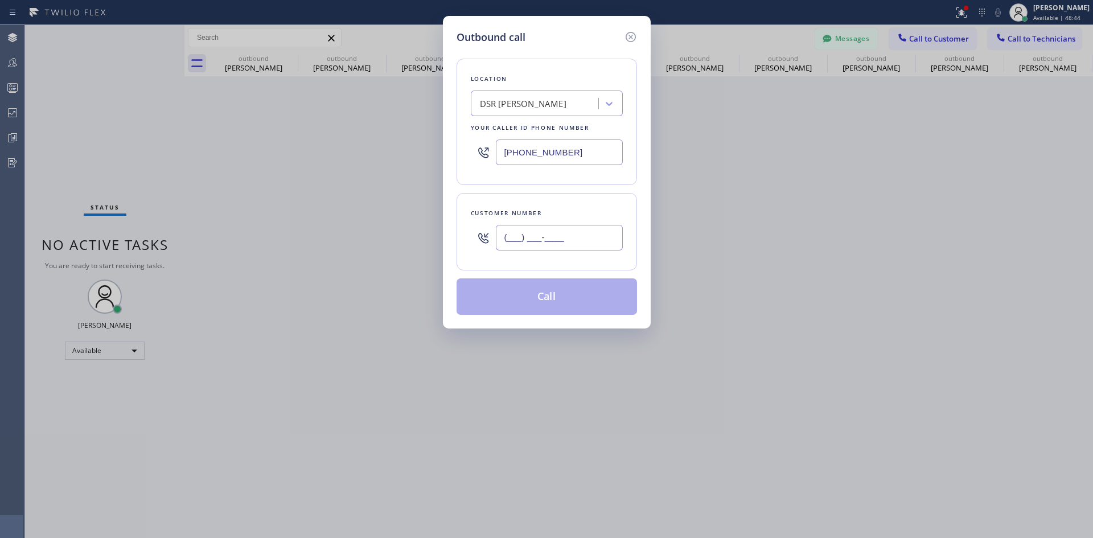
click at [596, 241] on input "(___) ___-____" at bounding box center [559, 238] width 127 height 26
paste input "718) 607-5703"
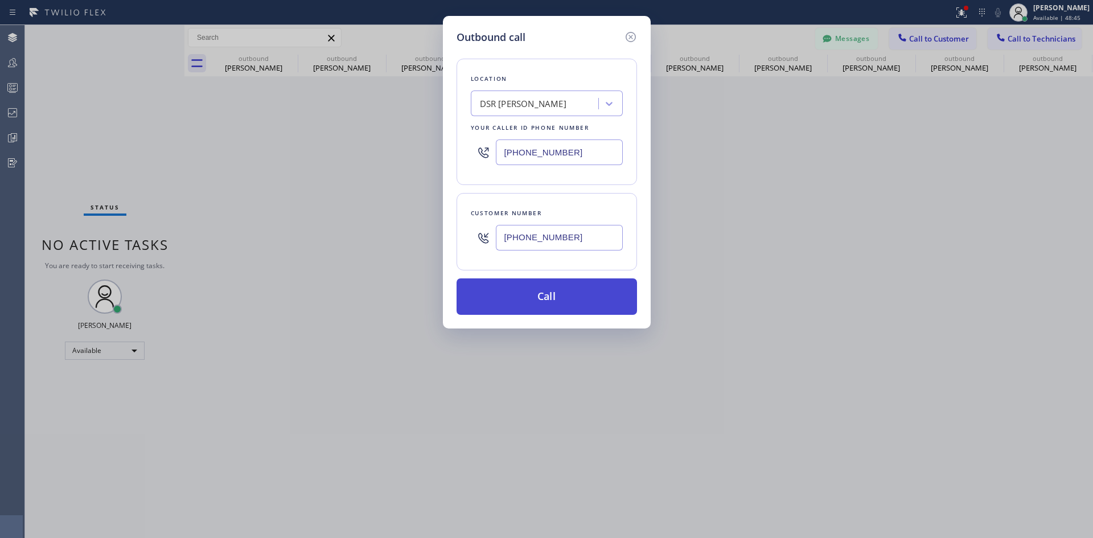
type input "[PHONE_NUMBER]"
click at [593, 295] on button "Call" at bounding box center [546, 296] width 180 height 36
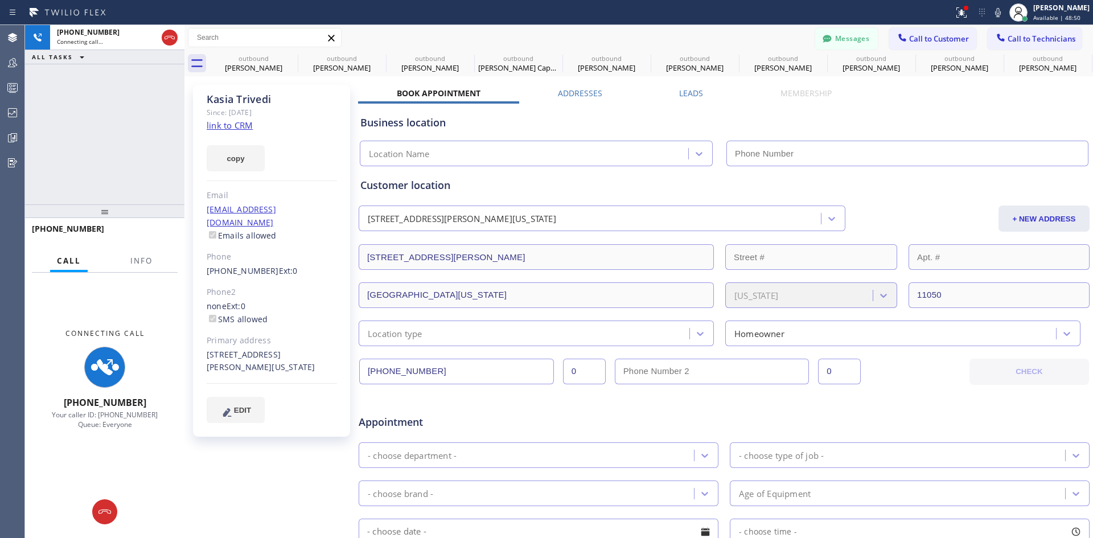
type input "[PHONE_NUMBER]"
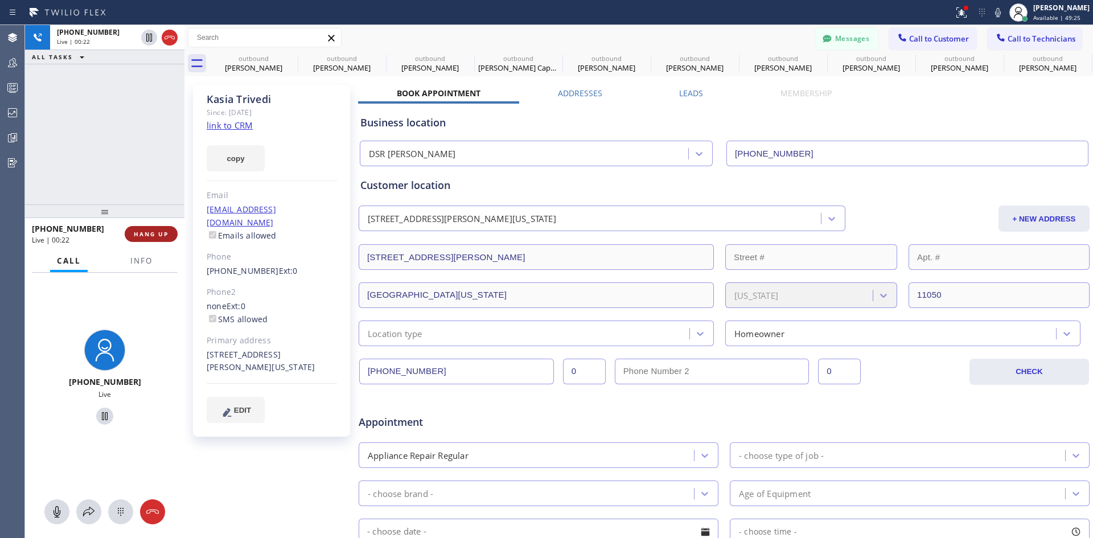
click at [161, 237] on span "HANG UP" at bounding box center [151, 234] width 35 height 8
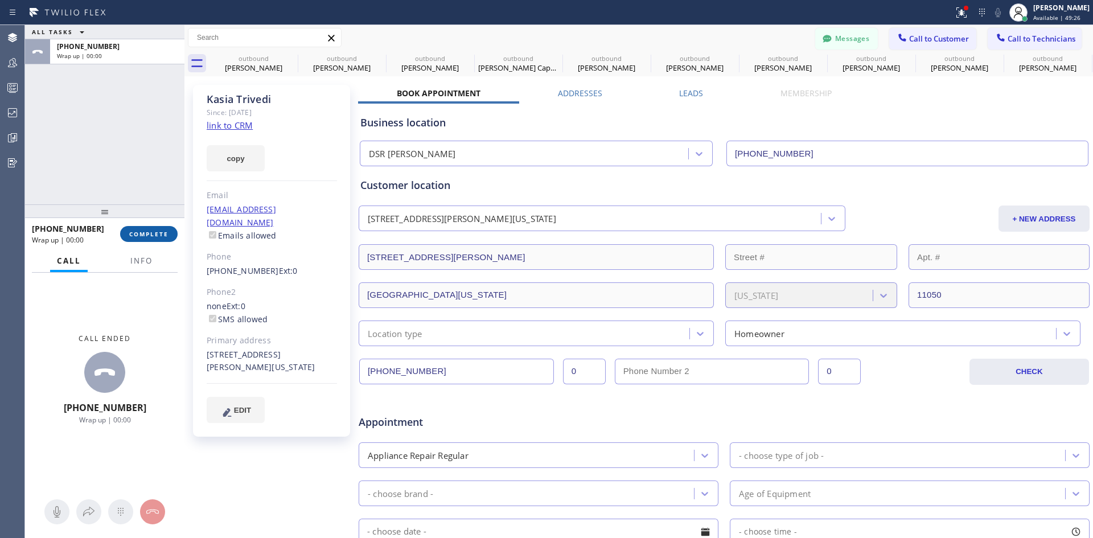
click at [168, 237] on button "COMPLETE" at bounding box center [148, 234] width 57 height 16
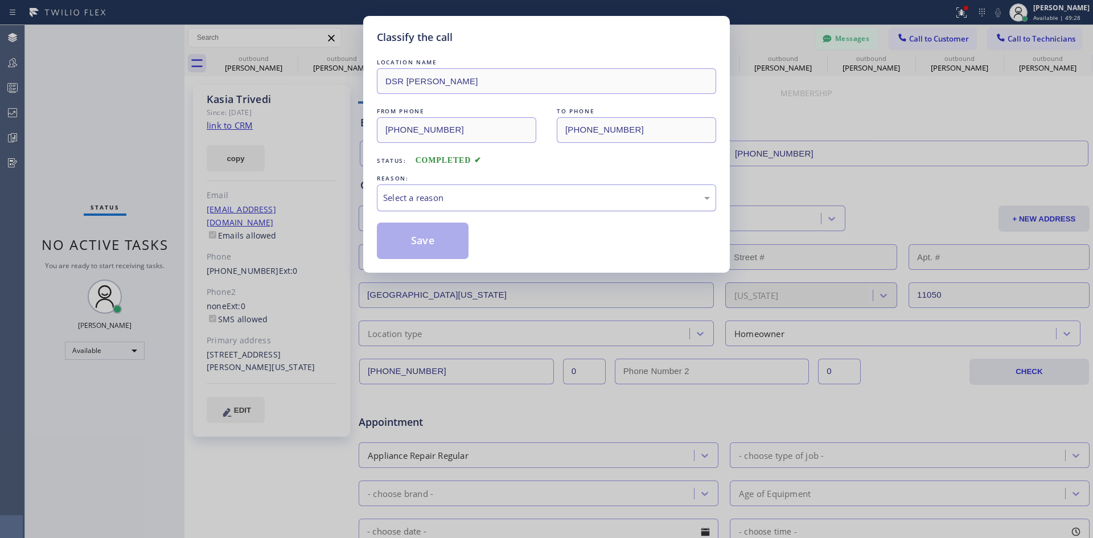
click at [476, 197] on div "Select a reason" at bounding box center [546, 197] width 327 height 13
click at [423, 231] on button "Save" at bounding box center [423, 241] width 92 height 36
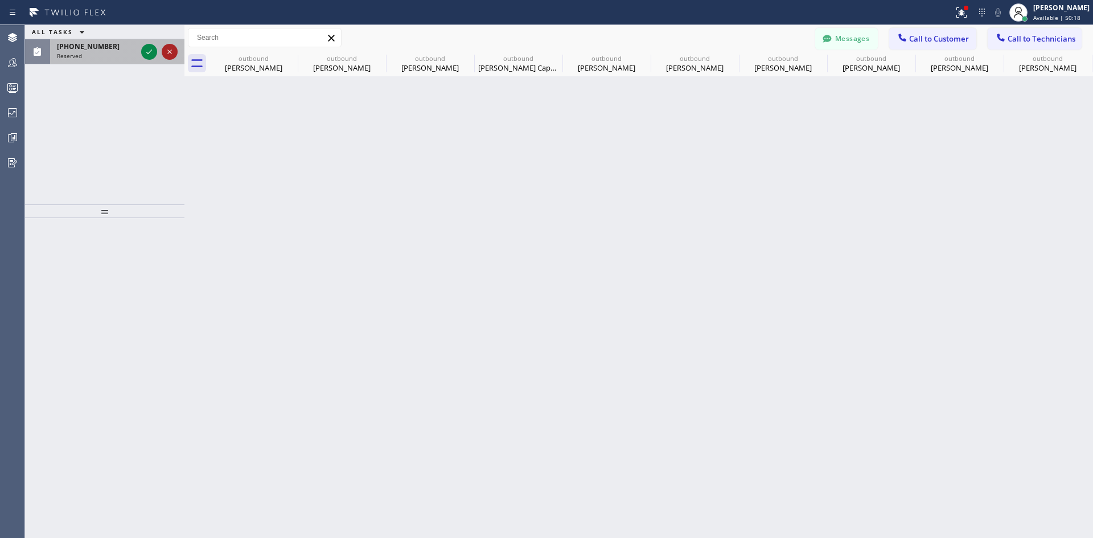
click at [173, 56] on icon at bounding box center [170, 52] width 14 height 14
click at [171, 54] on icon at bounding box center [170, 52] width 14 height 14
click at [125, 54] on div "Reserved" at bounding box center [97, 56] width 80 height 8
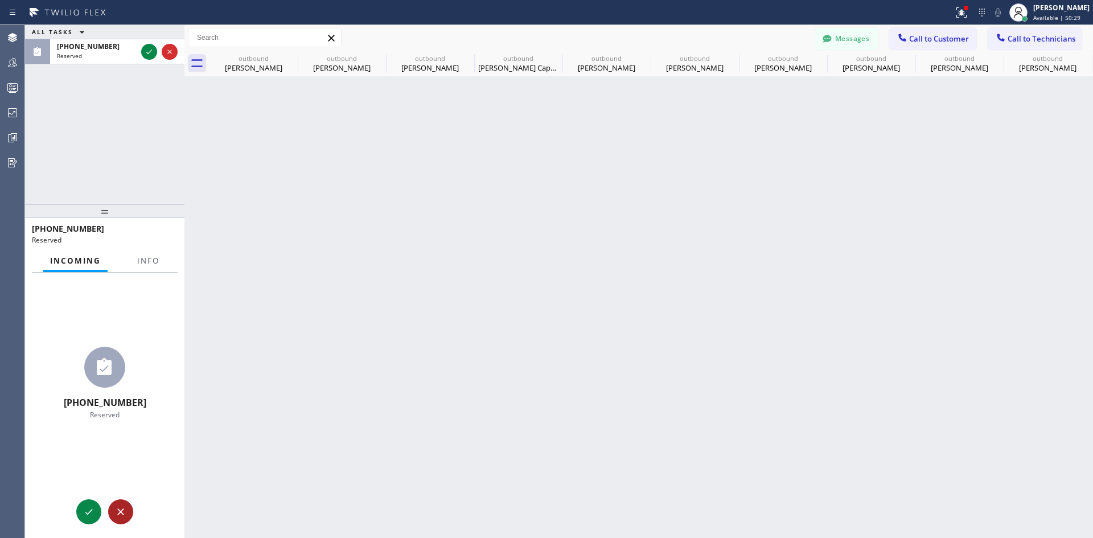
click at [120, 512] on icon at bounding box center [120, 511] width 6 height 6
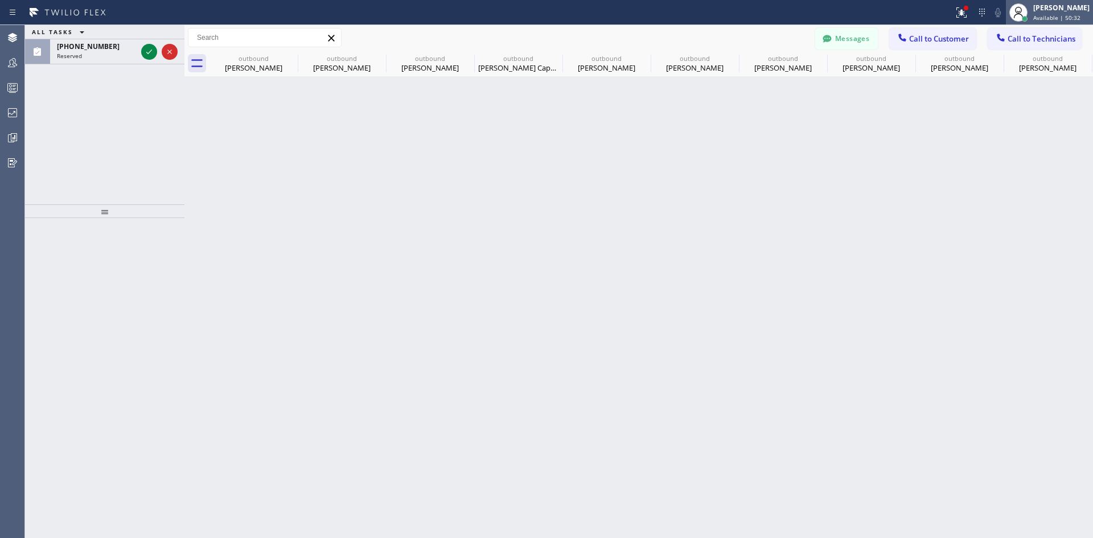
click at [1047, 18] on span "Available | 50:32" at bounding box center [1056, 18] width 47 height 8
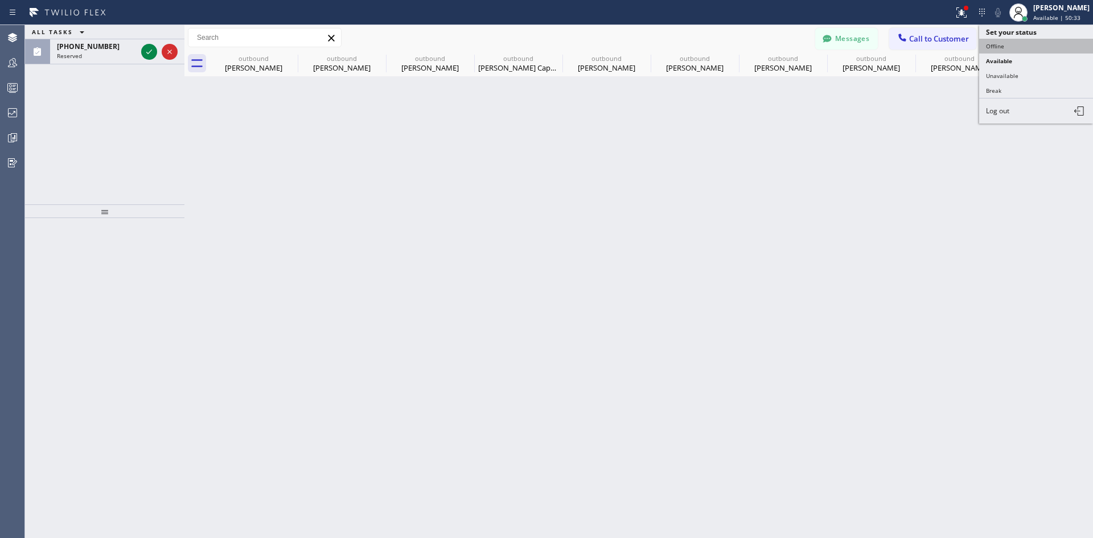
click at [1017, 46] on button "Offline" at bounding box center [1036, 46] width 114 height 15
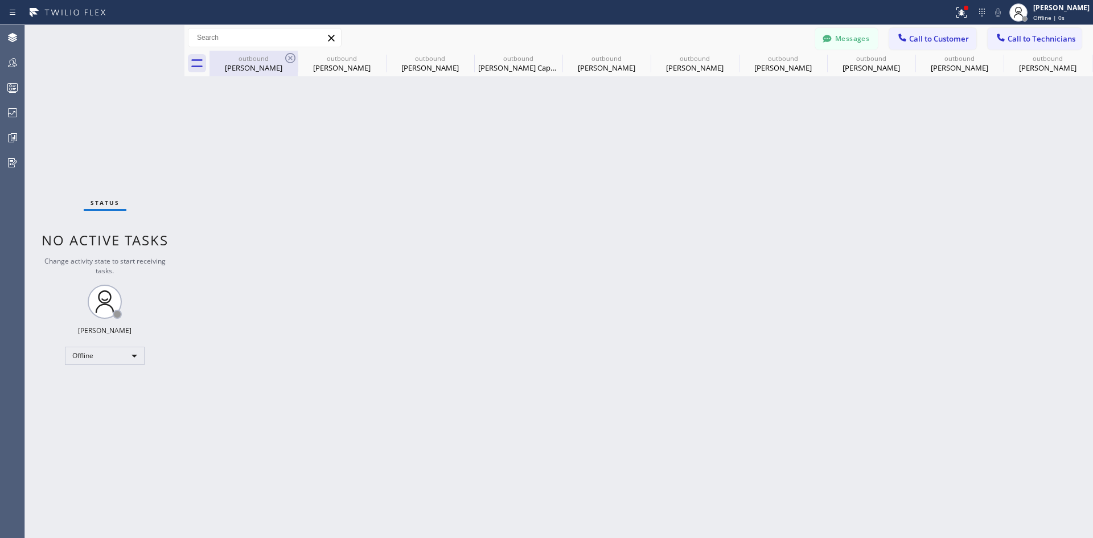
click at [264, 67] on div "[PERSON_NAME]" at bounding box center [254, 68] width 86 height 10
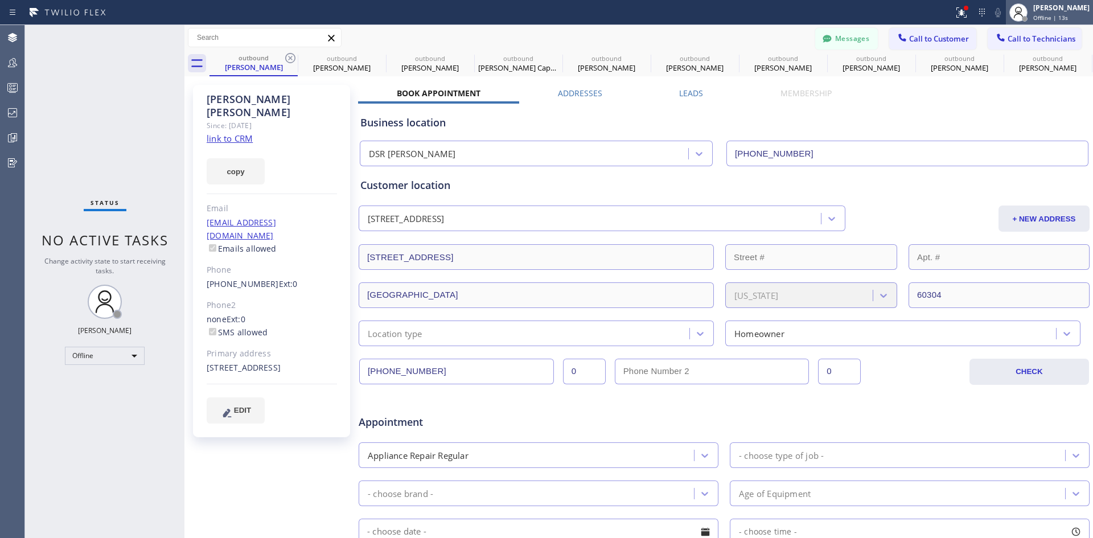
click at [1038, 17] on span "Offline | 13s" at bounding box center [1050, 18] width 35 height 8
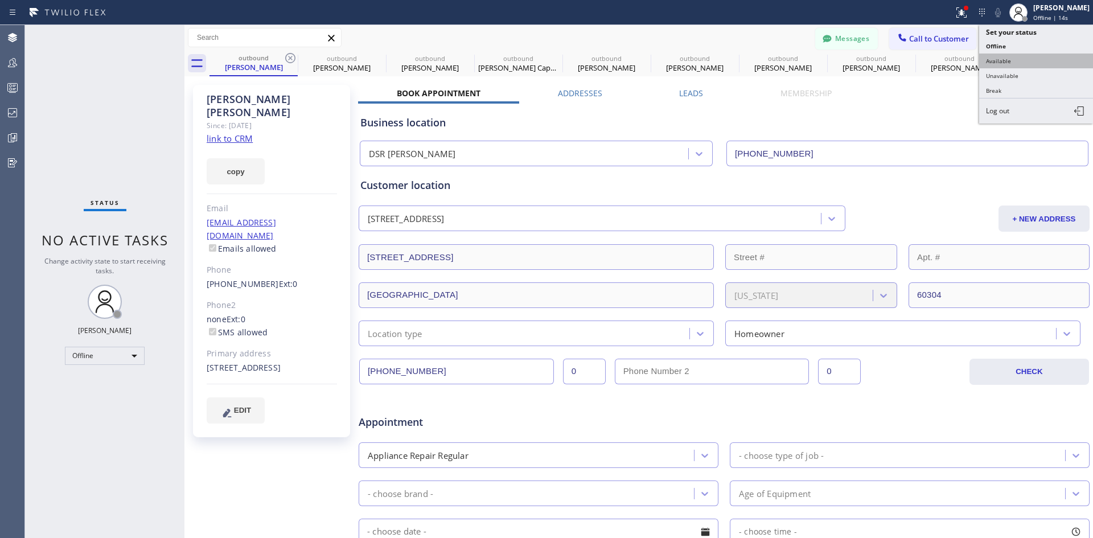
click at [1017, 62] on button "Available" at bounding box center [1036, 61] width 114 height 15
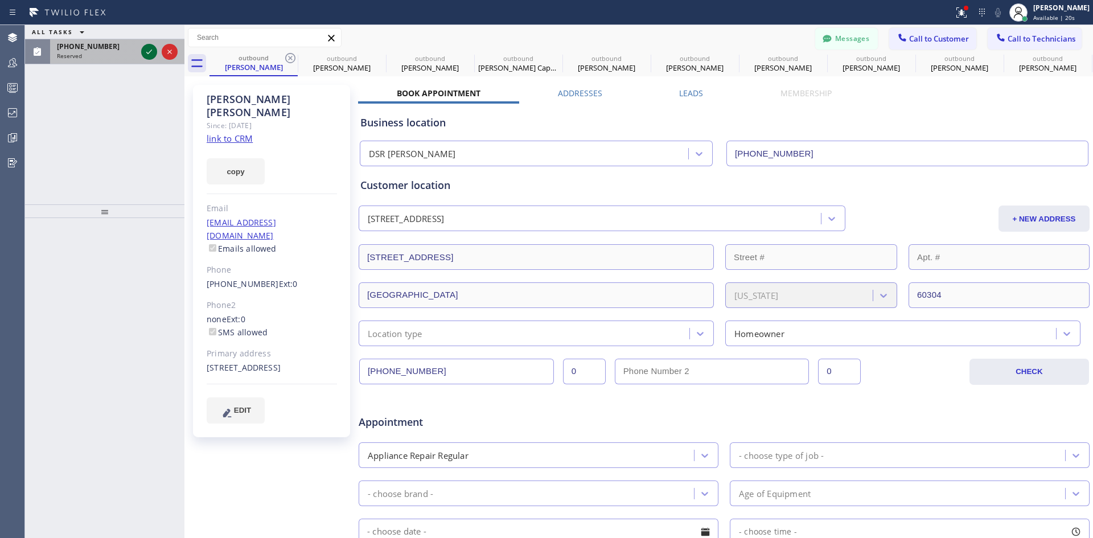
click at [147, 55] on icon at bounding box center [149, 52] width 14 height 14
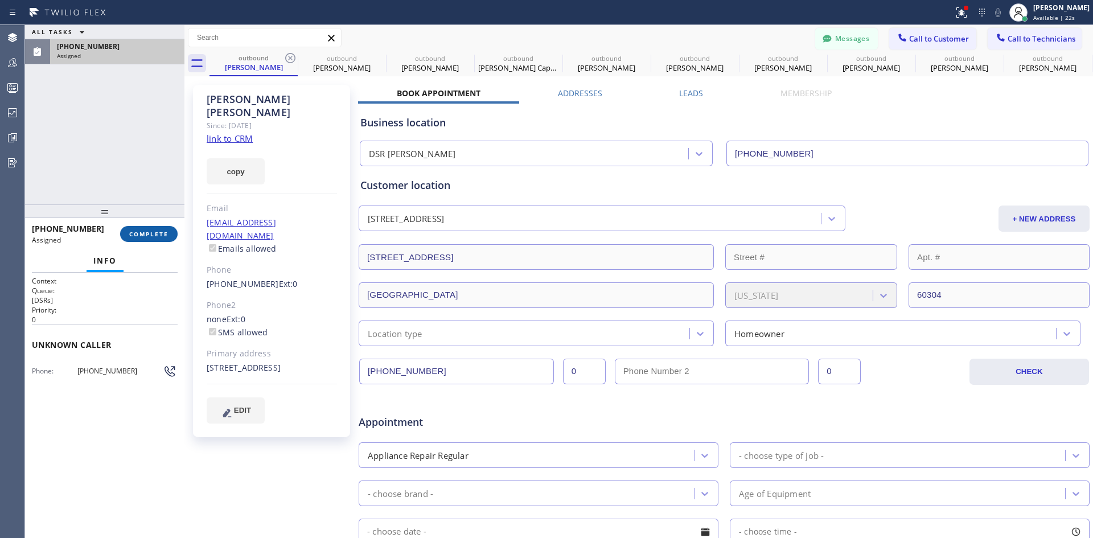
click at [150, 234] on span "COMPLETE" at bounding box center [148, 234] width 39 height 8
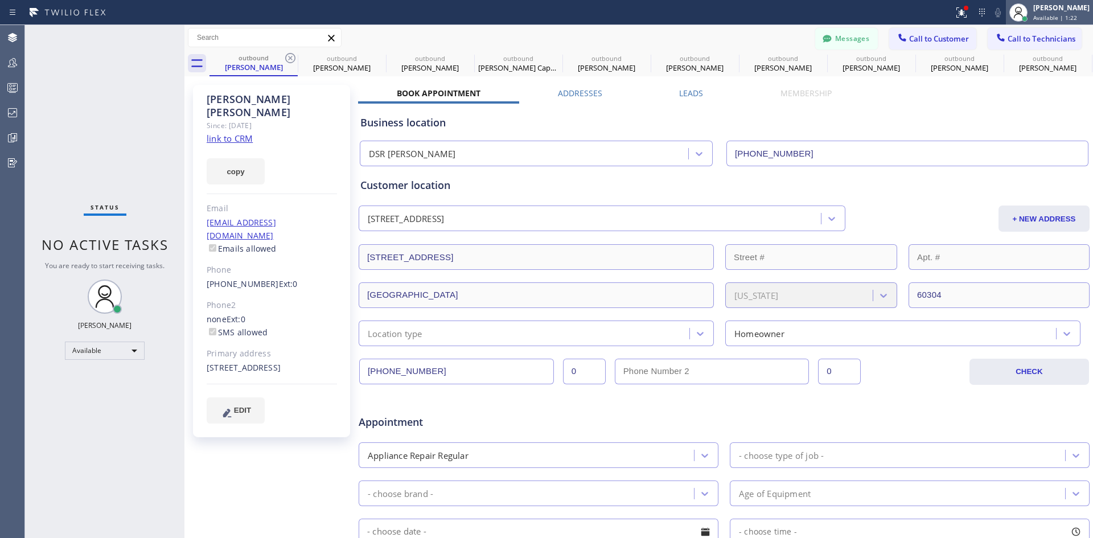
click at [1038, 20] on span "Available | 1:22" at bounding box center [1055, 18] width 44 height 8
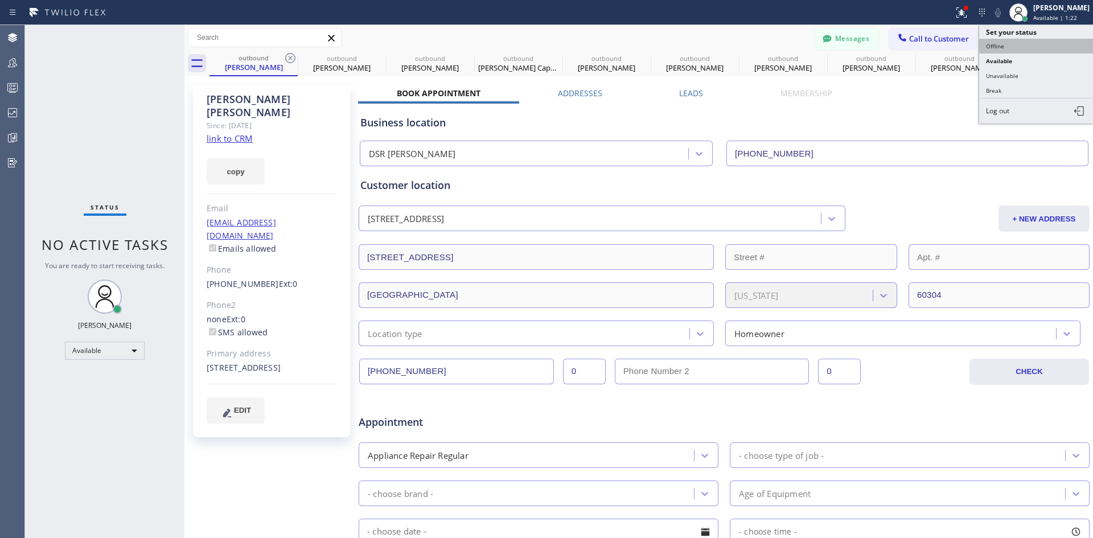
click at [1005, 46] on button "Offline" at bounding box center [1036, 46] width 114 height 15
